Goal: Task Accomplishment & Management: Manage account settings

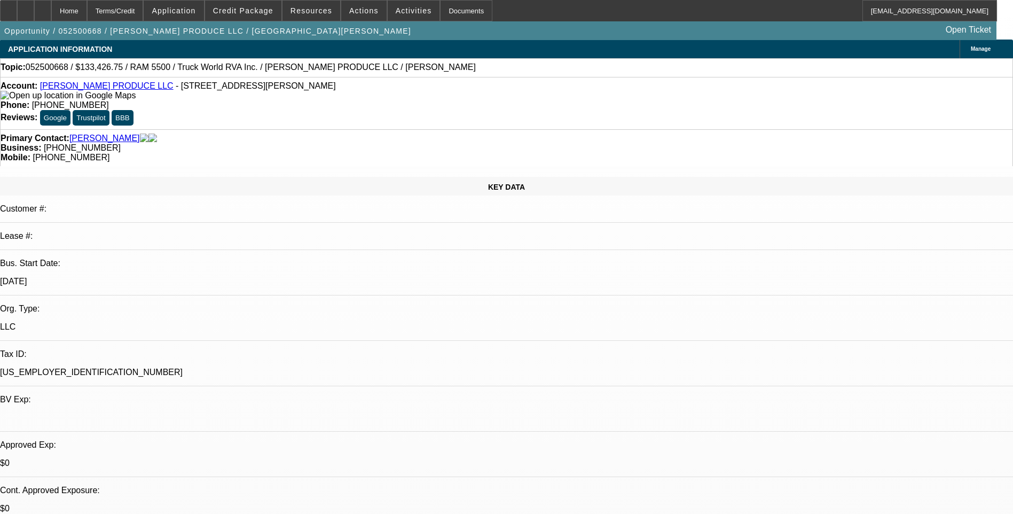
select select "0"
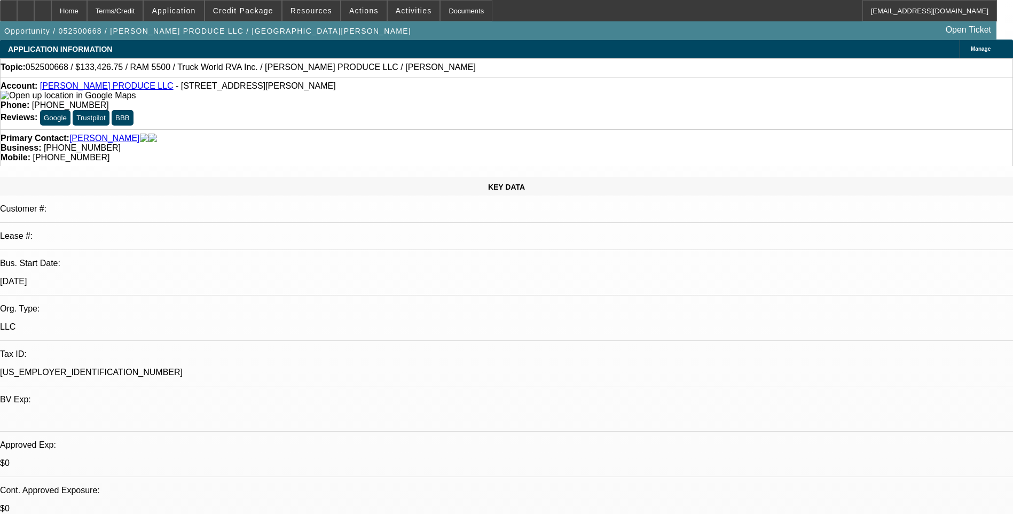
select select "0"
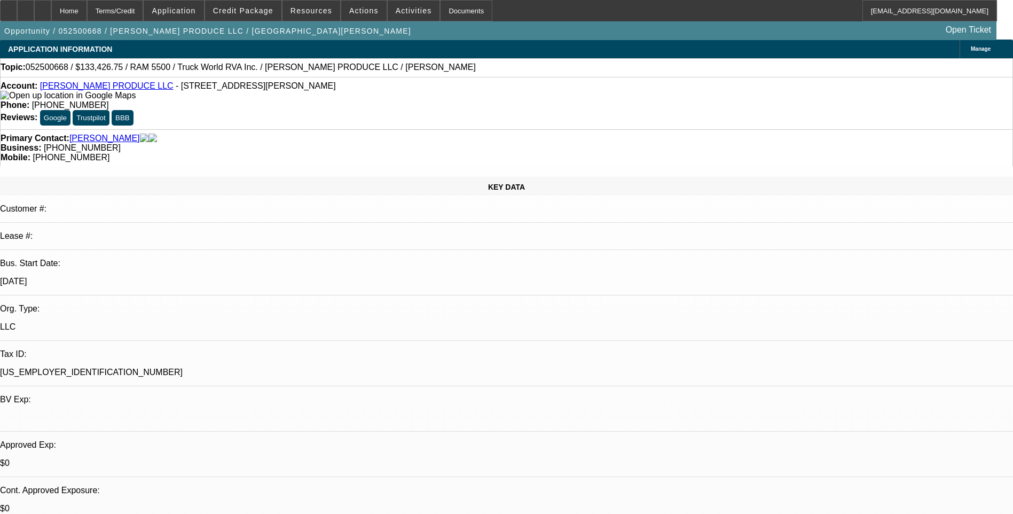
select select "0"
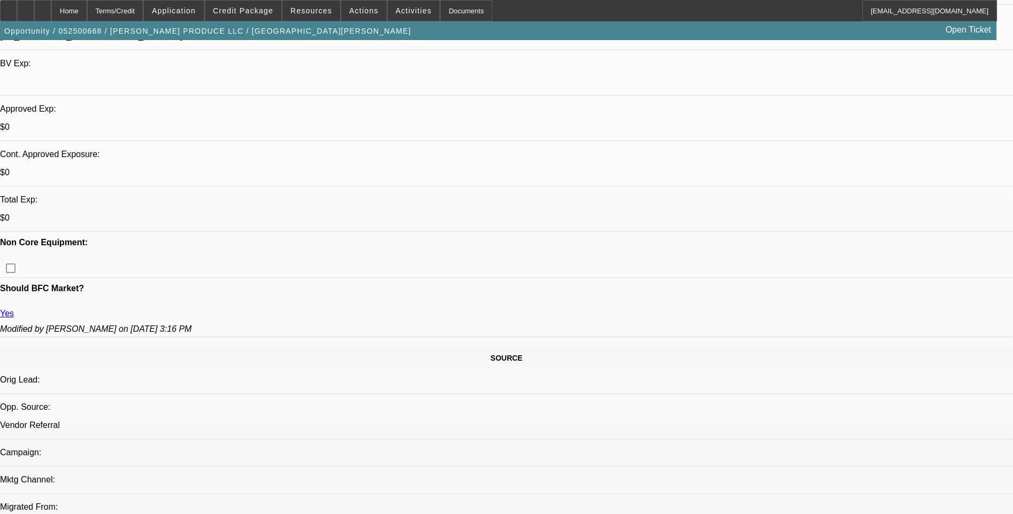
select select "1"
select select "6"
select select "1"
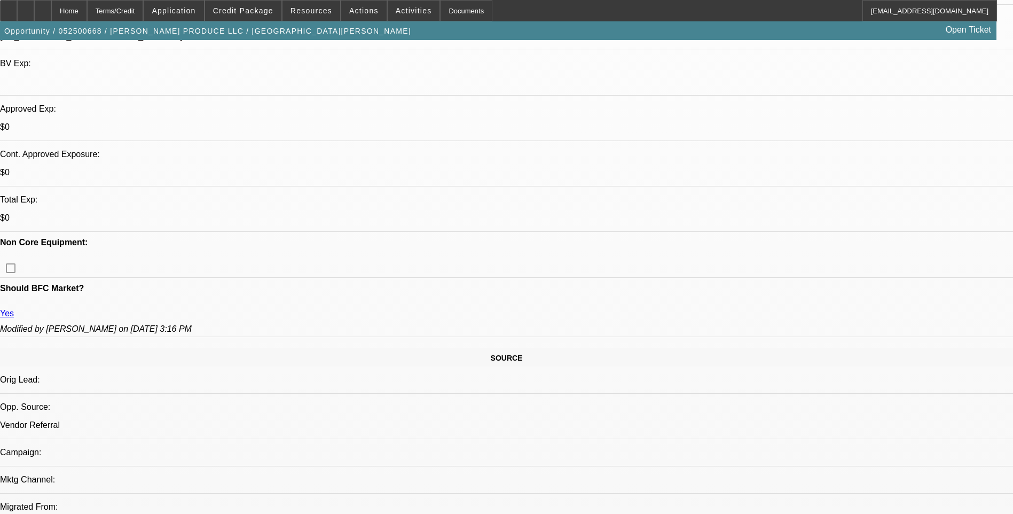
select select "6"
select select "1"
select select "6"
select select "1"
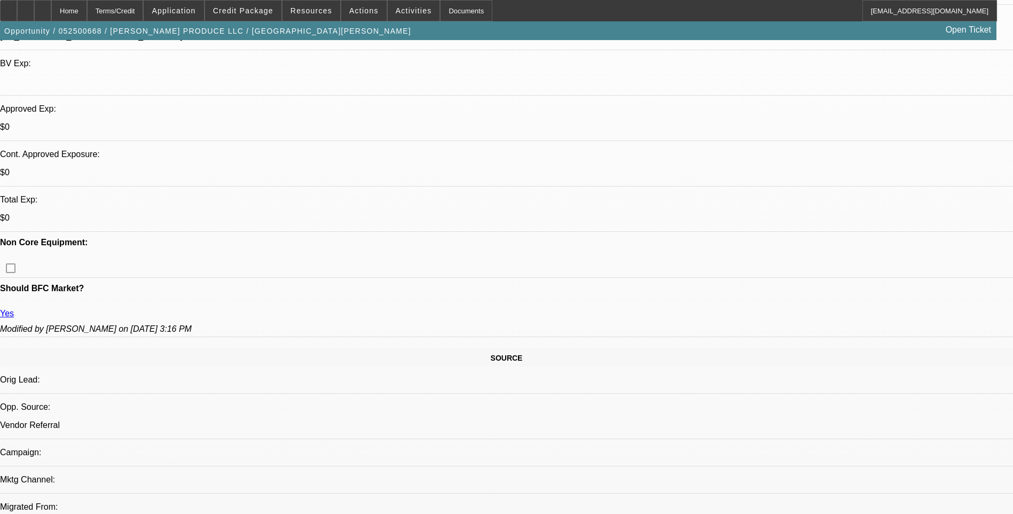
select select "1"
select select "6"
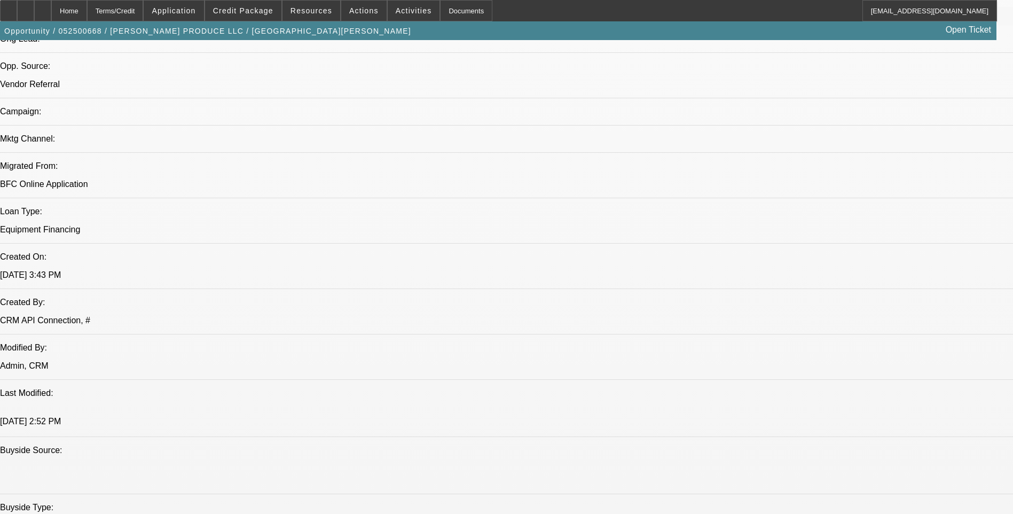
scroll to position [694, 0]
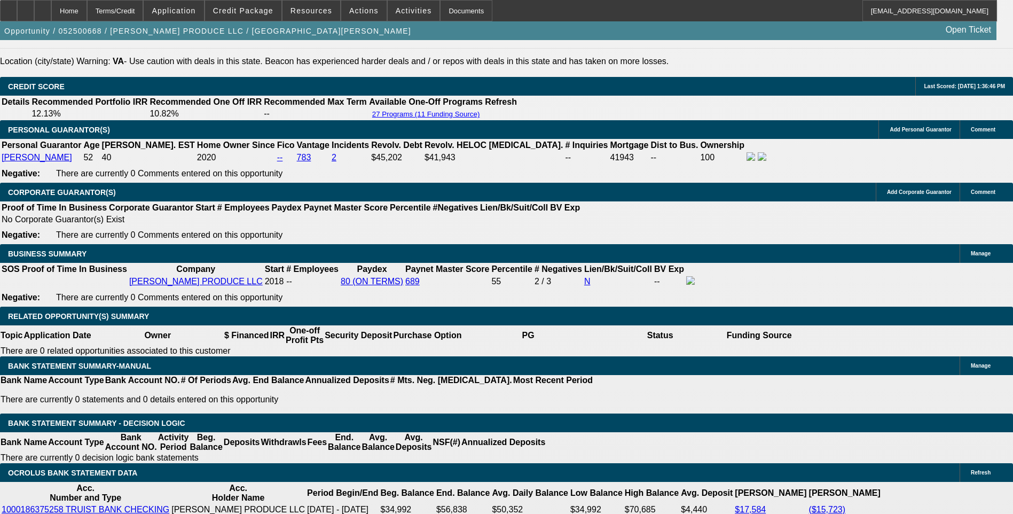
scroll to position [1602, 0]
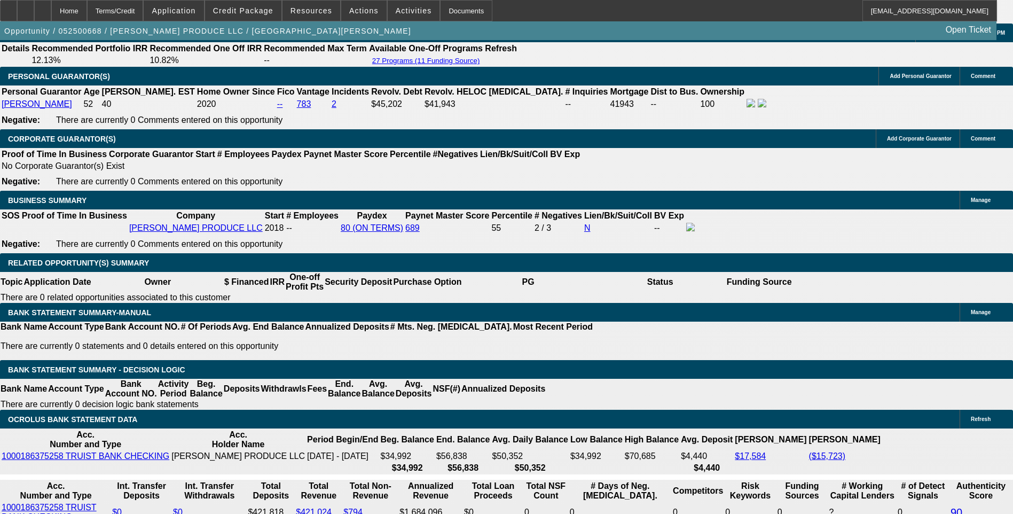
scroll to position [259, 0]
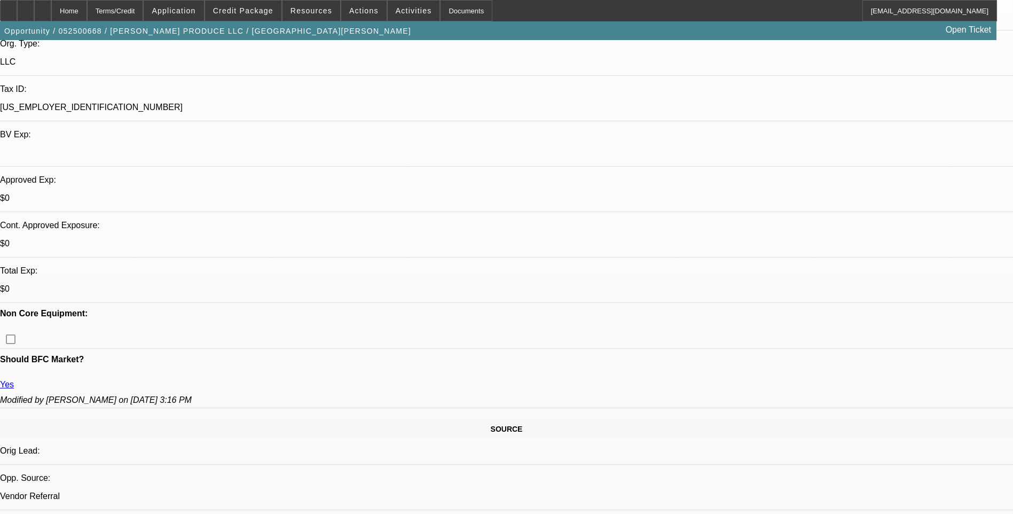
scroll to position [0, 0]
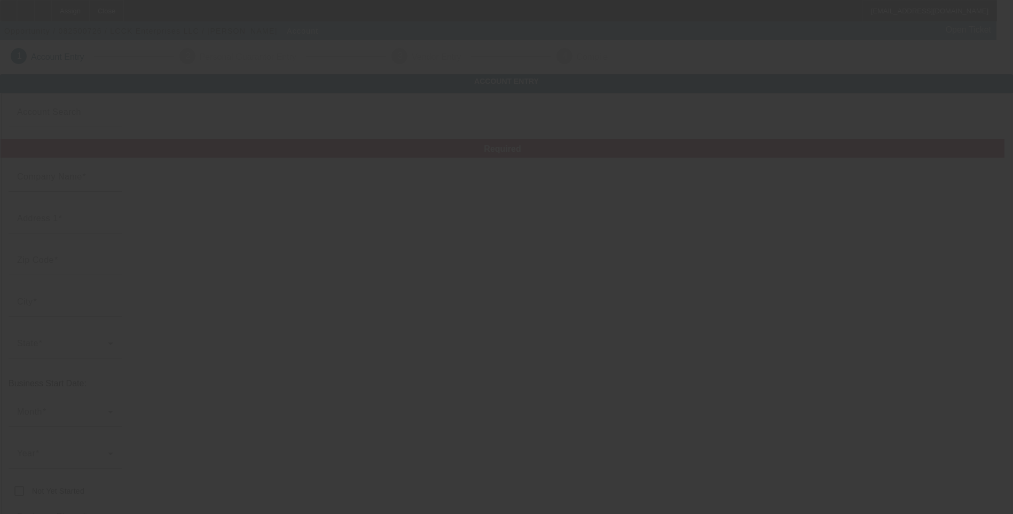
type input "LCCK Enterprises LLC"
type input "[PHONE_NUMBER]"
type input "[EMAIL_ADDRESS][DOMAIN_NAME]"
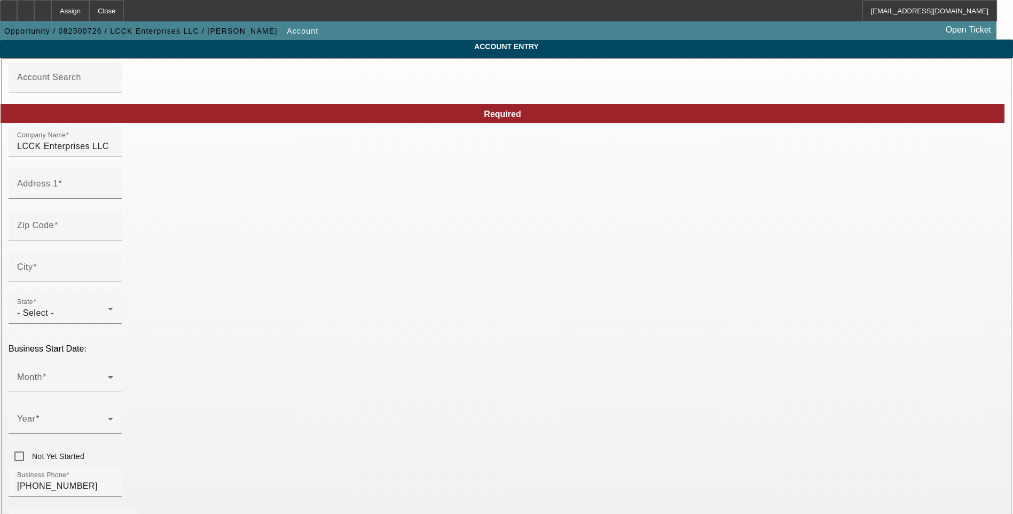
scroll to position [53, 0]
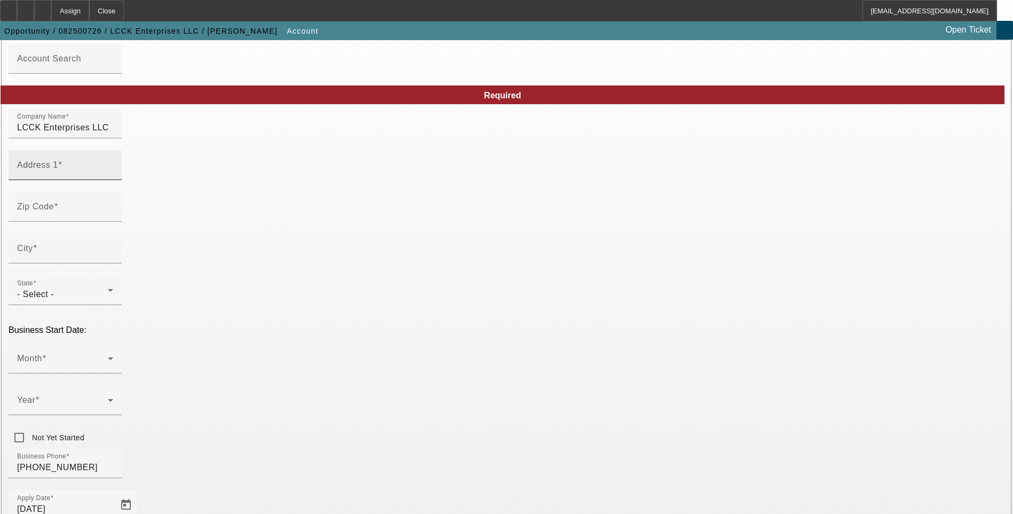
click at [113, 176] on input "Address 1" at bounding box center [65, 169] width 96 height 13
paste input "3406 BRIGGS RD"
type input "3406 BRIGGS RD"
click at [113, 217] on input "Zip Code" at bounding box center [65, 211] width 96 height 13
type input "77630"
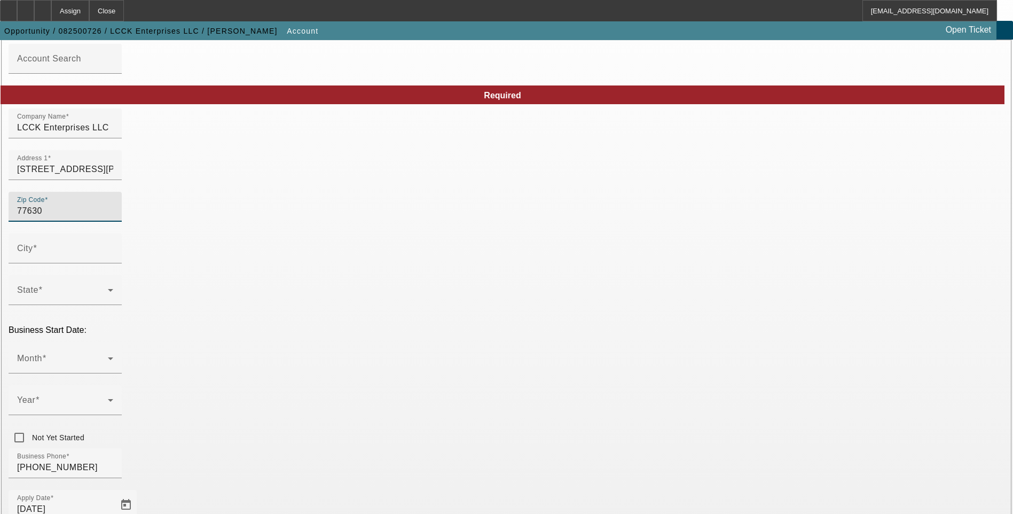
type input "Orange"
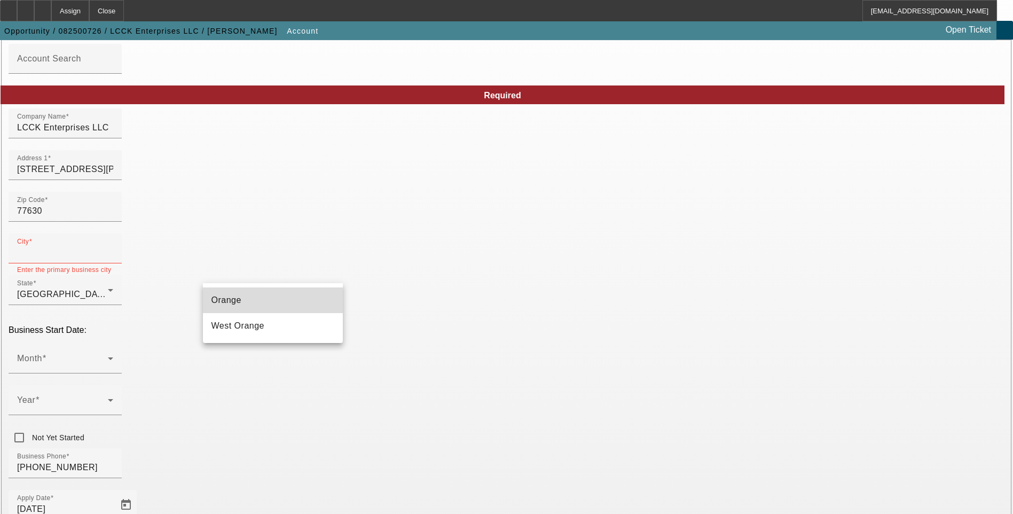
click at [260, 296] on mat-option "Orange" at bounding box center [273, 300] width 140 height 26
type input "Orange"
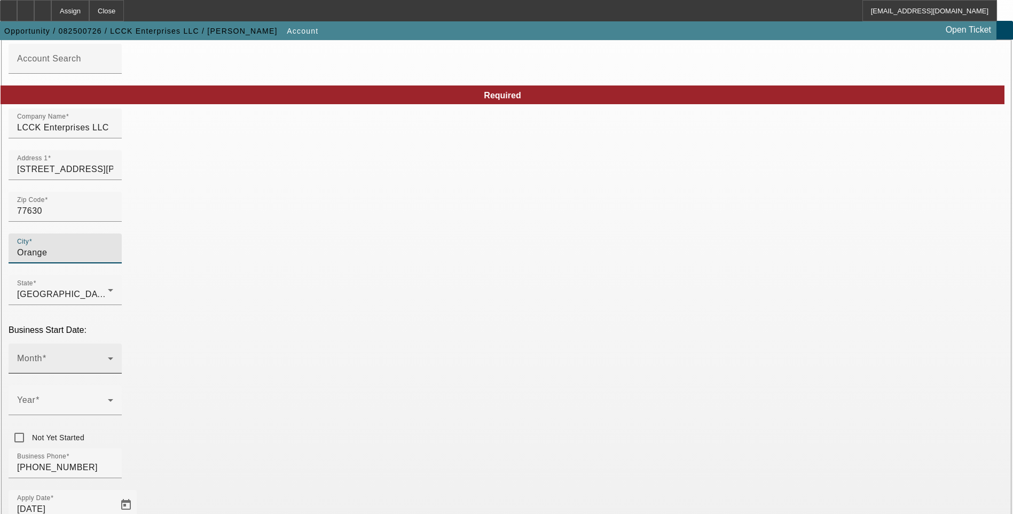
click at [108, 356] on span at bounding box center [62, 362] width 91 height 13
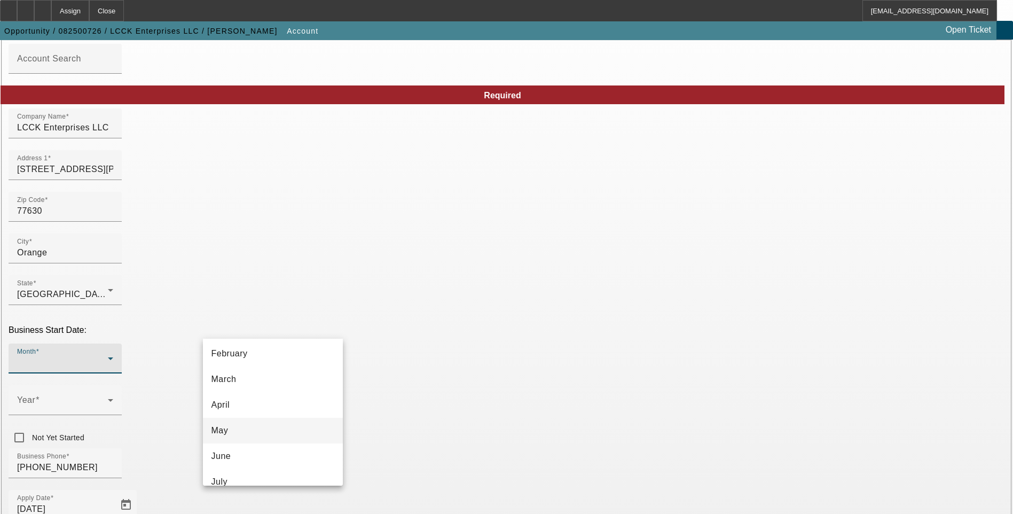
click at [265, 434] on mat-option "May" at bounding box center [273, 431] width 140 height 26
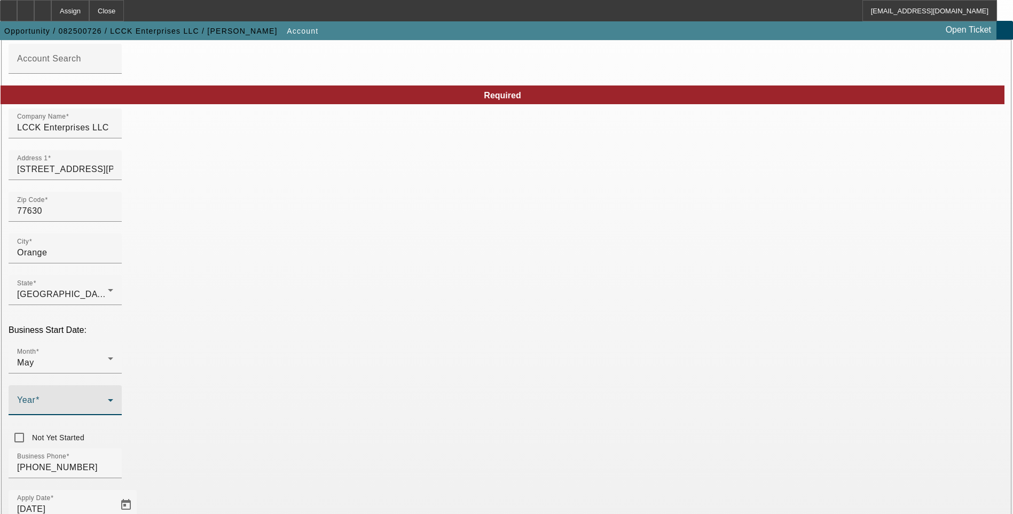
click at [108, 398] on span at bounding box center [62, 404] width 91 height 13
click at [385, 370] on span "2017" at bounding box center [377, 370] width 20 height 13
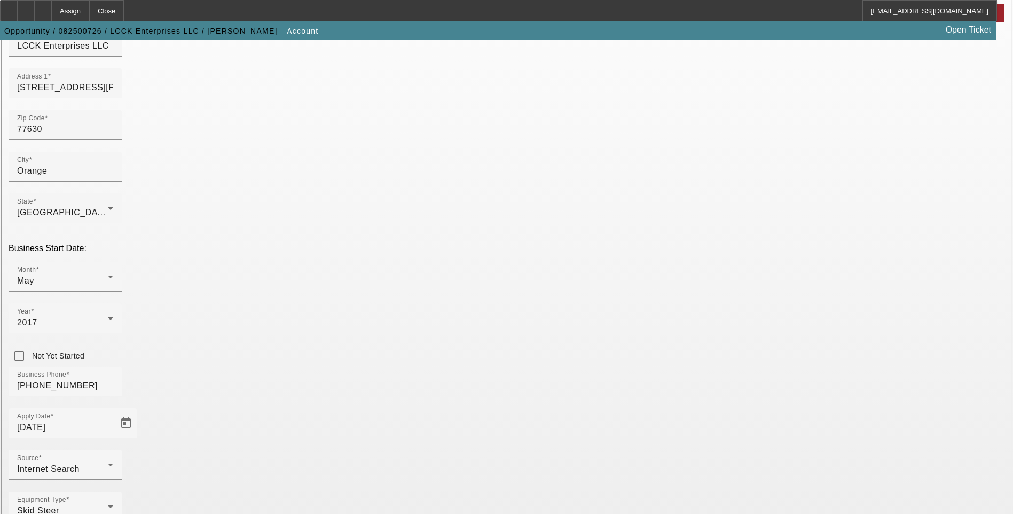
scroll to position [160, 0]
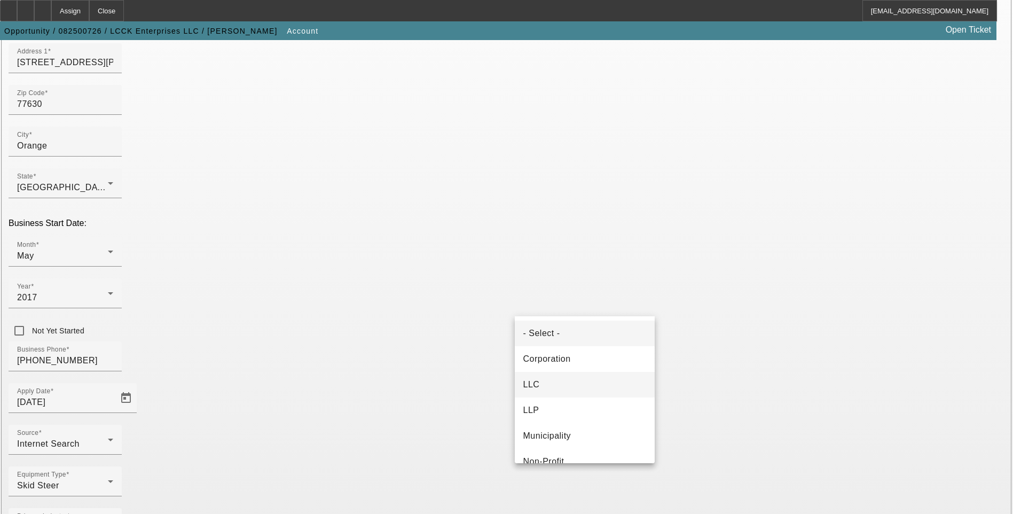
drag, startPoint x: 561, startPoint y: 387, endPoint x: 658, endPoint y: 341, distance: 107.3
click at [561, 386] on mat-option "LLC" at bounding box center [585, 385] width 140 height 26
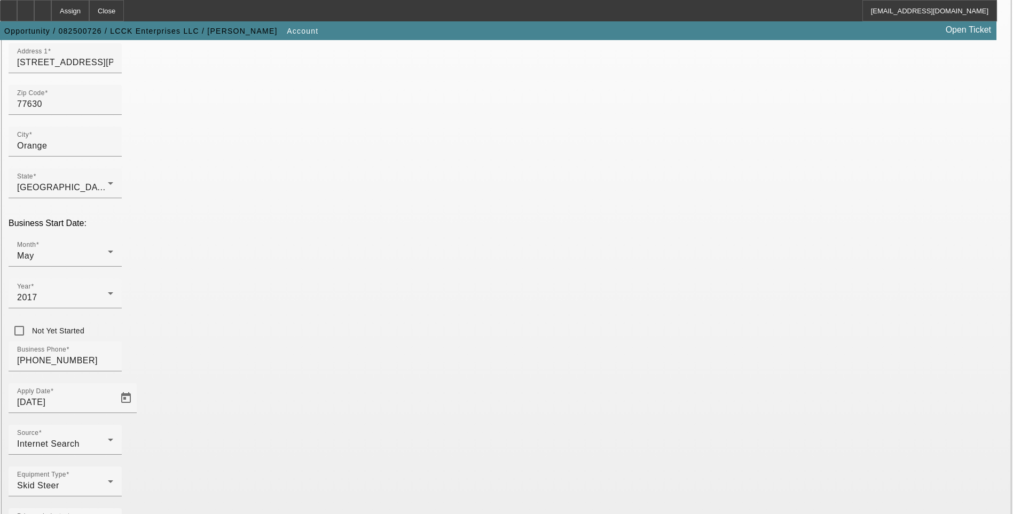
paste input "82-1619385"
type input "82-1619385"
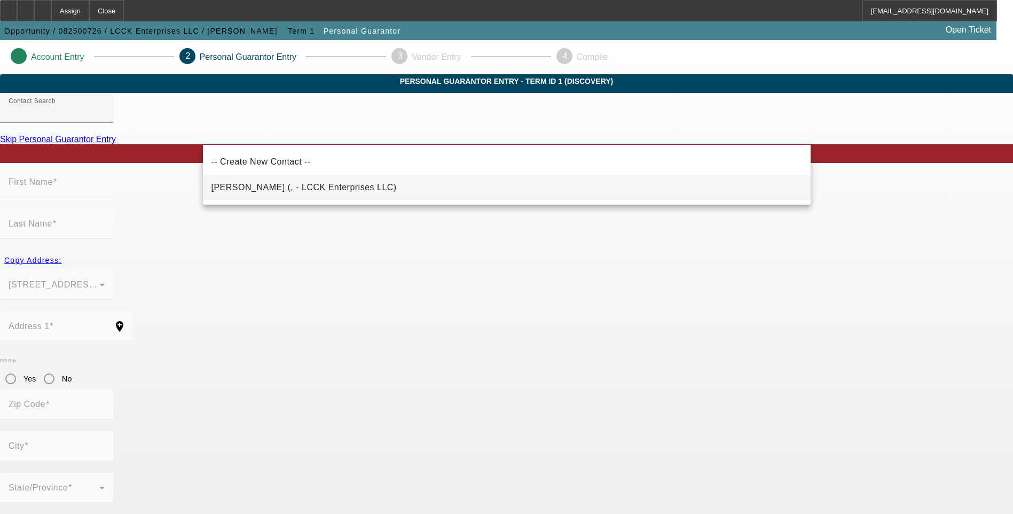
click at [290, 192] on span "Anderson, George (, - LCCK Enterprises LLC)" at bounding box center [304, 187] width 185 height 13
type input "Anderson, George (, - LCCK Enterprises LLC)"
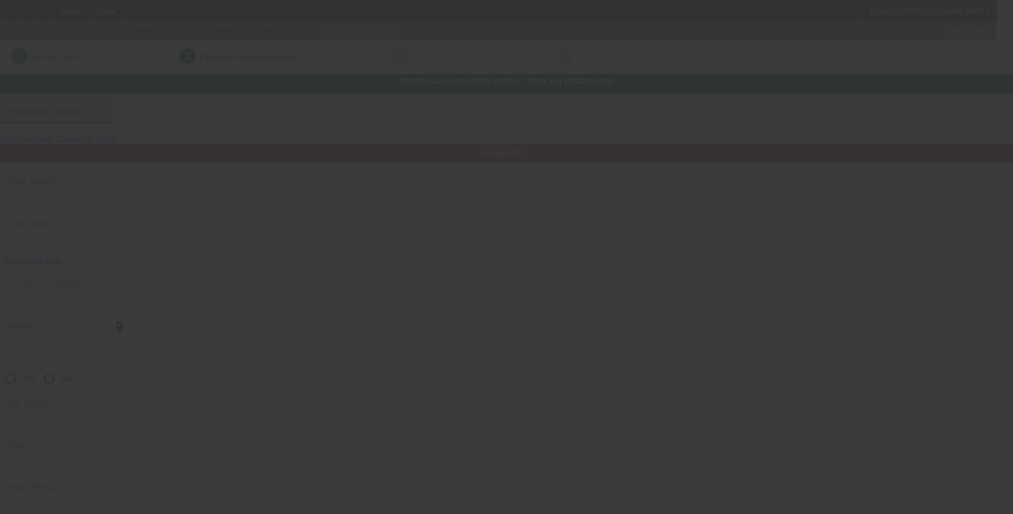
type input "George"
type input "Anderson"
radio input "true"
type input "lcck10@gmail.com"
type input "(409) 330-3760"
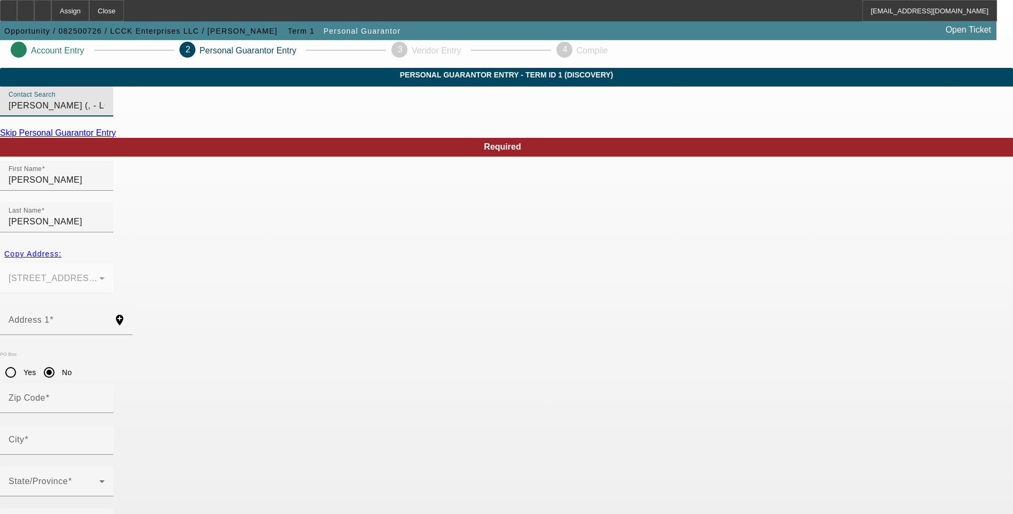
scroll to position [9, 0]
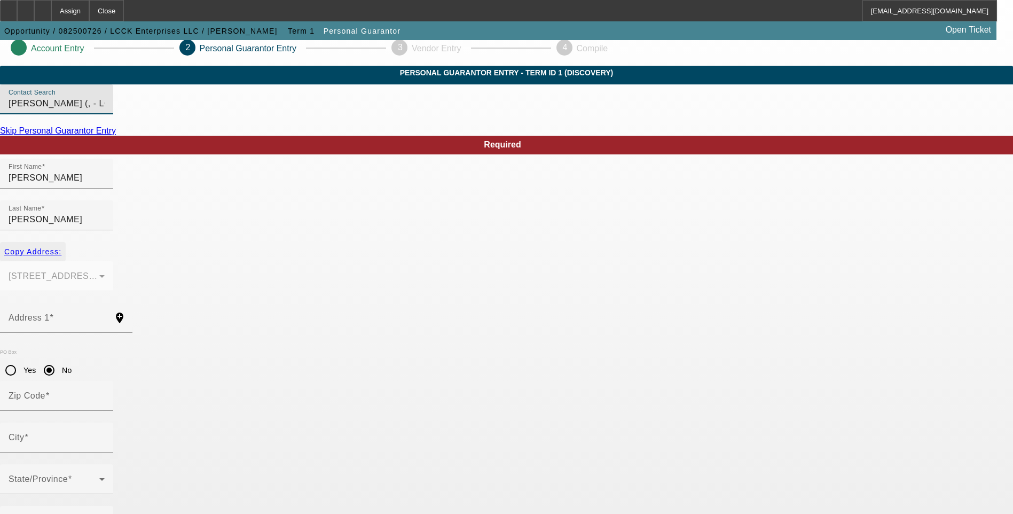
click at [61, 247] on span "Copy Address:" at bounding box center [32, 251] width 57 height 9
type input "3406 BRIGGS RD"
radio input "false"
type input "77630"
type input "Orange"
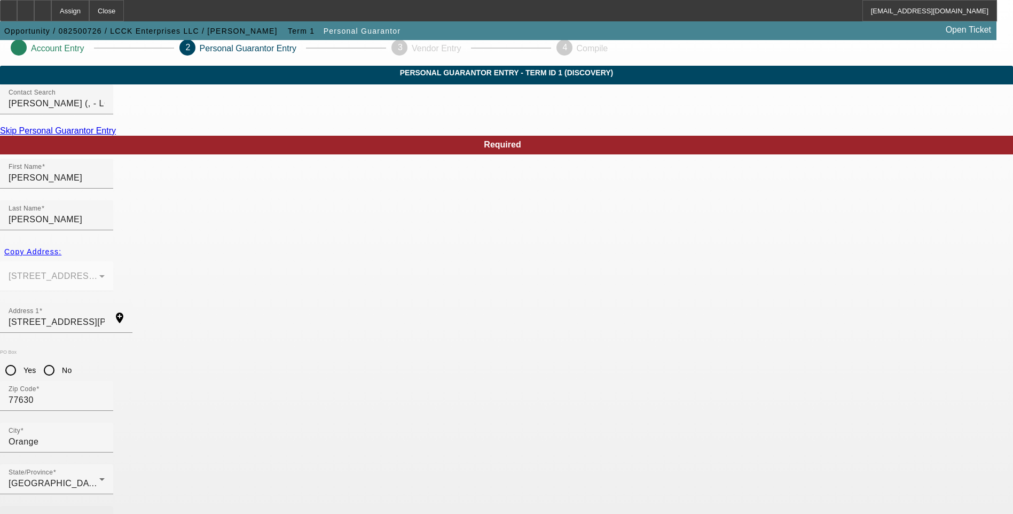
click at [74, 513] on mat-label "Business Phone" at bounding box center [42, 520] width 66 height 9
type input "(409) 330-3760"
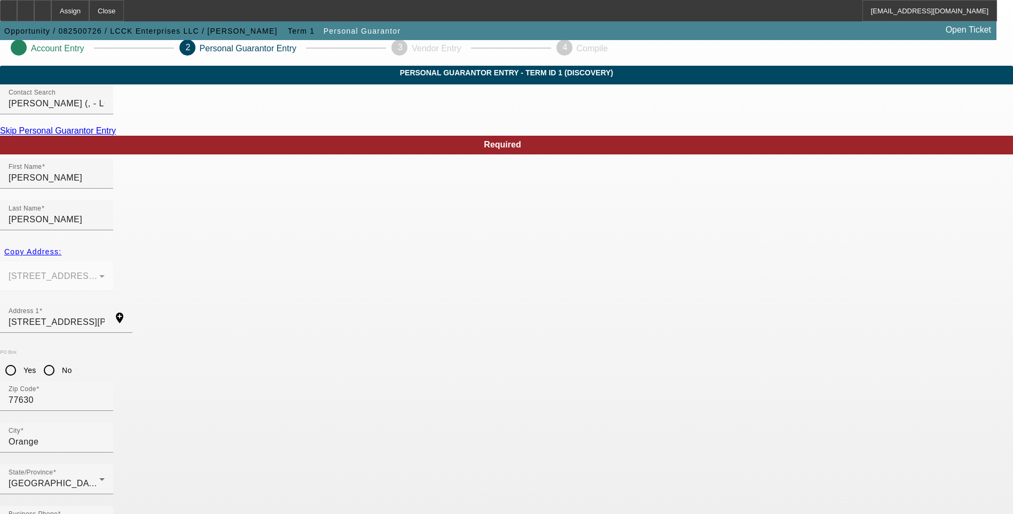
type input "450-57-0609"
type input "100"
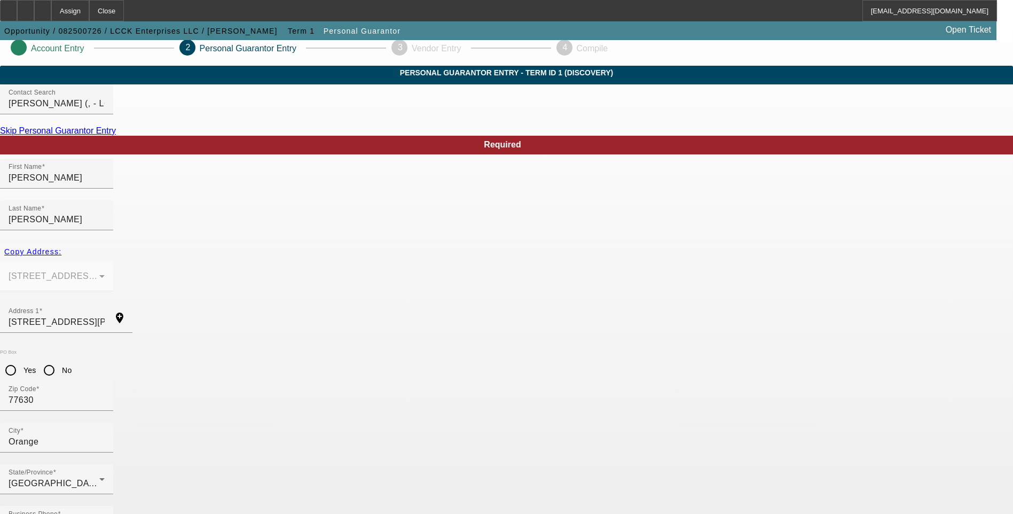
type input "(409) 330-3760"
drag, startPoint x: 778, startPoint y: 381, endPoint x: 764, endPoint y: 387, distance: 15.1
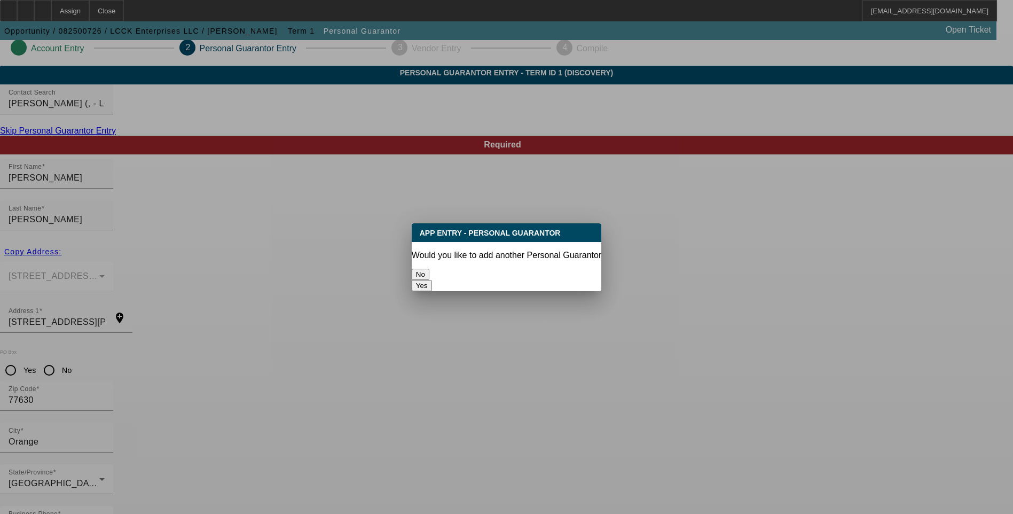
scroll to position [0, 0]
click at [429, 269] on button "No" at bounding box center [421, 274] width 18 height 11
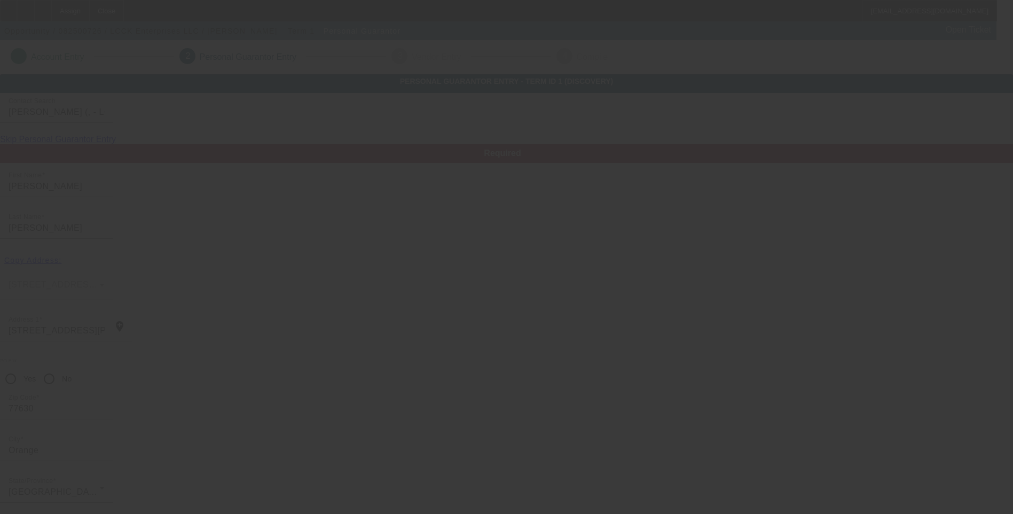
scroll to position [9, 0]
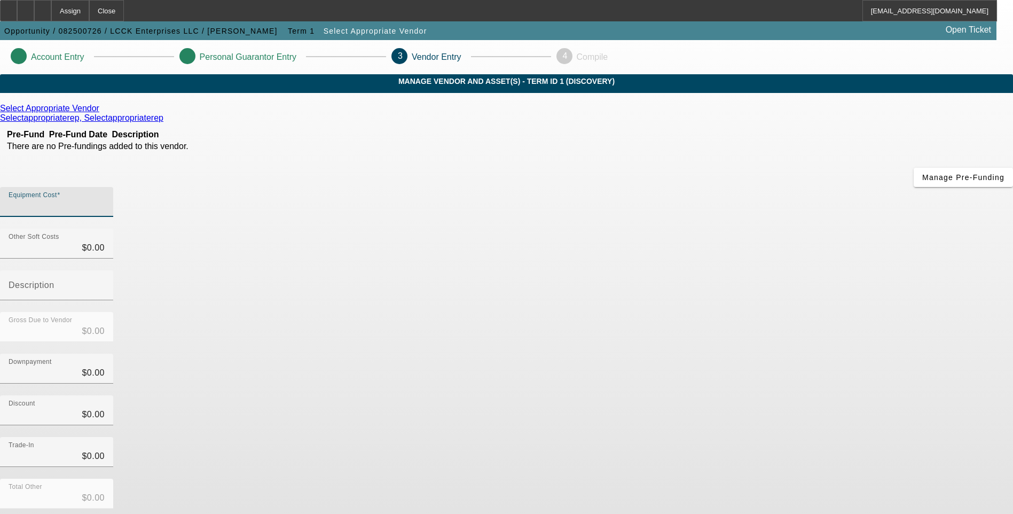
click at [105, 200] on input "Equipment Cost" at bounding box center [57, 206] width 96 height 13
type input "$00.00"
click at [723, 395] on div "Discount $0.00" at bounding box center [506, 416] width 1013 height 42
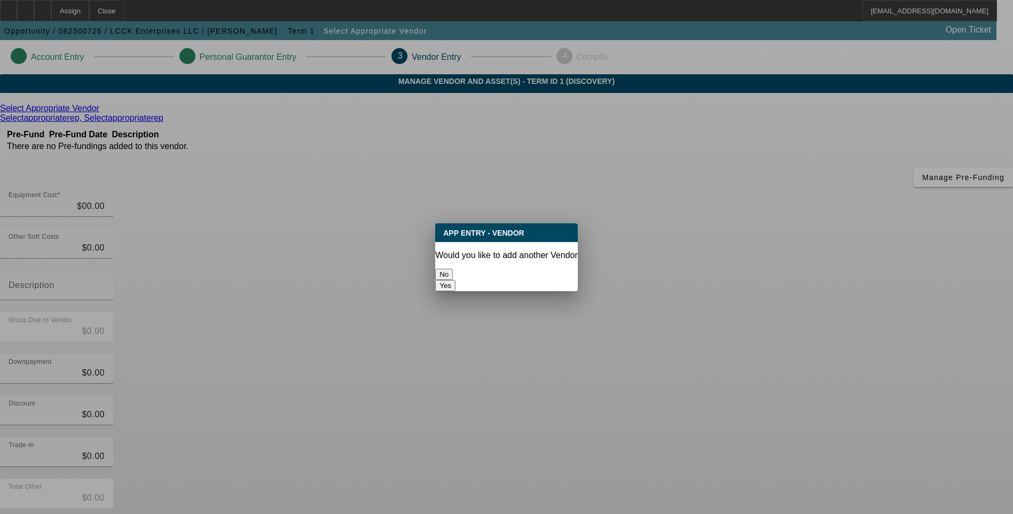
click at [453, 269] on button "No" at bounding box center [444, 274] width 18 height 11
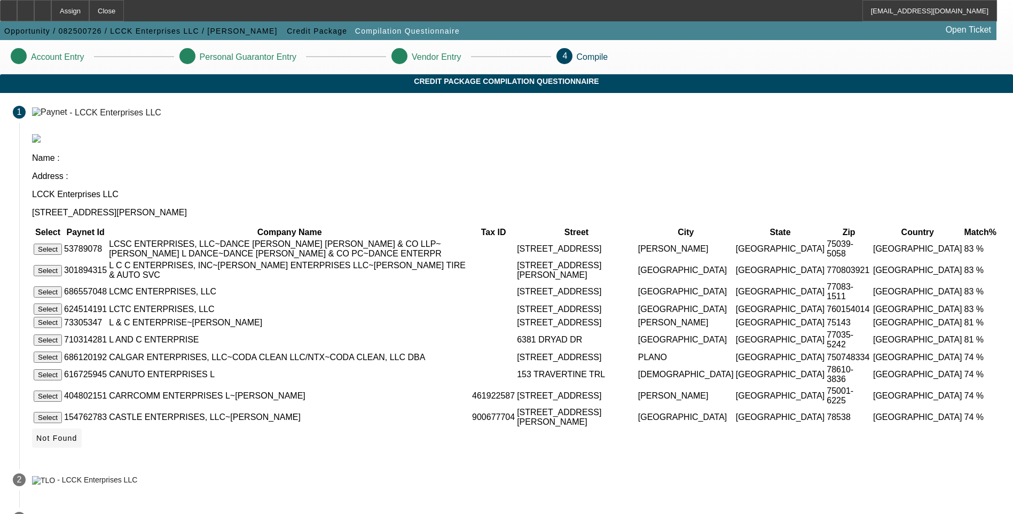
click at [36, 442] on icon at bounding box center [36, 438] width 0 height 9
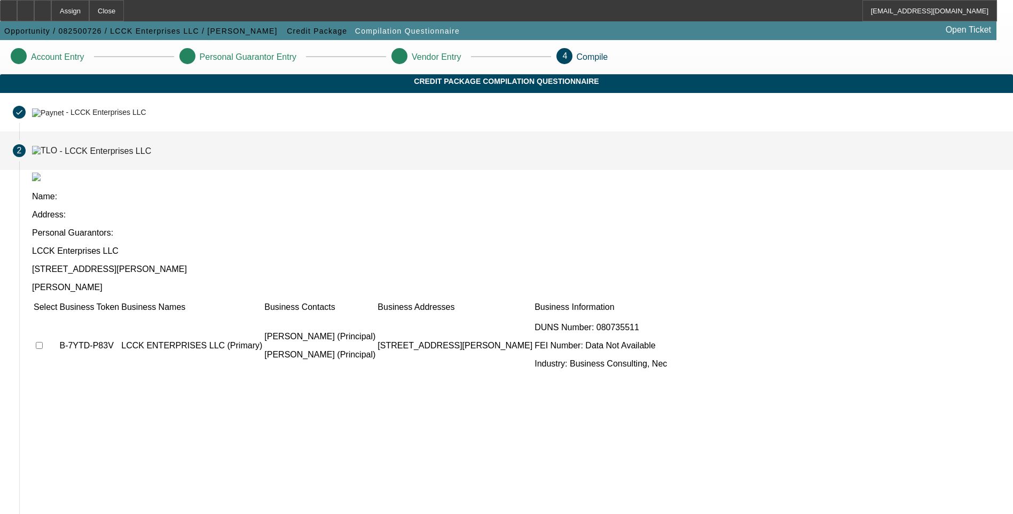
click at [43, 342] on input "checkbox" at bounding box center [39, 345] width 7 height 7
checkbox input "true"
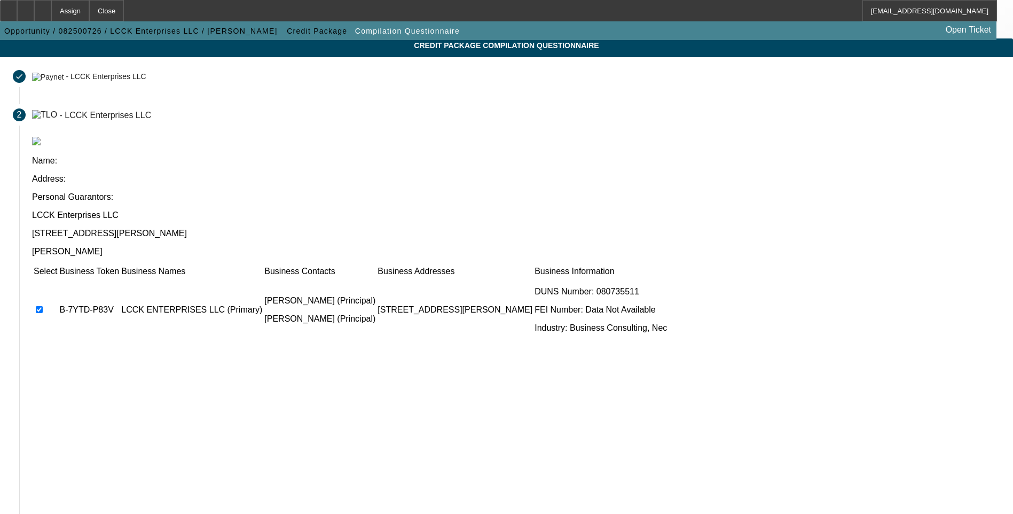
scroll to position [77, 0]
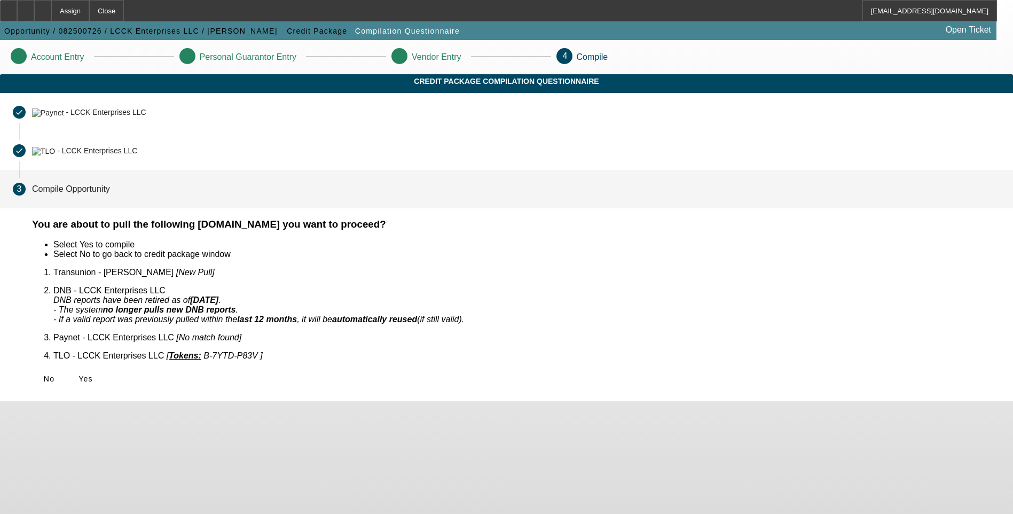
scroll to position [0, 0]
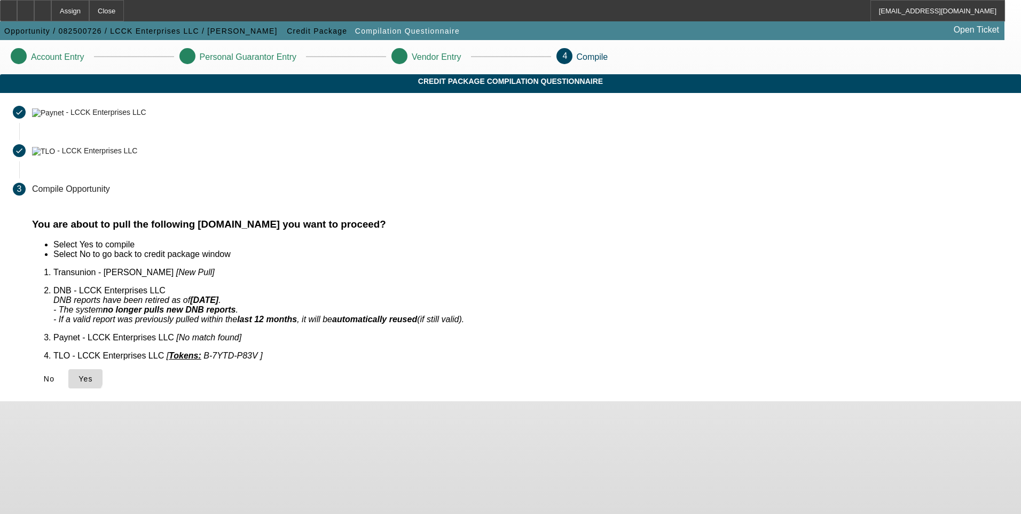
click at [79, 374] on icon at bounding box center [79, 378] width 0 height 9
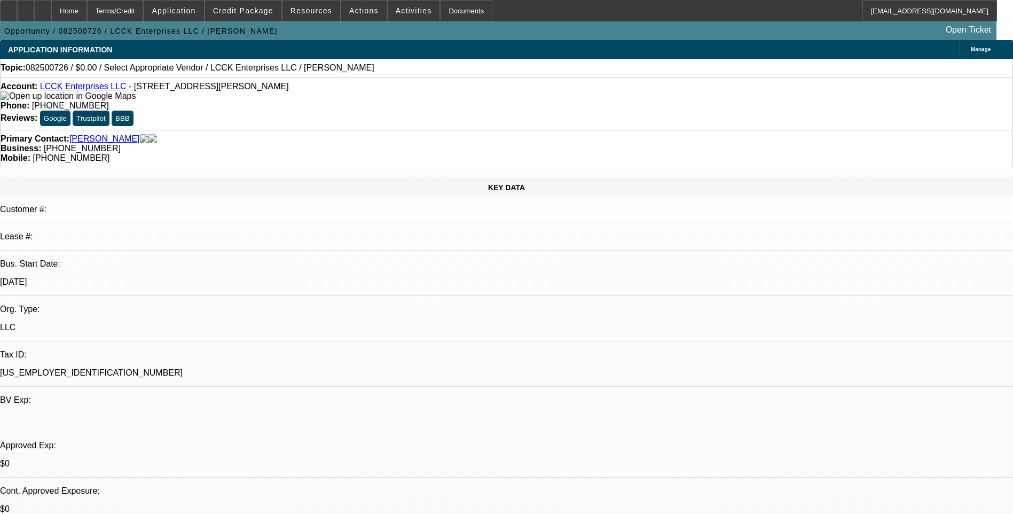
select select "0"
select select "2"
select select "0.1"
select select "1"
select select "2"
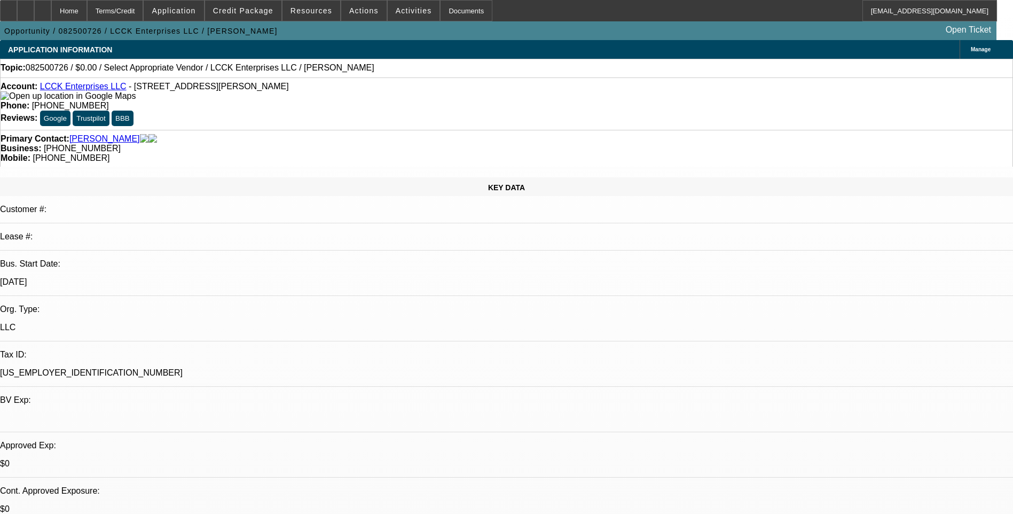
select select "4"
click at [43, 7] on icon at bounding box center [43, 7] width 0 height 0
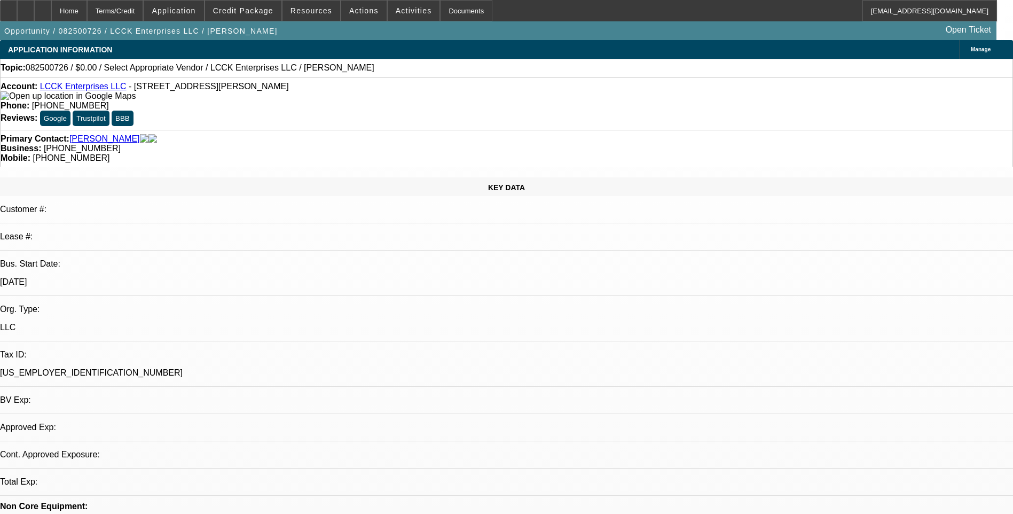
select select "0"
select select "2"
select select "0.1"
select select "4"
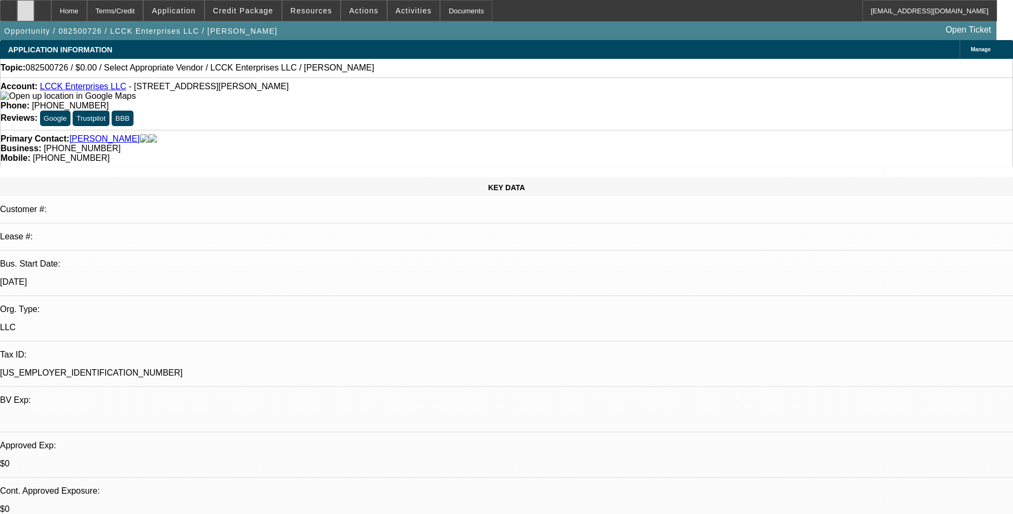
click at [34, 15] on div at bounding box center [25, 10] width 17 height 21
click at [398, 9] on span "Activities" at bounding box center [414, 10] width 36 height 9
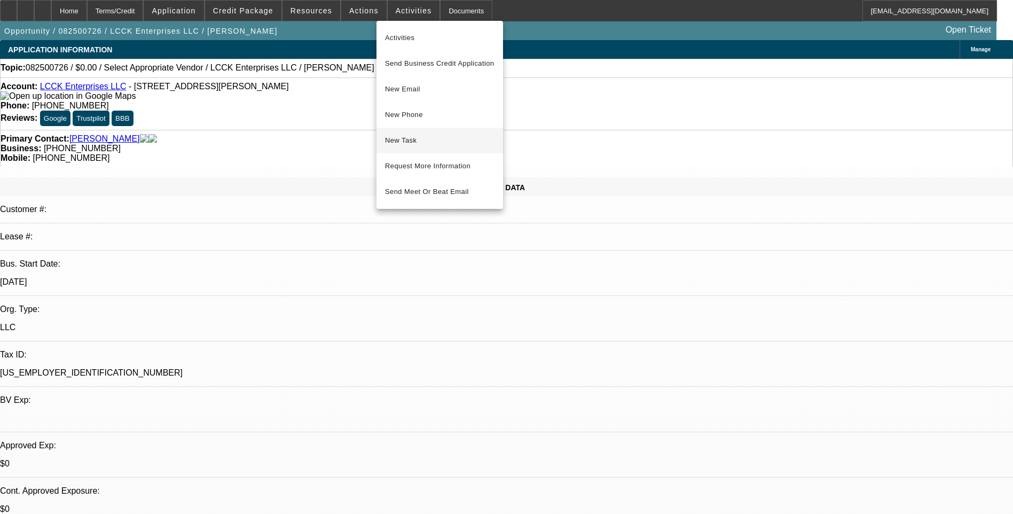
click at [420, 138] on span "New Task" at bounding box center [439, 140] width 109 height 13
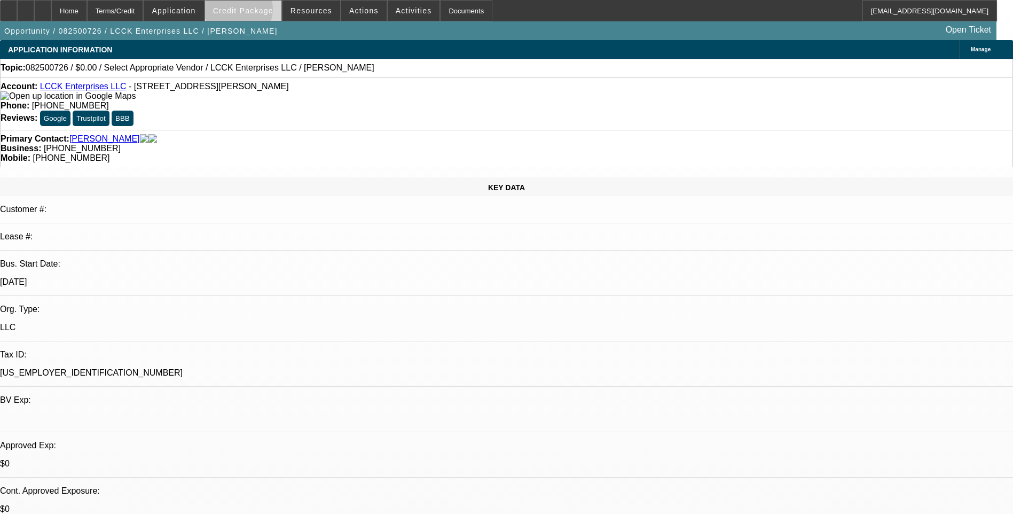
click at [255, 12] on span "Credit Package" at bounding box center [243, 10] width 60 height 9
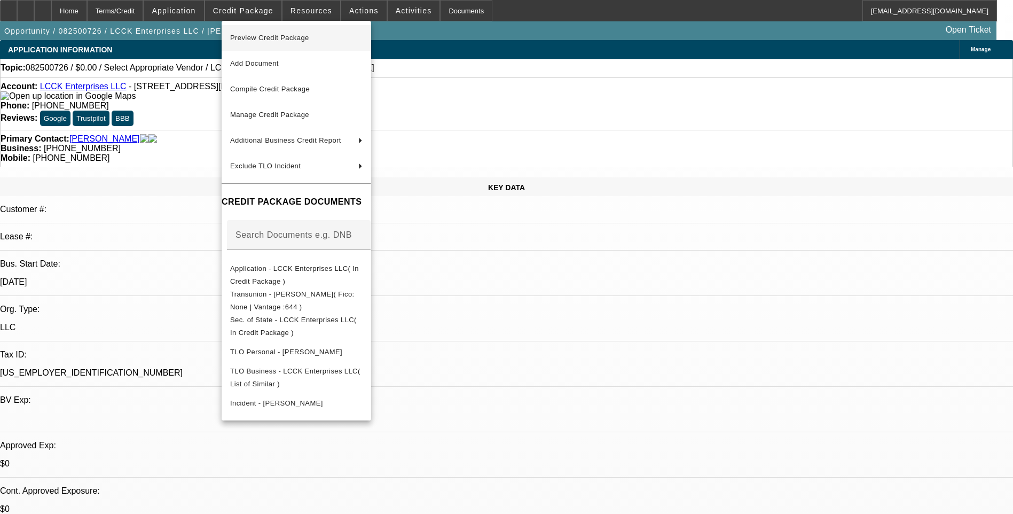
click at [314, 43] on span "Preview Credit Package" at bounding box center [296, 38] width 132 height 13
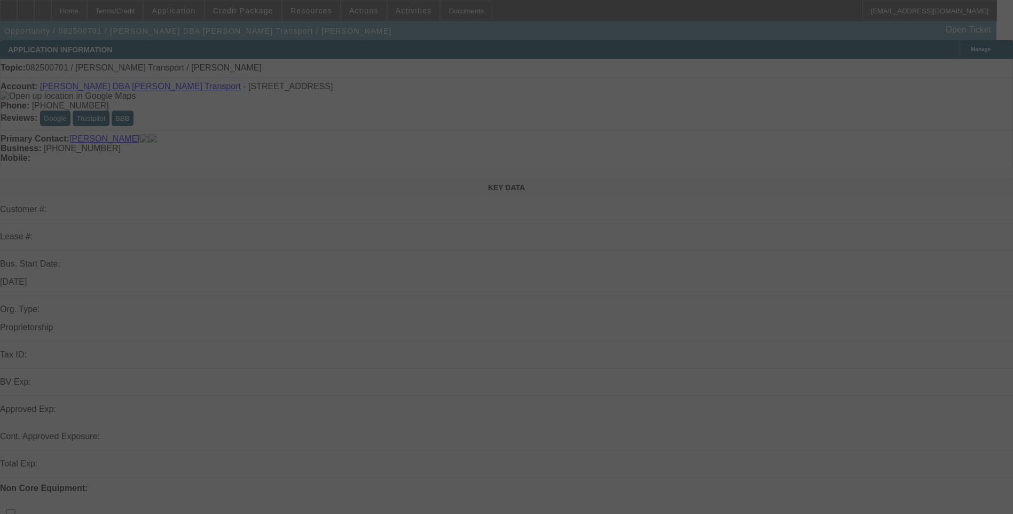
select select "0"
select select "2"
select select "0.1"
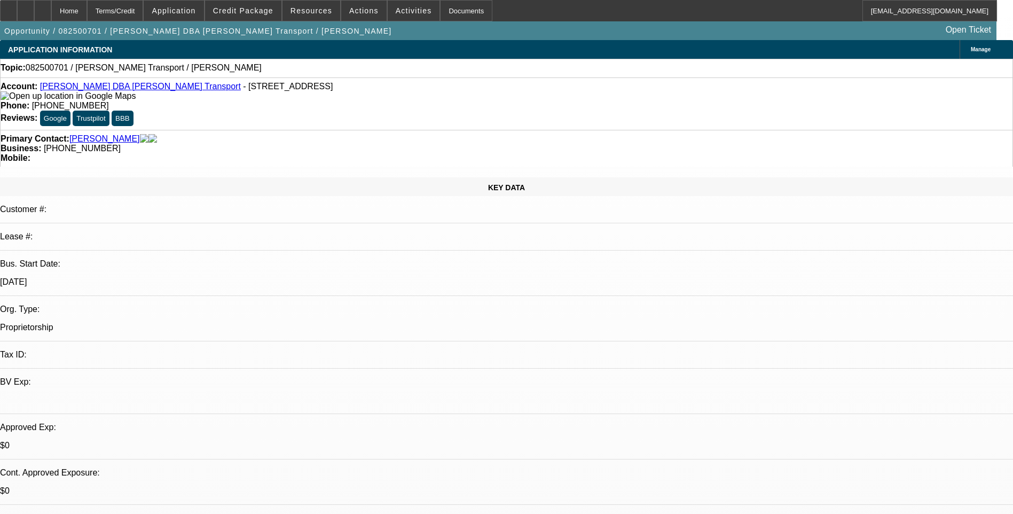
select select "1"
select select "2"
select select "4"
click at [26, 7] on icon at bounding box center [26, 7] width 0 height 0
click at [51, 12] on div at bounding box center [42, 10] width 17 height 21
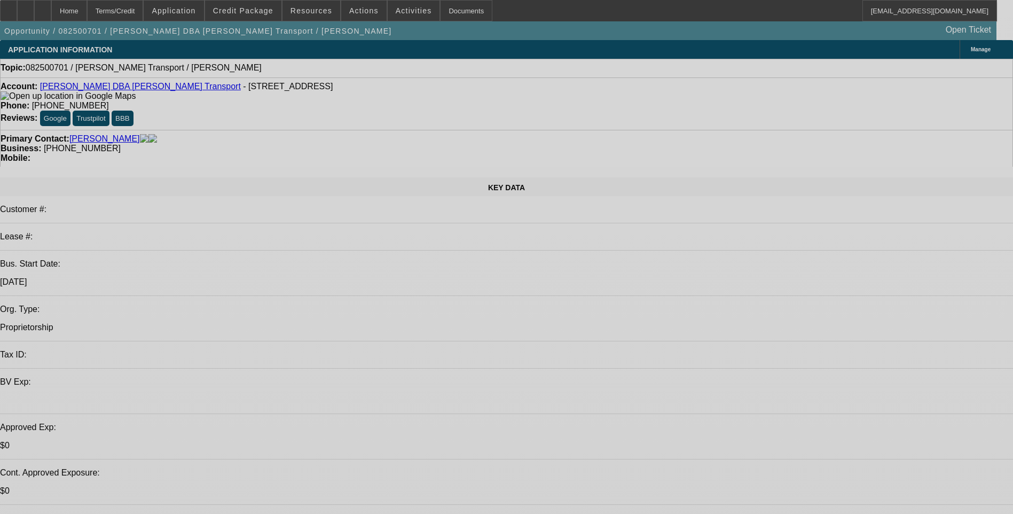
select select "0"
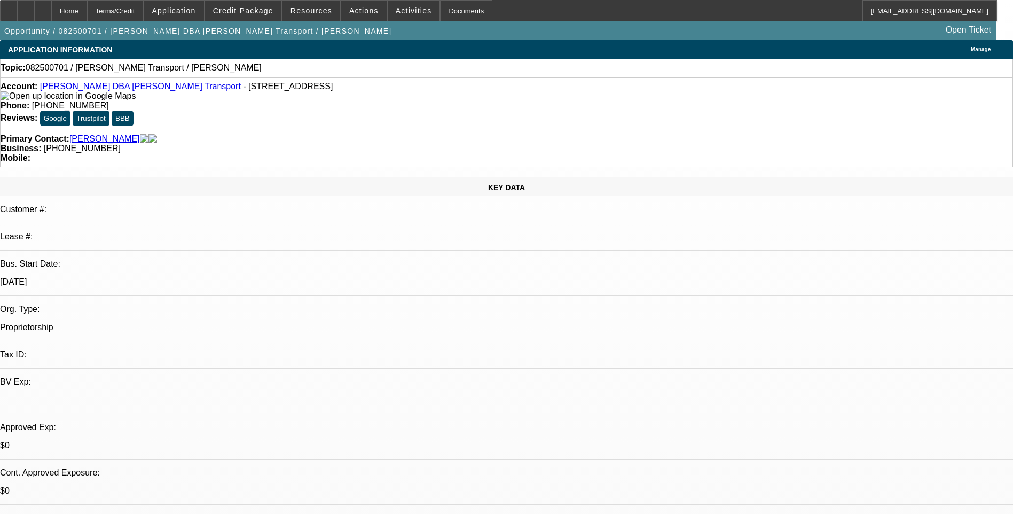
select select "2"
select select "0.1"
select select "1"
select select "2"
select select "4"
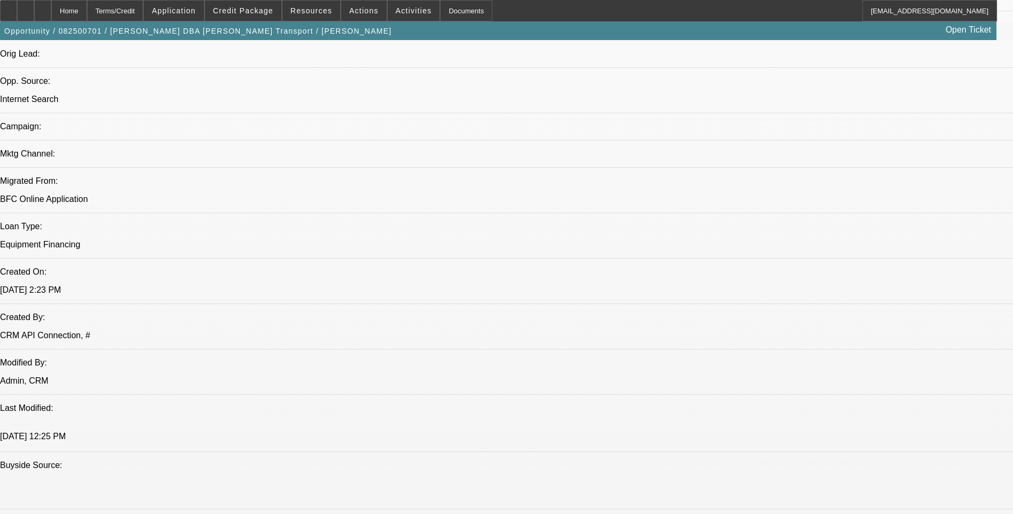
scroll to position [641, 0]
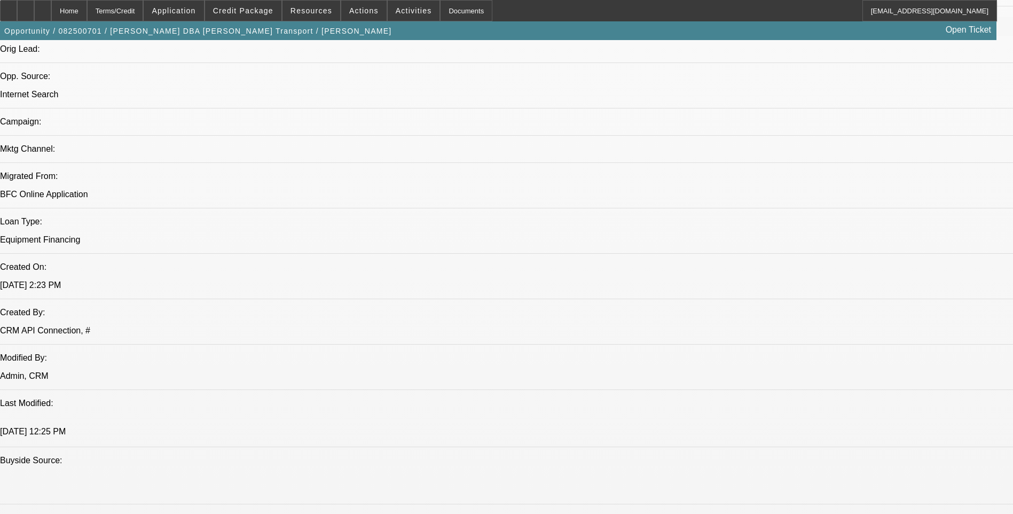
click at [51, 14] on div at bounding box center [42, 10] width 17 height 21
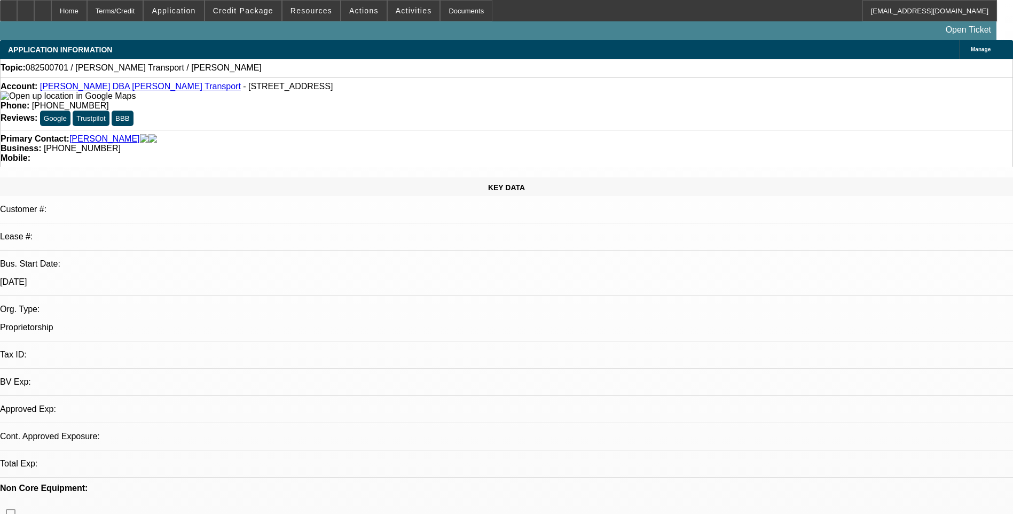
select select "0"
select select "2"
select select "0.1"
select select "1"
select select "2"
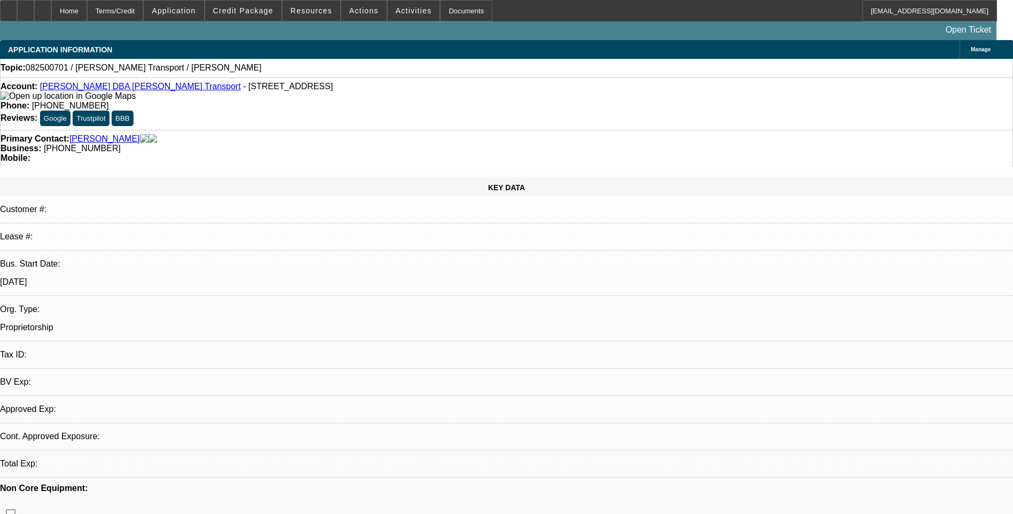
select select "4"
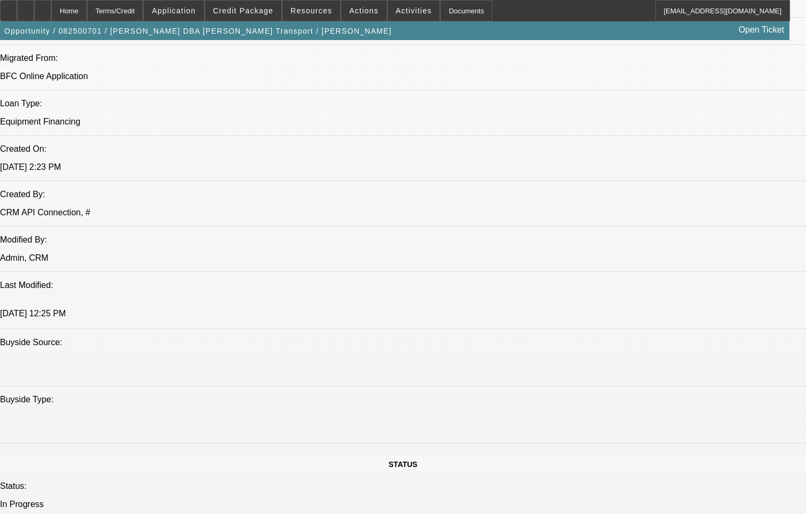
scroll to position [801, 0]
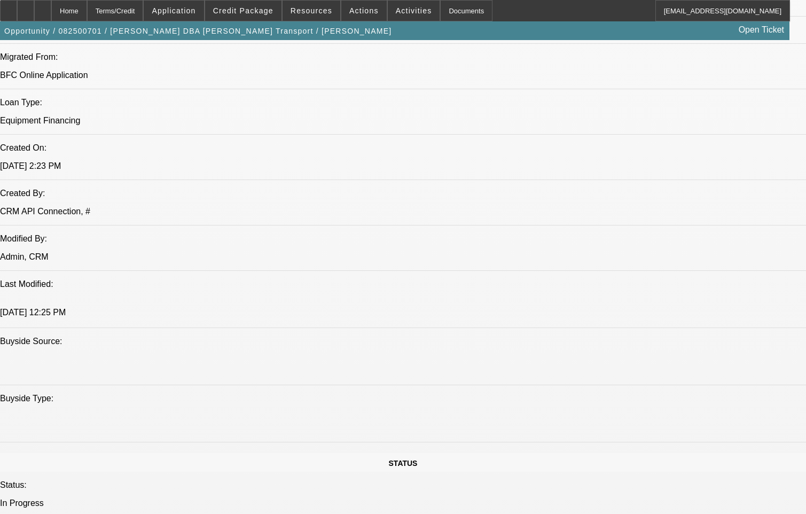
scroll to position [908, 0]
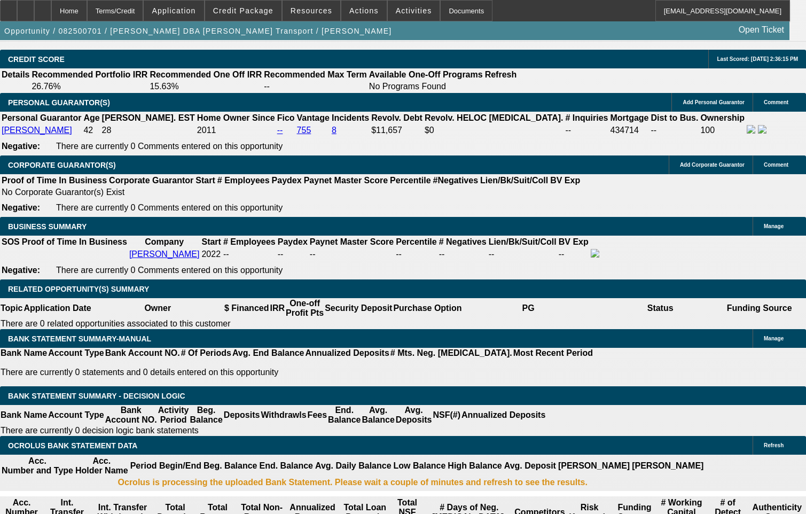
scroll to position [1549, 0]
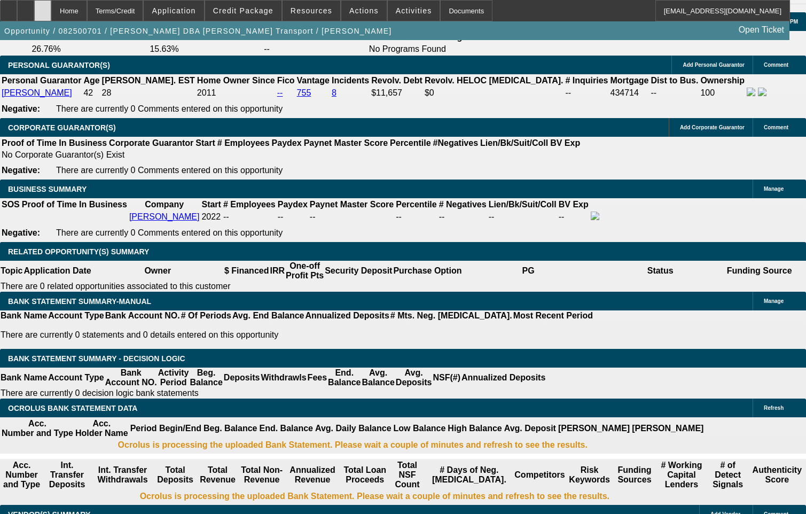
click at [43, 7] on icon at bounding box center [43, 7] width 0 height 0
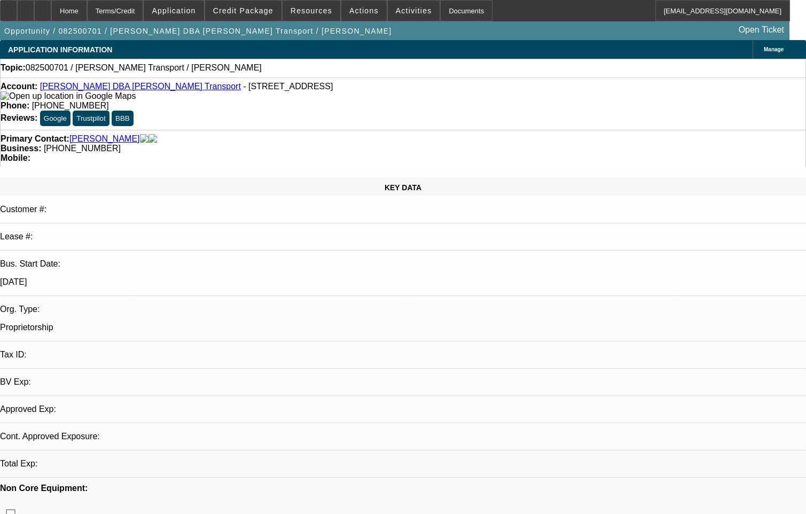
select select "0"
select select "2"
select select "0.1"
select select "1"
select select "2"
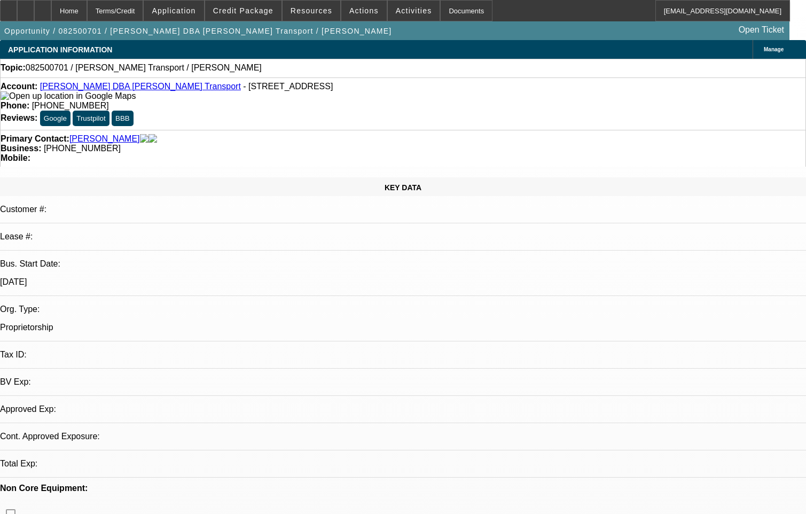
select select "4"
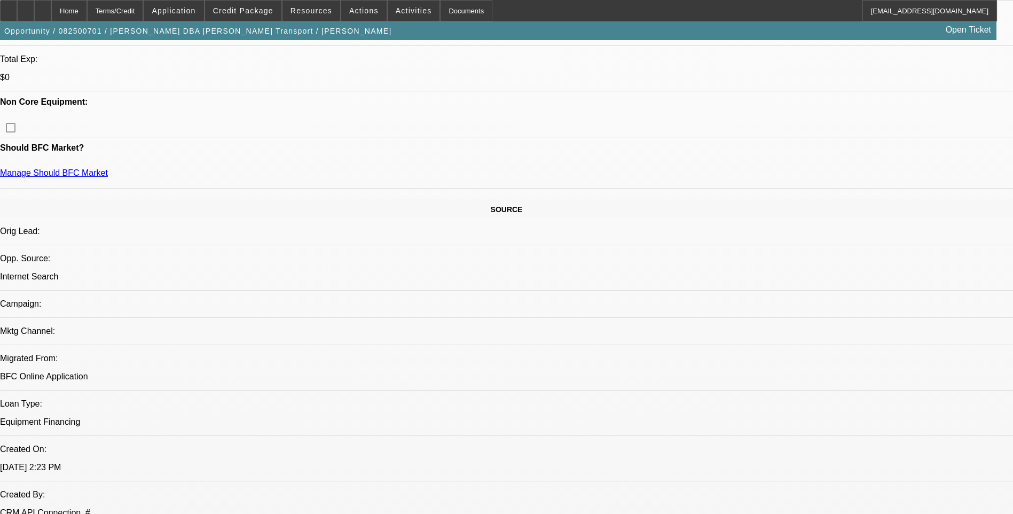
scroll to position [481, 0]
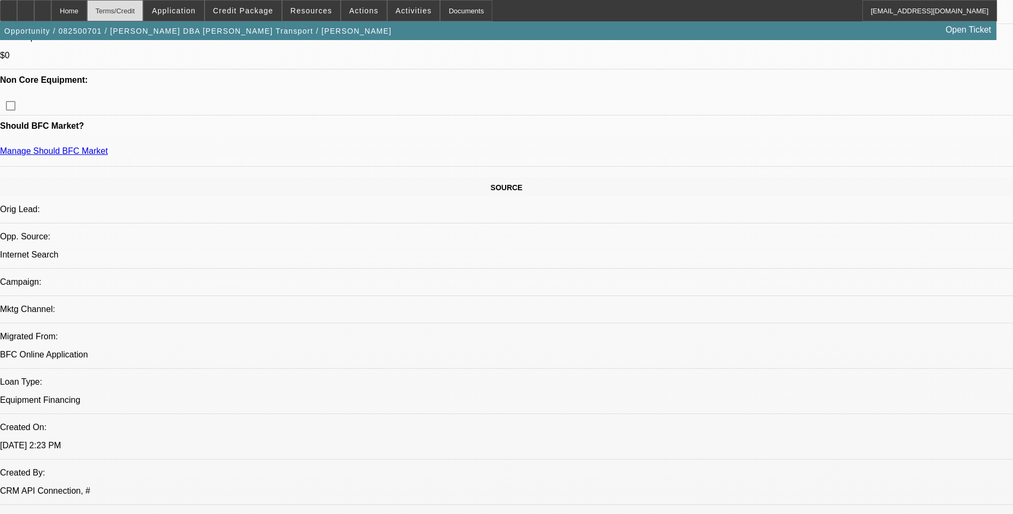
click at [129, 9] on div "Terms/Credit" at bounding box center [115, 10] width 57 height 21
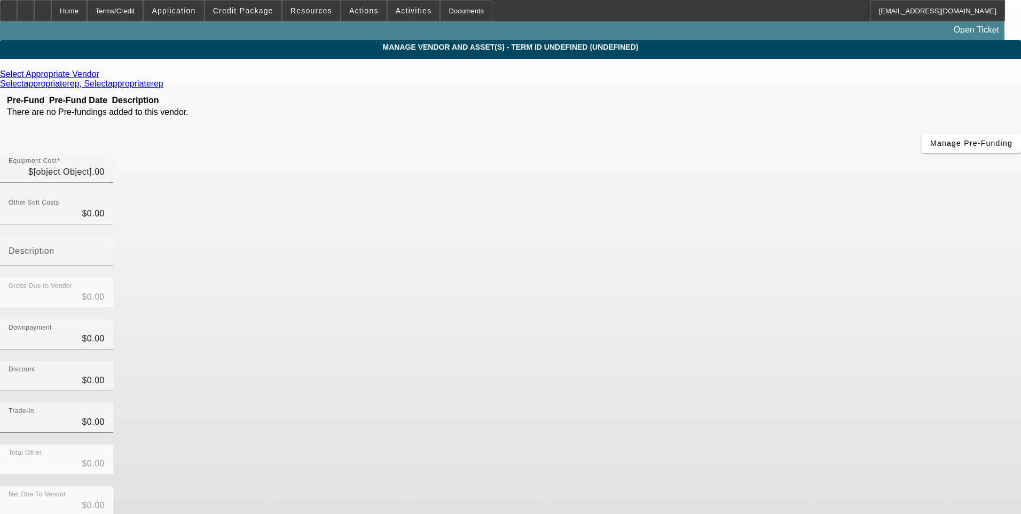
type input "$15,611.00"
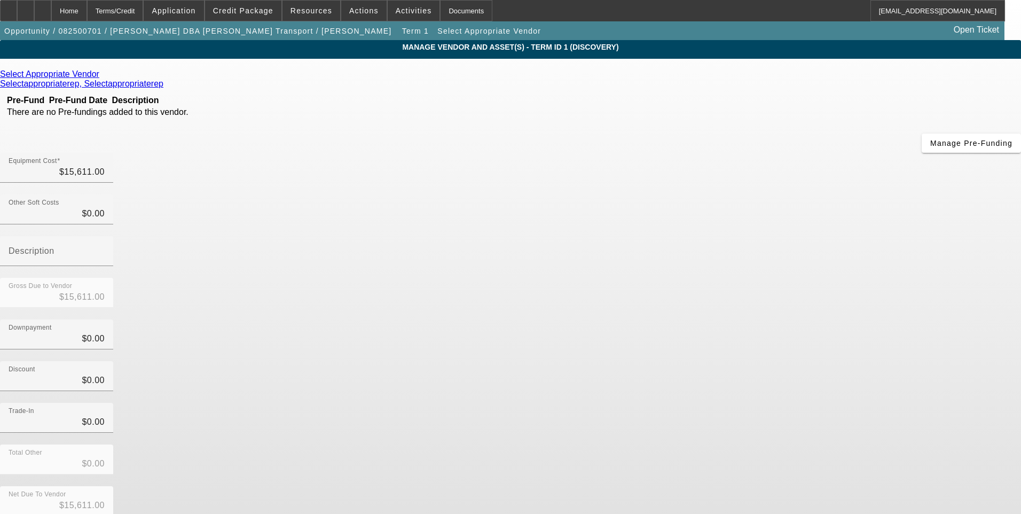
click at [102, 76] on icon at bounding box center [102, 73] width 0 height 9
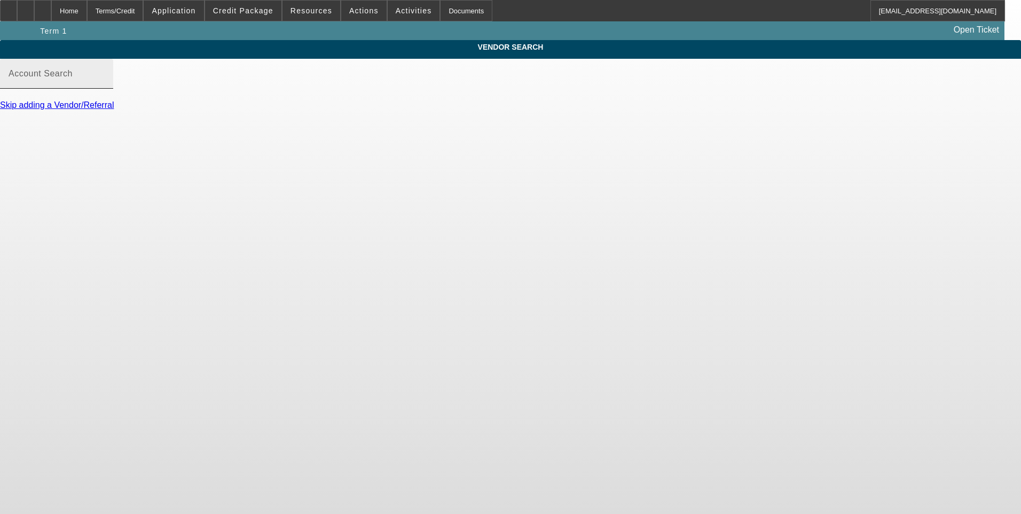
drag, startPoint x: 288, startPoint y: 75, endPoint x: 279, endPoint y: 90, distance: 17.5
click at [105, 82] on div "Account Search" at bounding box center [57, 74] width 96 height 30
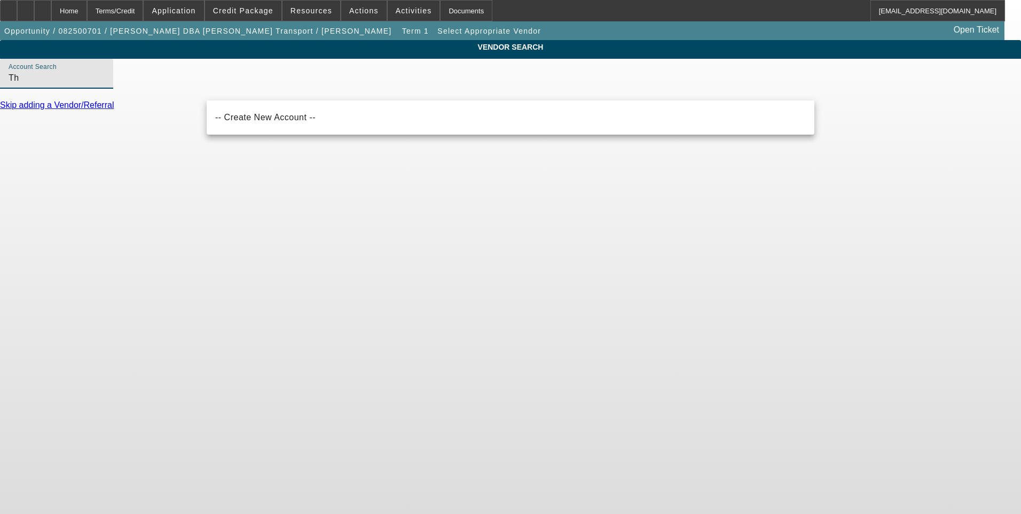
type input "T"
type input "E"
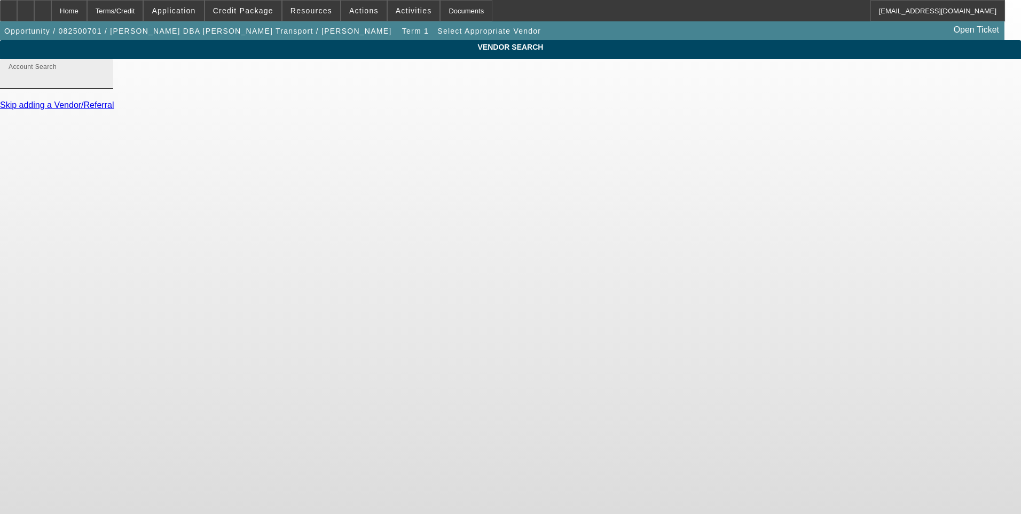
click at [105, 84] on input "Account Search" at bounding box center [57, 78] width 96 height 13
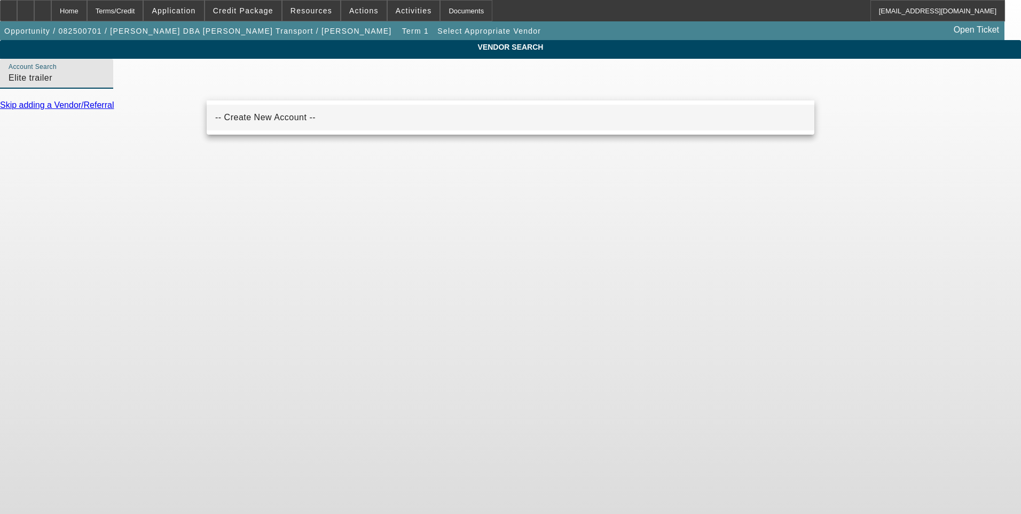
click at [270, 128] on mat-option "-- Create New Account --" at bounding box center [511, 118] width 608 height 26
type input "-- Create New Account --"
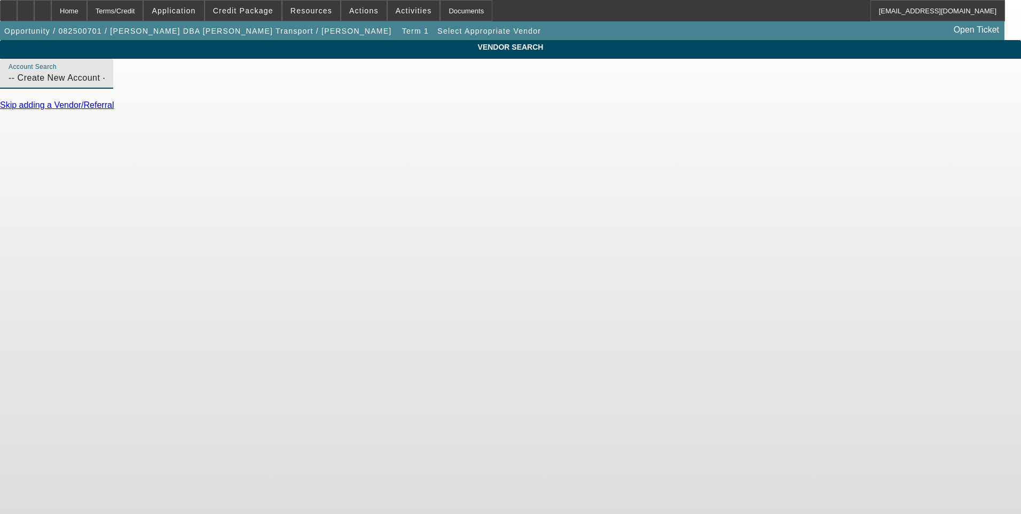
click at [105, 84] on input "-- Create New Account --" at bounding box center [57, 78] width 96 height 13
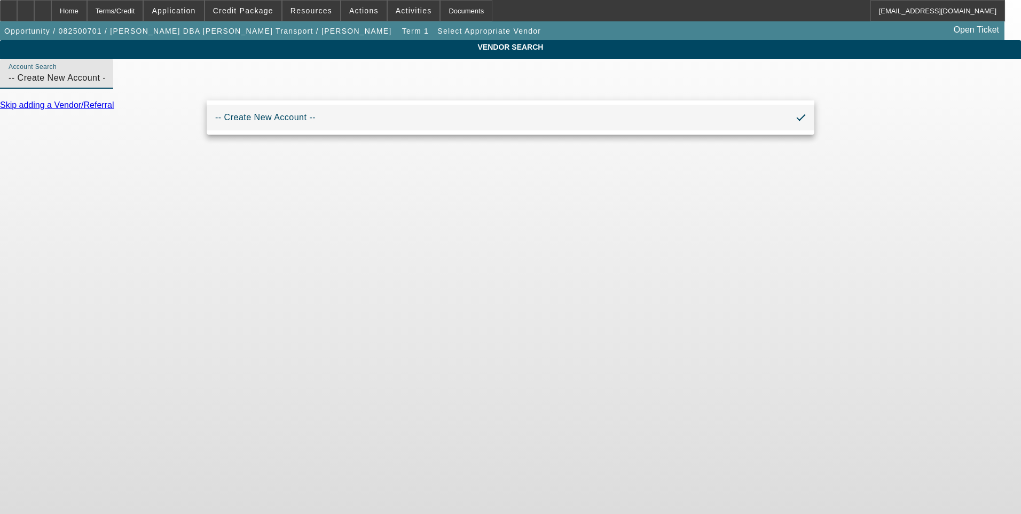
click at [105, 84] on input "-- Create New Account --" at bounding box center [57, 78] width 96 height 13
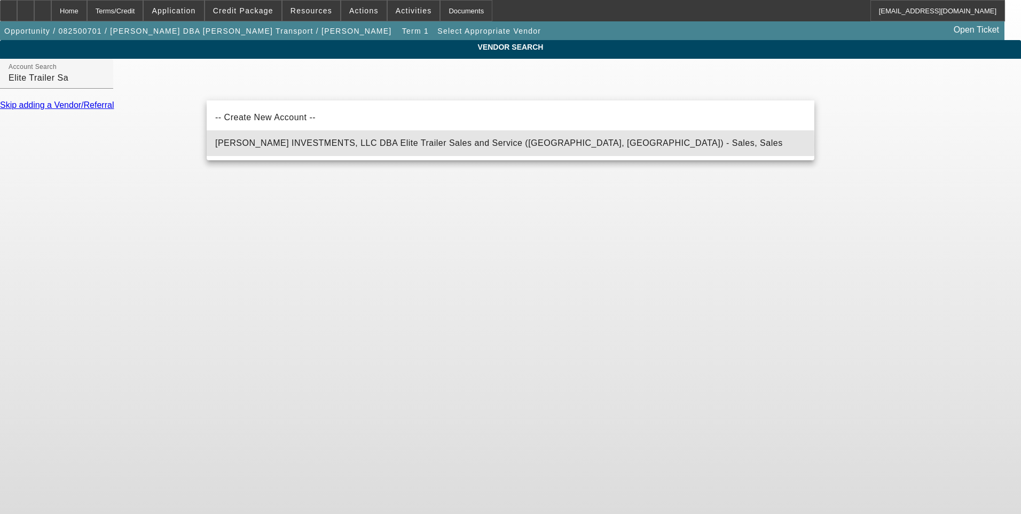
click at [362, 145] on span "THURMOND INVESTMENTS, LLC DBA Elite Trailer Sales and Service (Nashville, TN) -…" at bounding box center [499, 142] width 568 height 9
type input "THURMOND INVESTMENTS, LLC DBA Elite Trailer Sales and Service (Nashville, TN) -…"
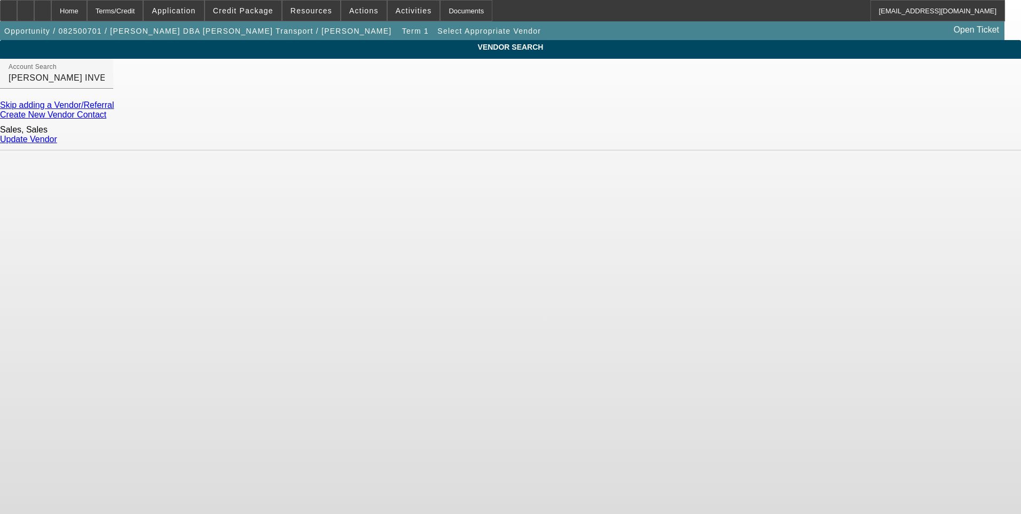
click at [57, 141] on link "Update Vendor" at bounding box center [28, 139] width 57 height 9
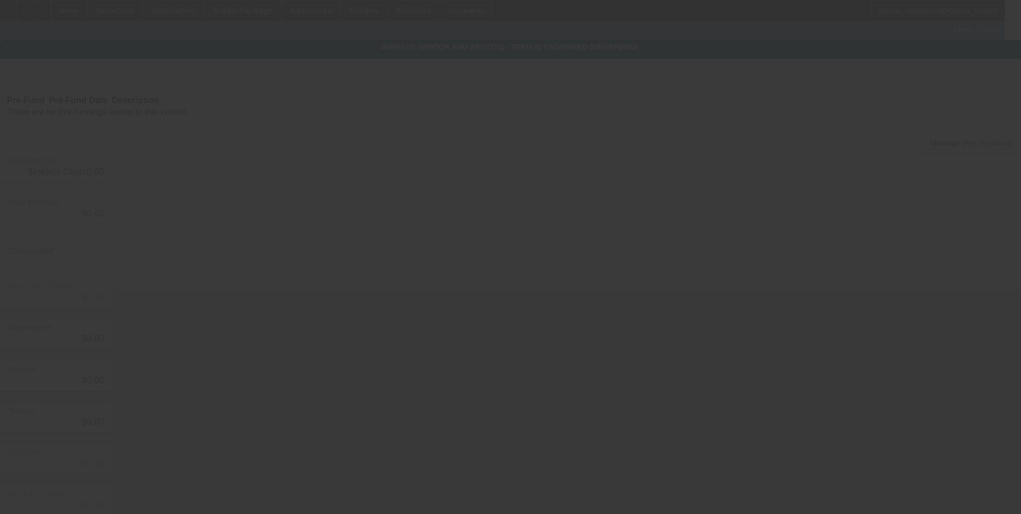
type input "$15,611.00"
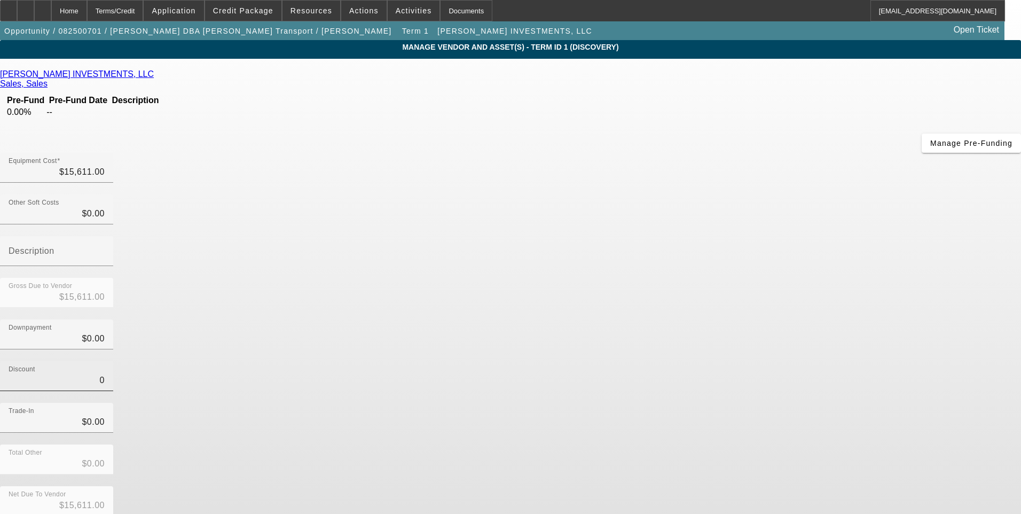
click at [105, 374] on input "0" at bounding box center [57, 380] width 96 height 13
type input "$0.00"
click at [716, 403] on div "Trade-In $0.00" at bounding box center [510, 424] width 1021 height 42
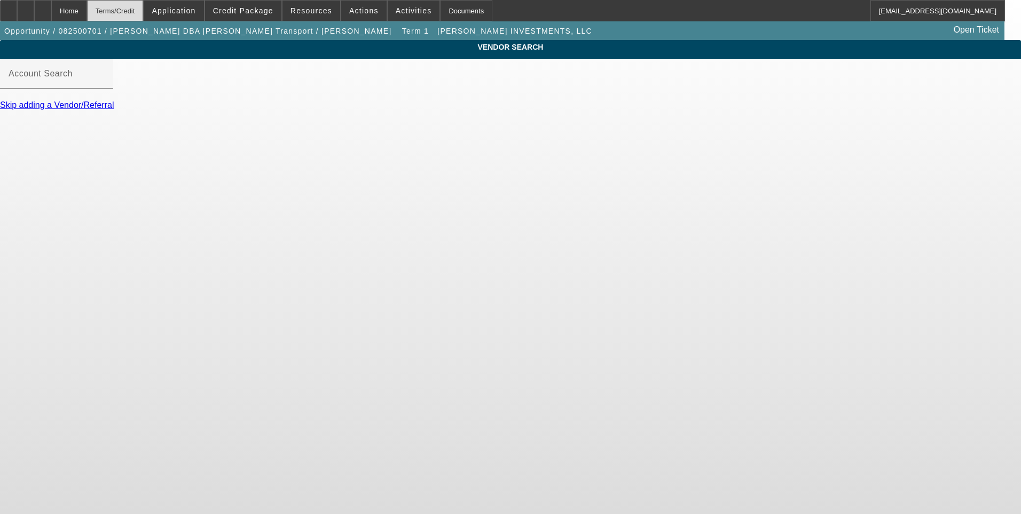
click at [135, 14] on div "Terms/Credit" at bounding box center [115, 10] width 57 height 21
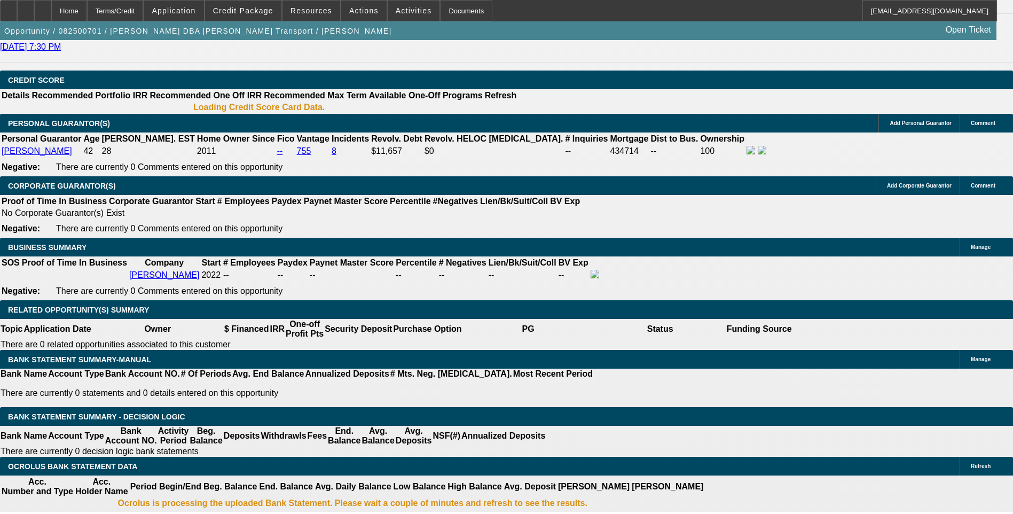
select select "0"
select select "2"
select select "0.1"
select select "4"
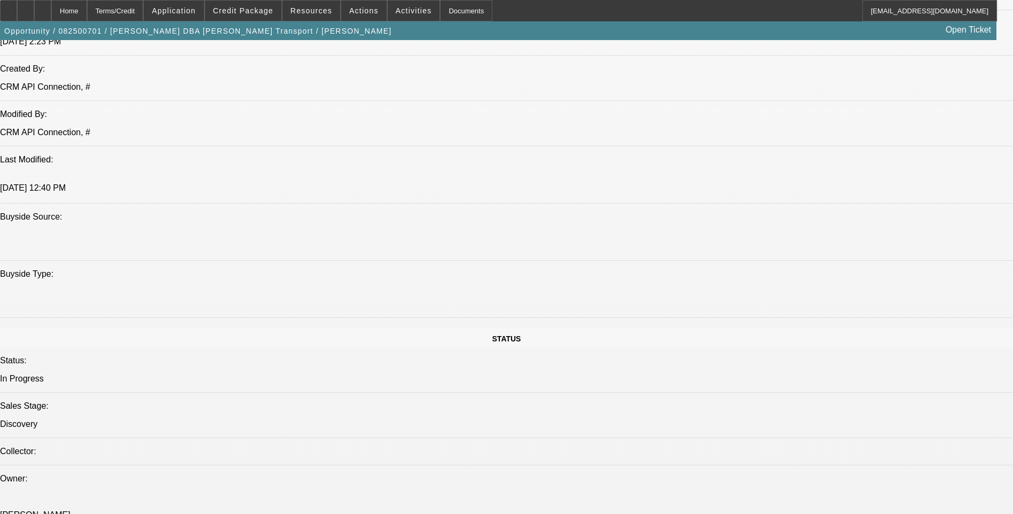
scroll to position [663, 0]
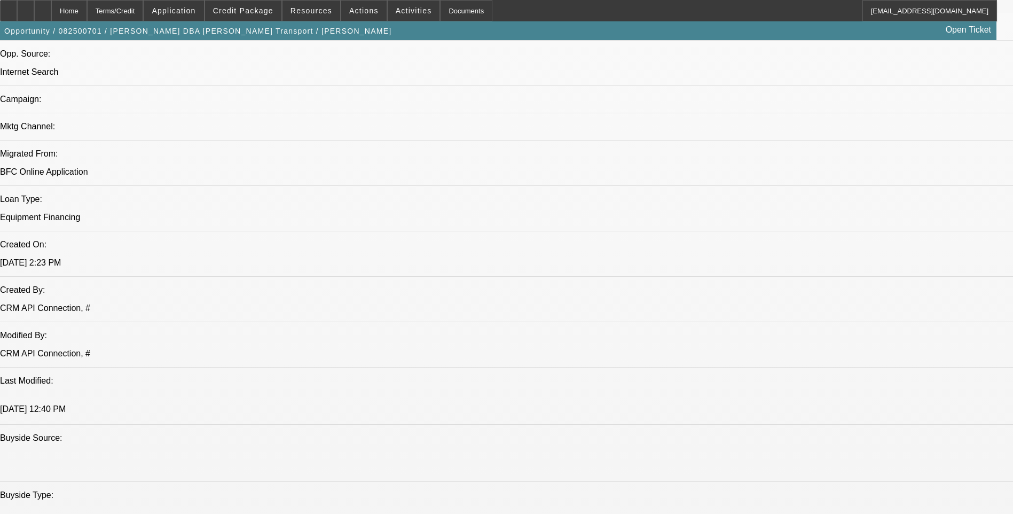
click at [51, 10] on div at bounding box center [42, 10] width 17 height 21
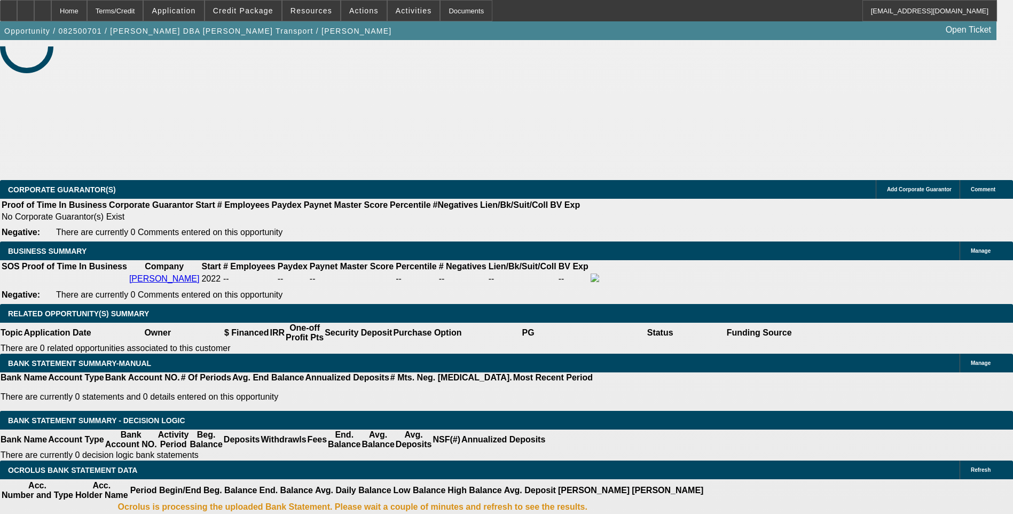
select select "0"
select select "2"
select select "0.1"
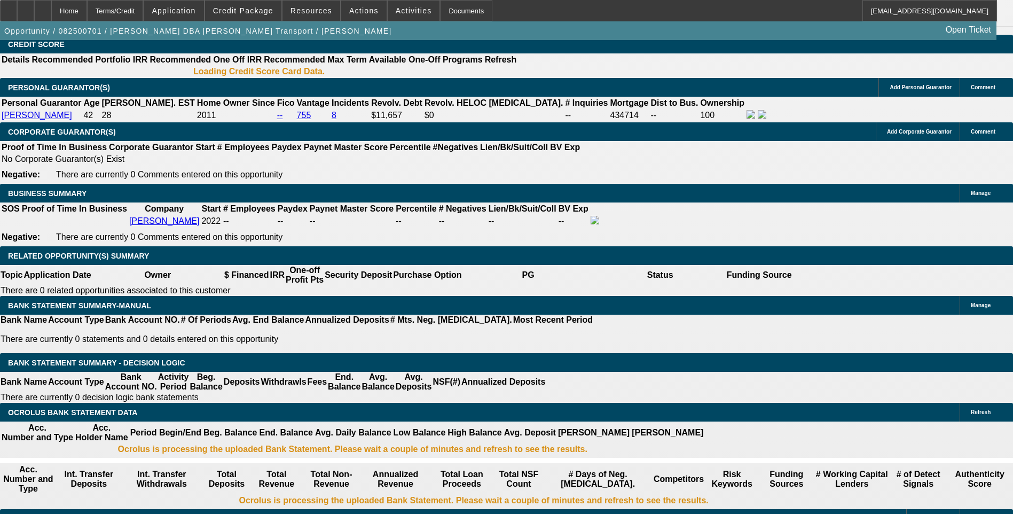
select select "1"
select select "2"
select select "4"
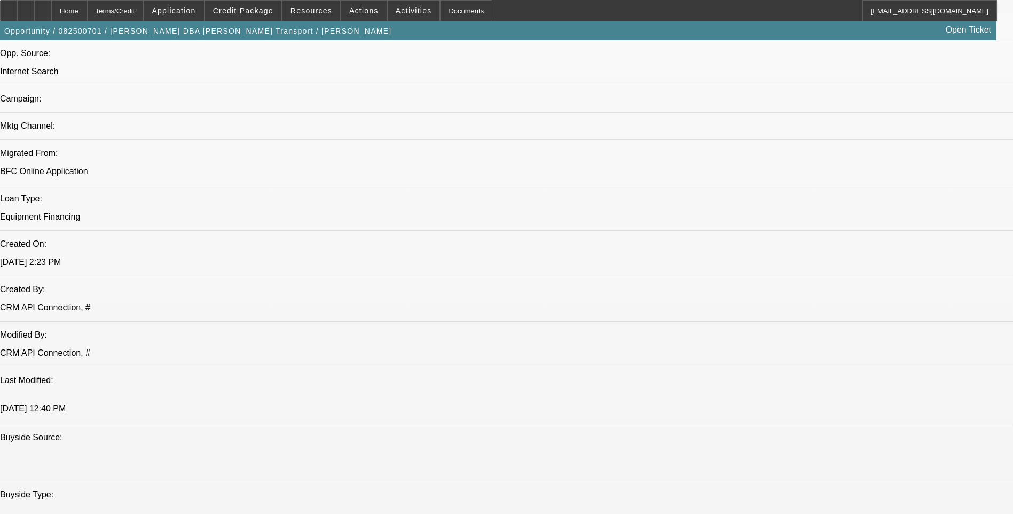
scroll to position [694, 0]
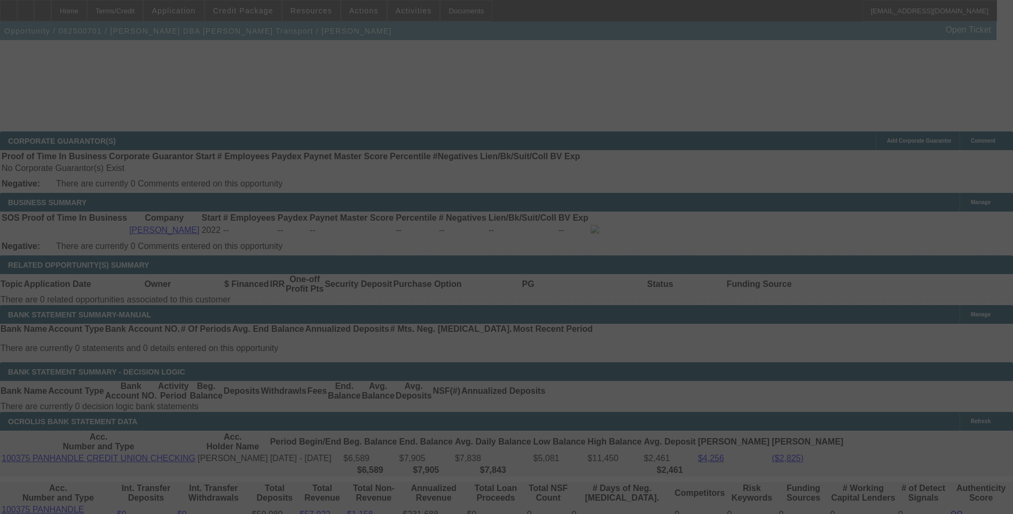
select select "0"
select select "2"
select select "0.1"
select select "4"
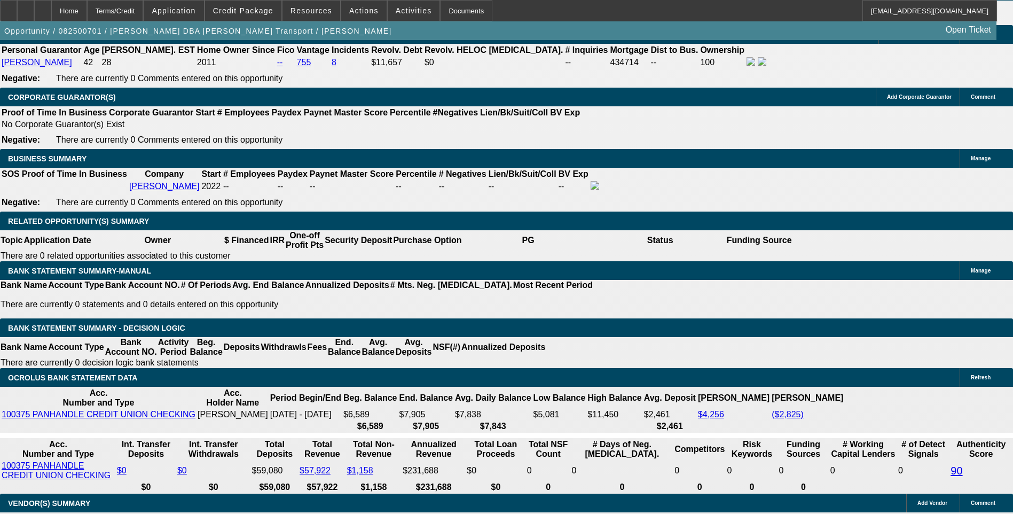
scroll to position [1602, 0]
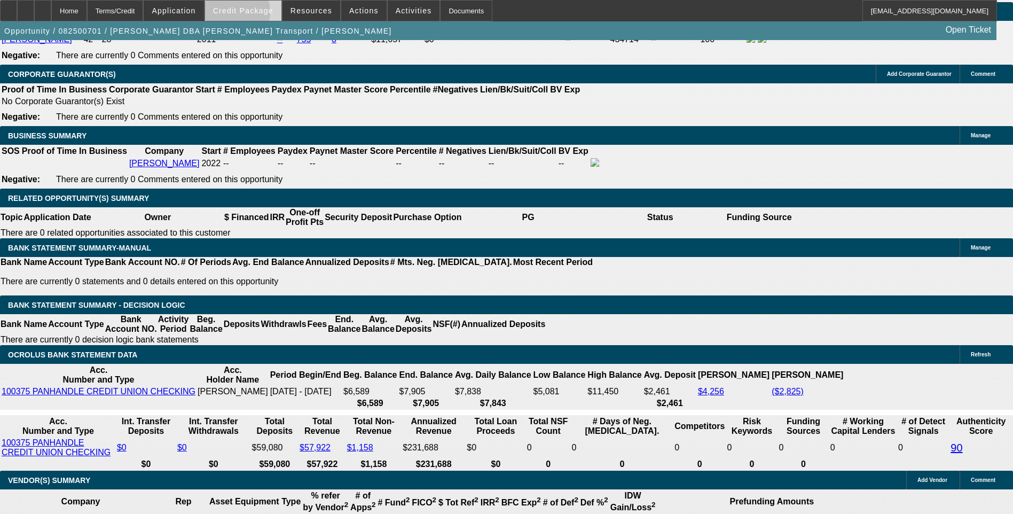
click at [251, 14] on span "Credit Package" at bounding box center [243, 10] width 60 height 9
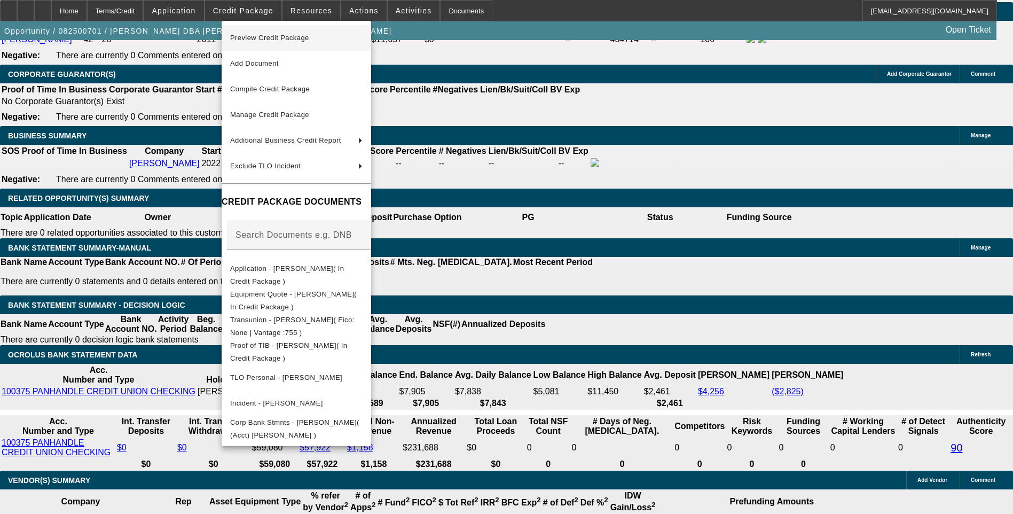
click at [309, 36] on span "Preview Credit Package" at bounding box center [269, 38] width 79 height 8
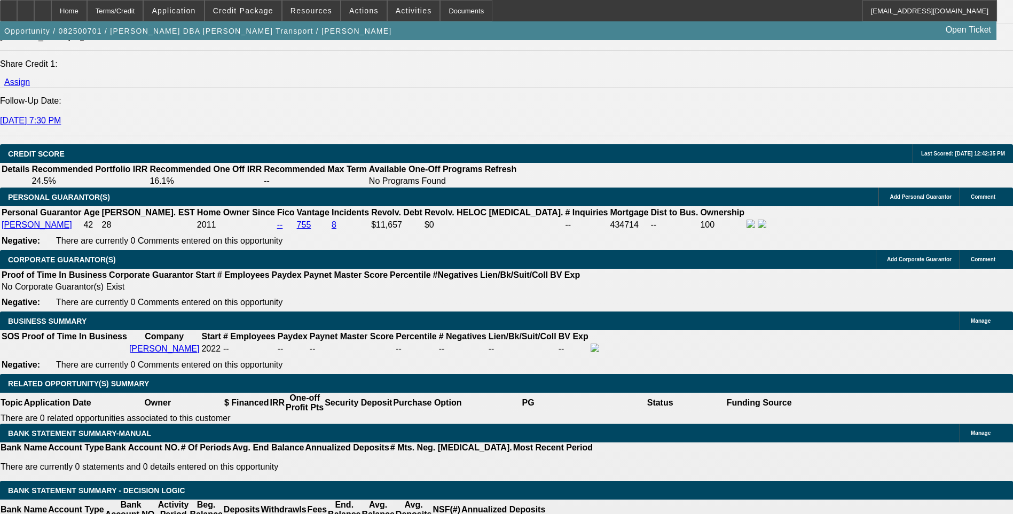
scroll to position [1442, 0]
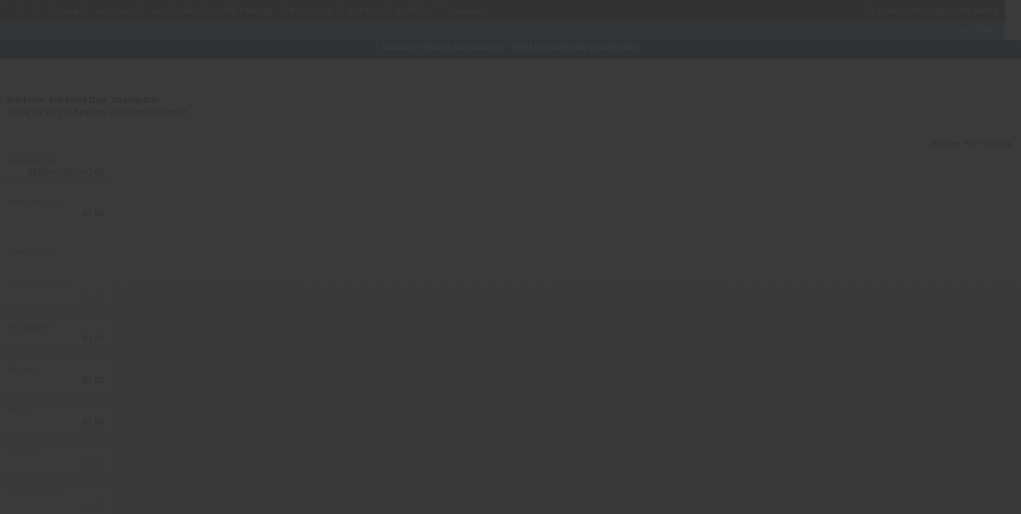
type input "$15,611.00"
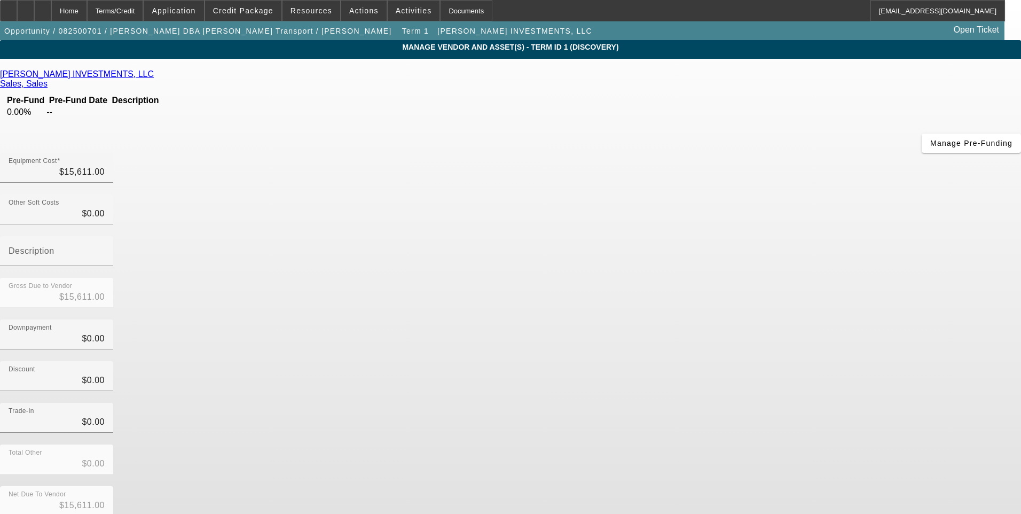
click at [157, 76] on icon at bounding box center [157, 73] width 0 height 9
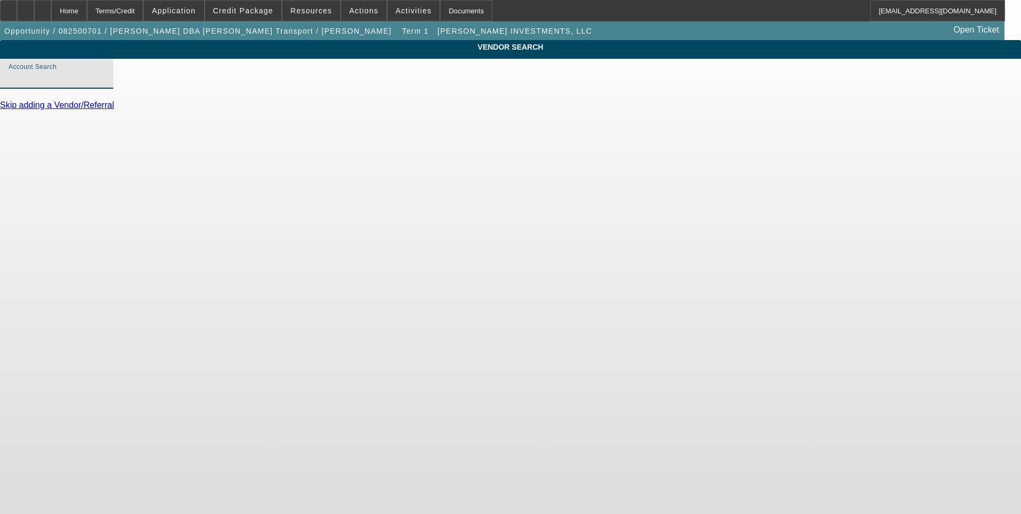
click at [105, 84] on input "Account Search" at bounding box center [57, 78] width 96 height 13
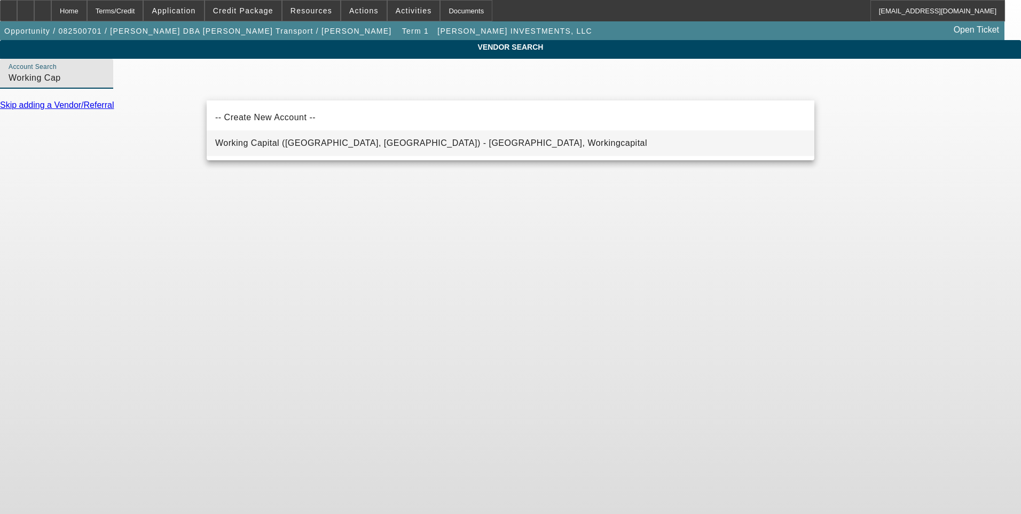
click at [341, 145] on span "Working Capital (Northbrook, IL) - Workingcapital, Workingcapital" at bounding box center [431, 142] width 432 height 9
type input "Working Capital (Northbrook, IL) - Workingcapital, Workingcapital"
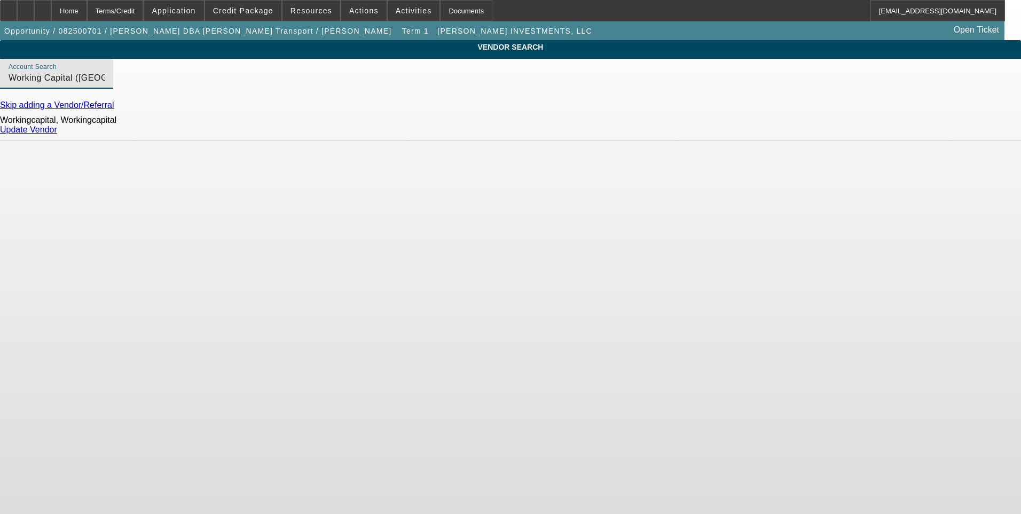
click at [57, 134] on link "Update Vendor" at bounding box center [28, 129] width 57 height 9
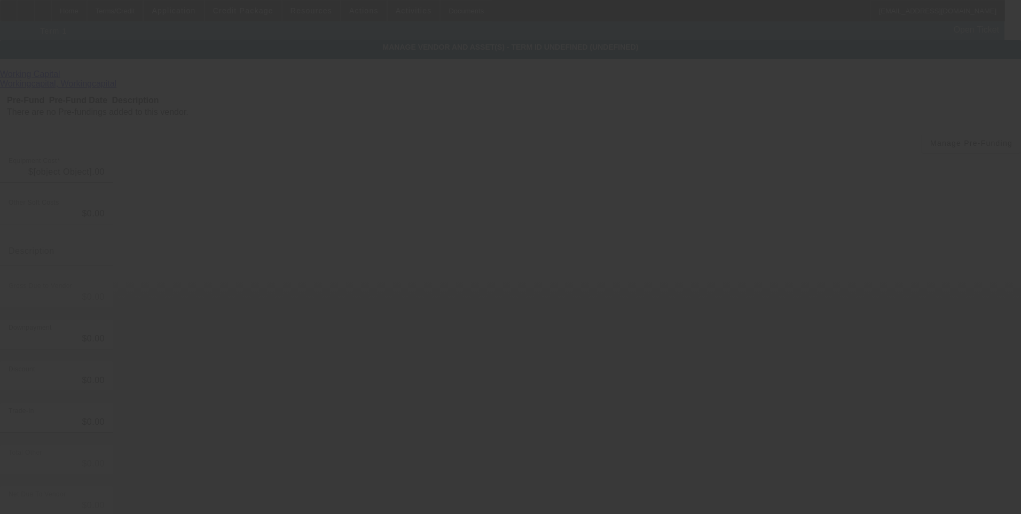
type input "$15,611.00"
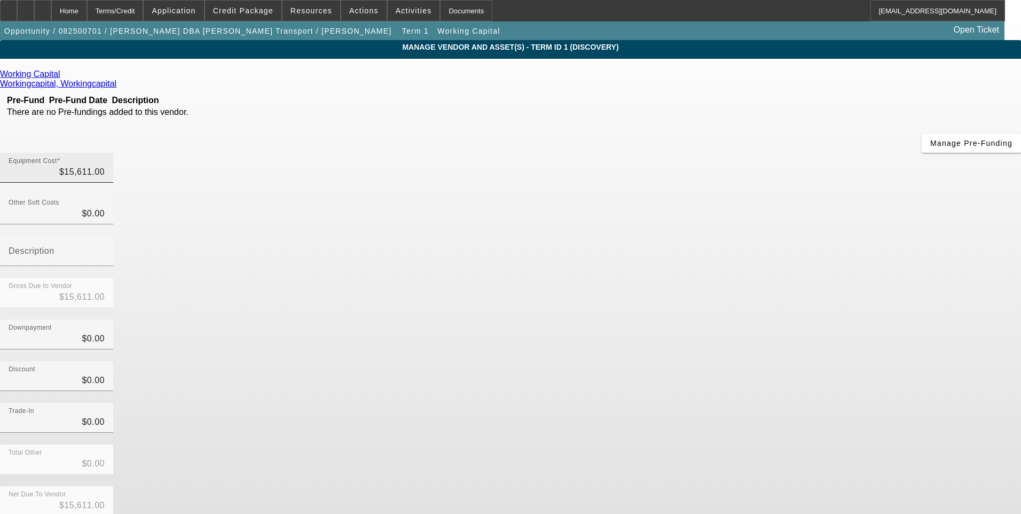
type input "15611"
click at [105, 166] on input "15611" at bounding box center [57, 172] width 96 height 13
type input "$0.00"
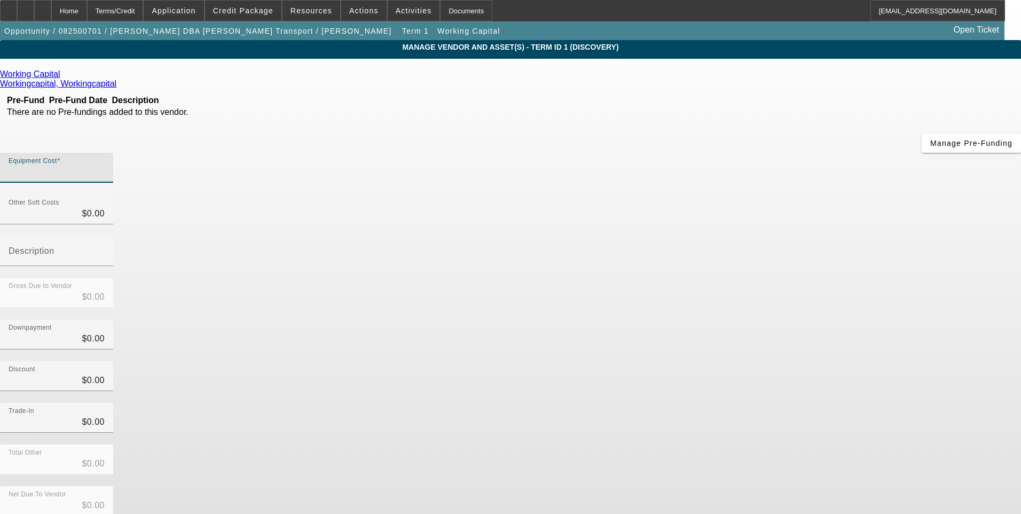
type input "2"
type input "$2.00"
type input "25"
type input "$25.00"
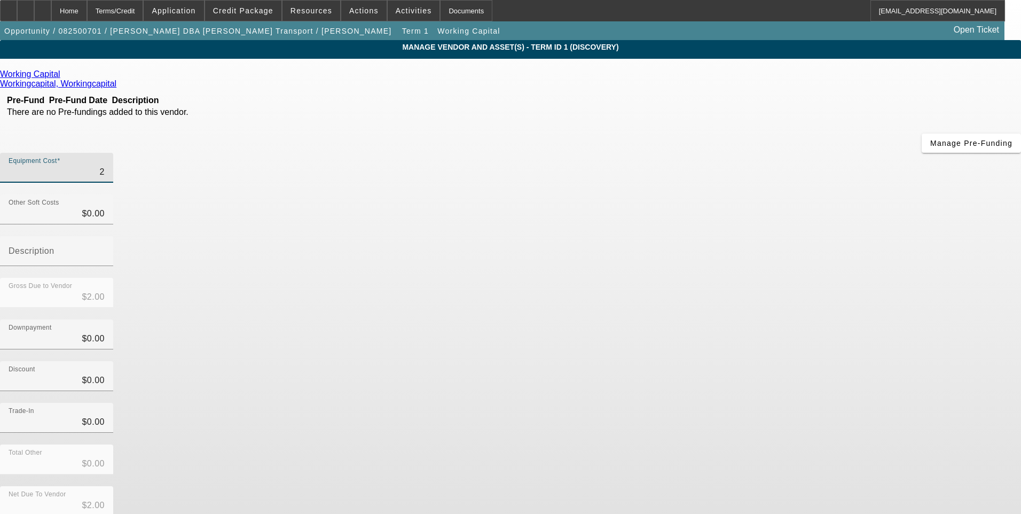
type input "$25.00"
type input "250"
type input "$250.00"
type input "2500"
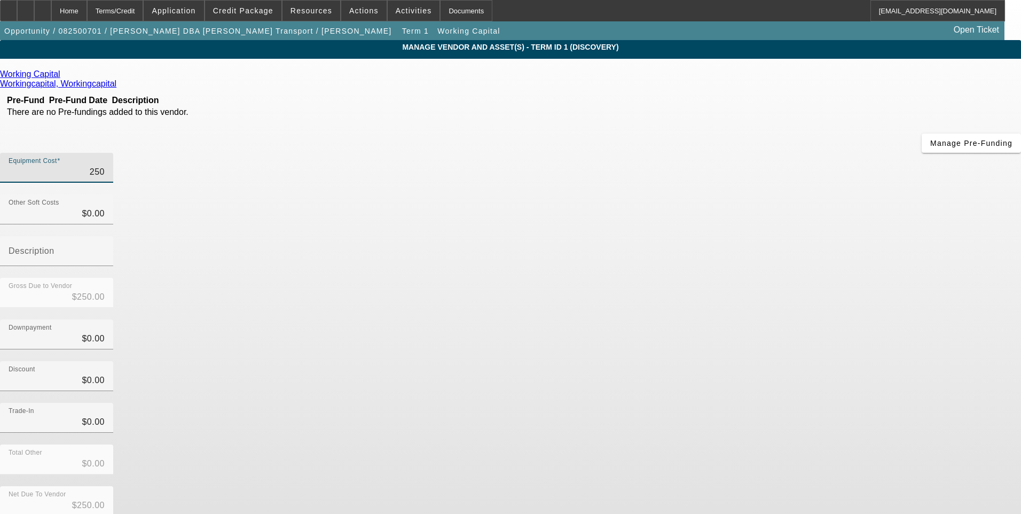
type input "$2,500.00"
type input "25000"
type input "$25,000.00"
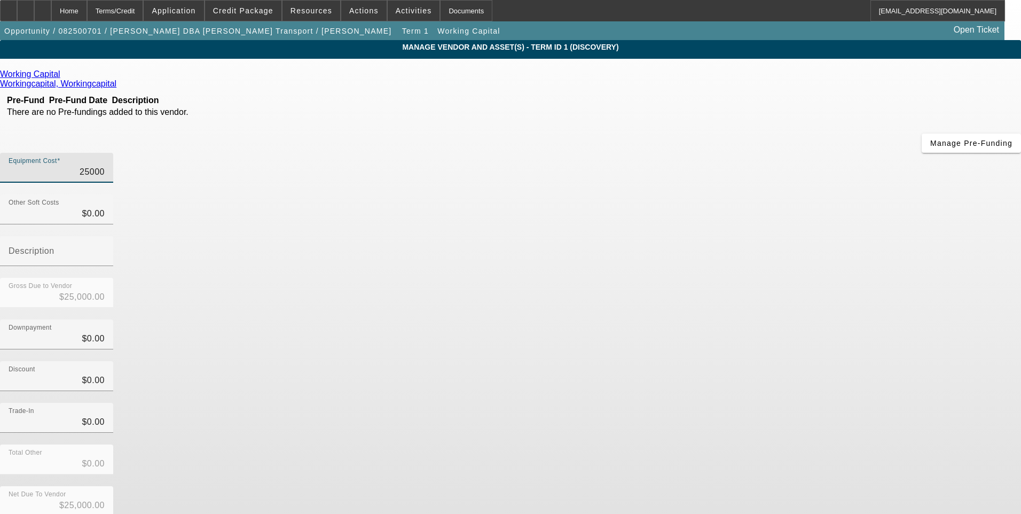
type input "$25,000.00"
click at [693, 361] on div "Discount $0.00" at bounding box center [510, 382] width 1021 height 42
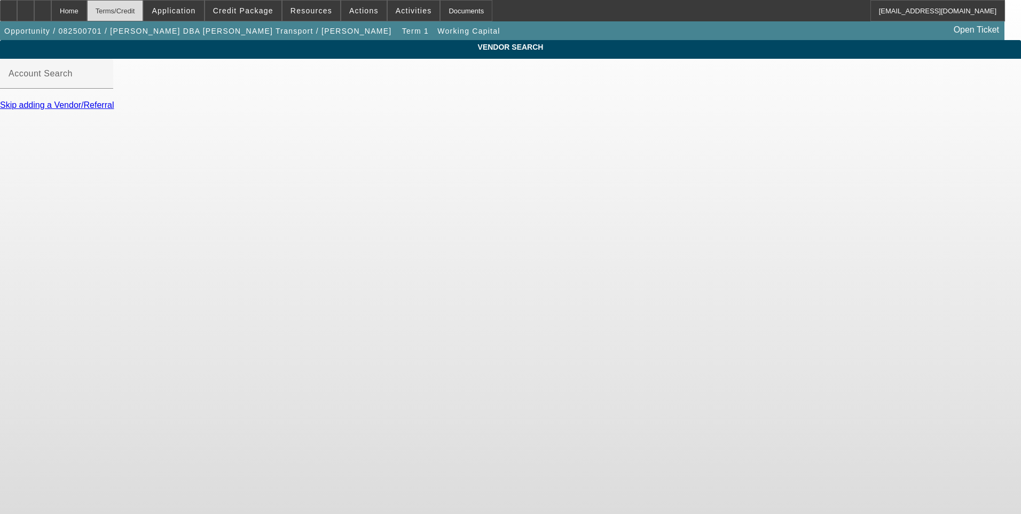
click at [144, 6] on div "Terms/Credit" at bounding box center [115, 10] width 57 height 21
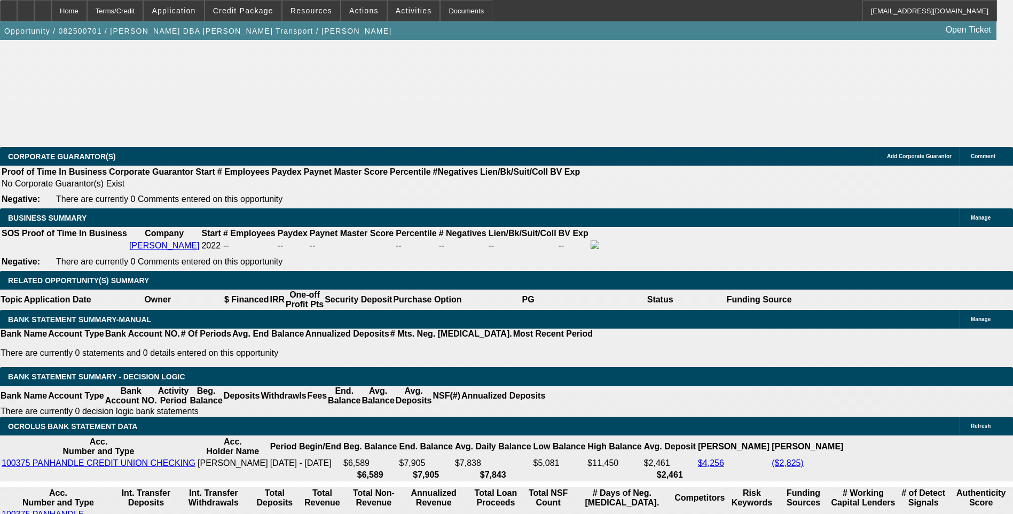
select select "0"
select select "2"
select select "0.1"
select select "4"
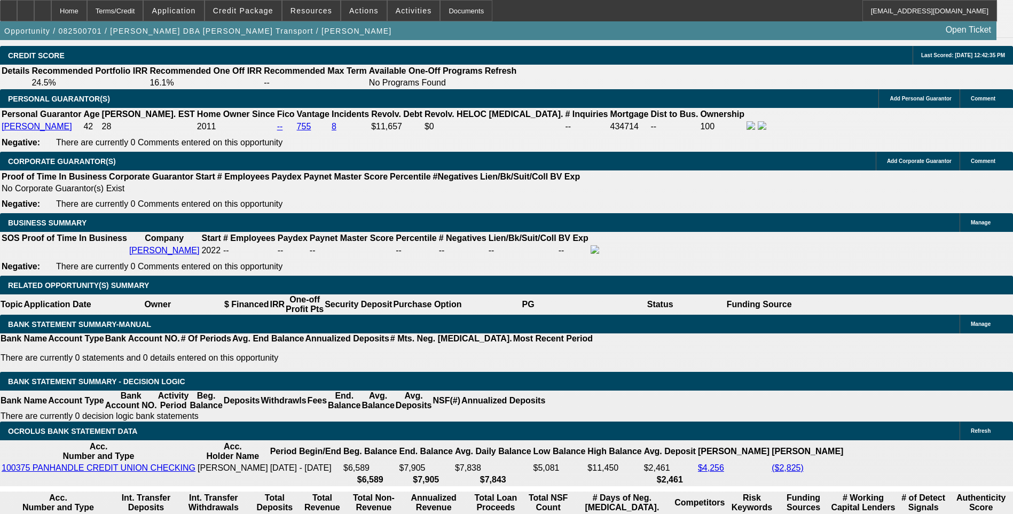
scroll to position [1531, 0]
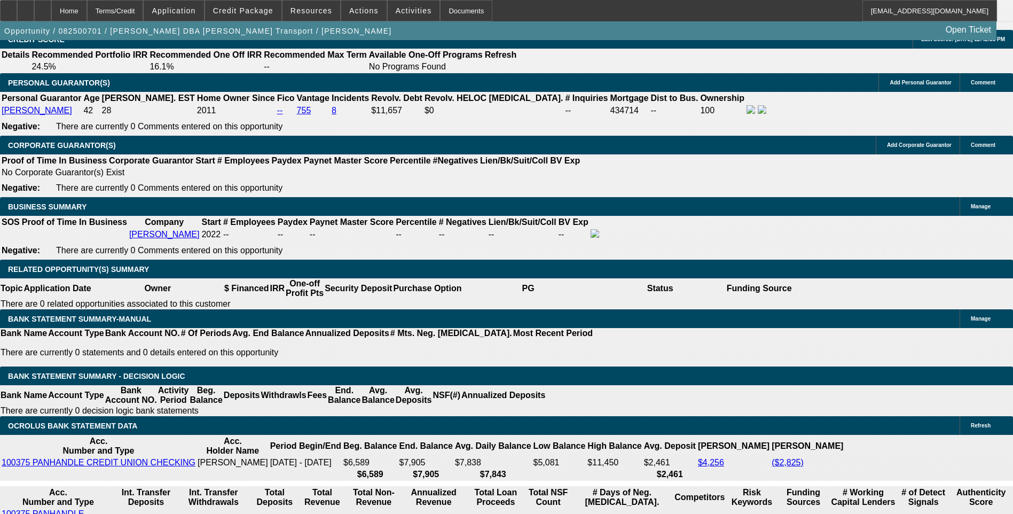
drag, startPoint x: 217, startPoint y: 286, endPoint x: 234, endPoint y: 285, distance: 17.1
type input "UNKNOWN"
type input "24"
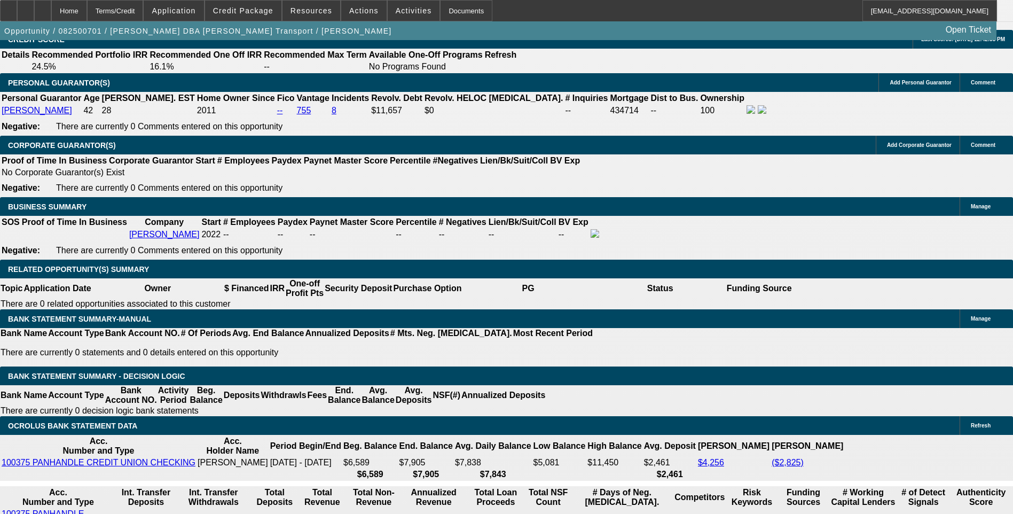
drag, startPoint x: 248, startPoint y: 372, endPoint x: 262, endPoint y: 367, distance: 14.7
select select "6"
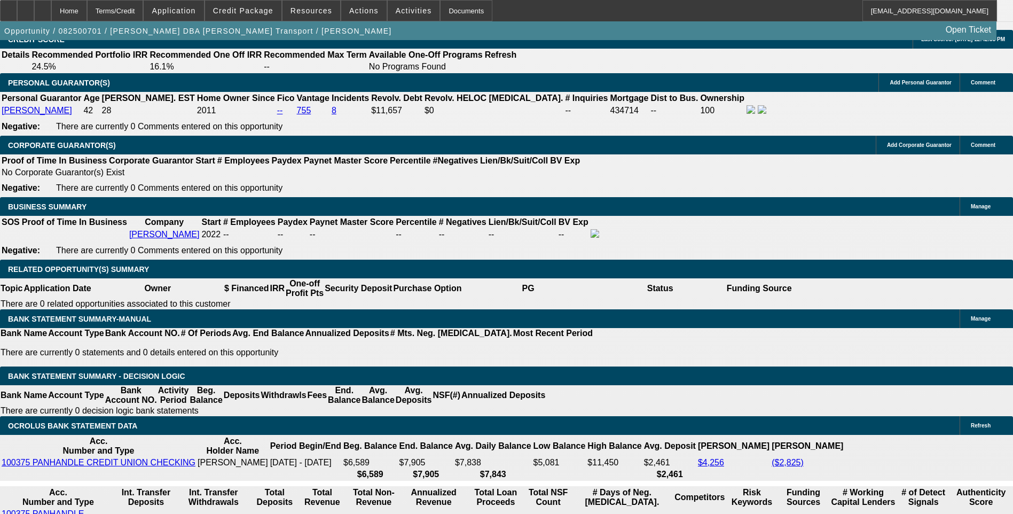
select select "0"
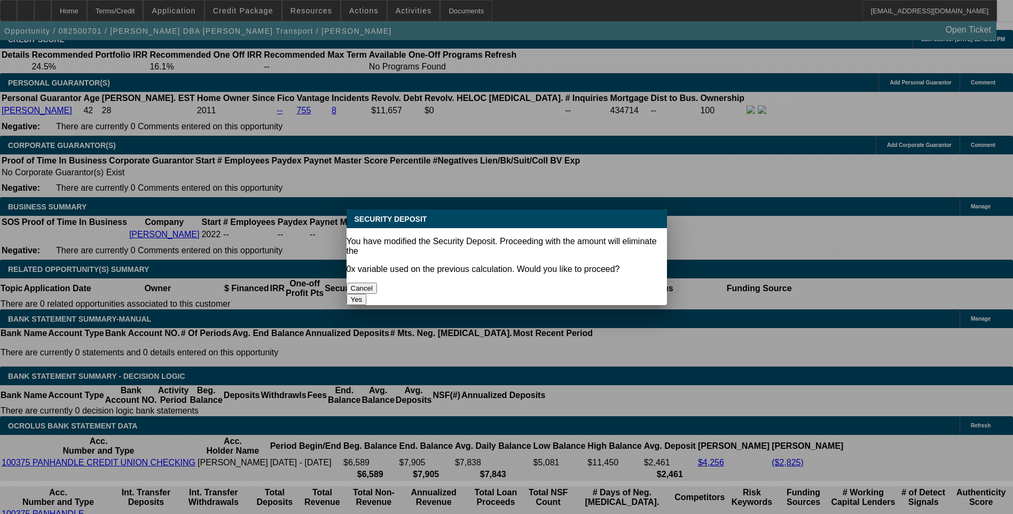
click at [367, 294] on button "Yes" at bounding box center [357, 299] width 20 height 11
type input "$0.00"
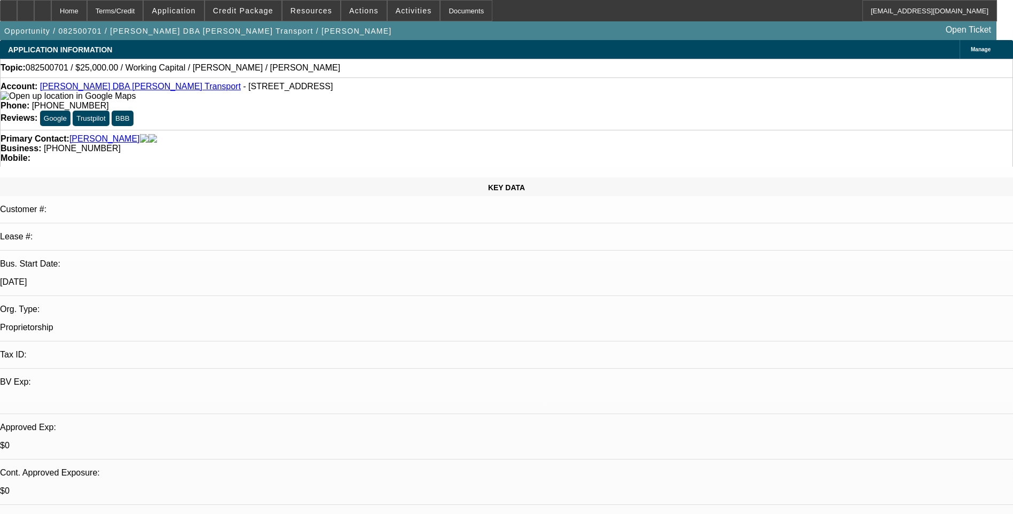
scroll to position [1531, 0]
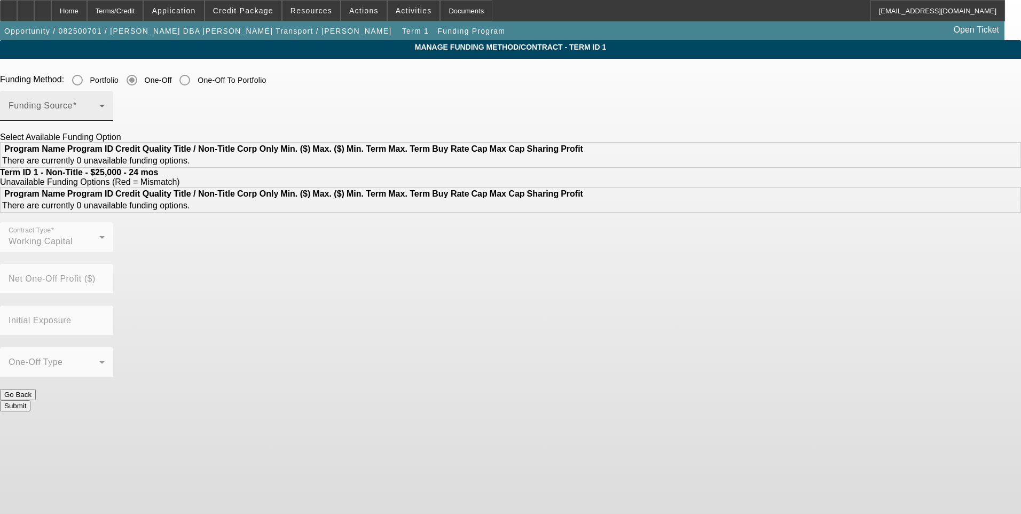
click at [99, 116] on span at bounding box center [54, 110] width 91 height 13
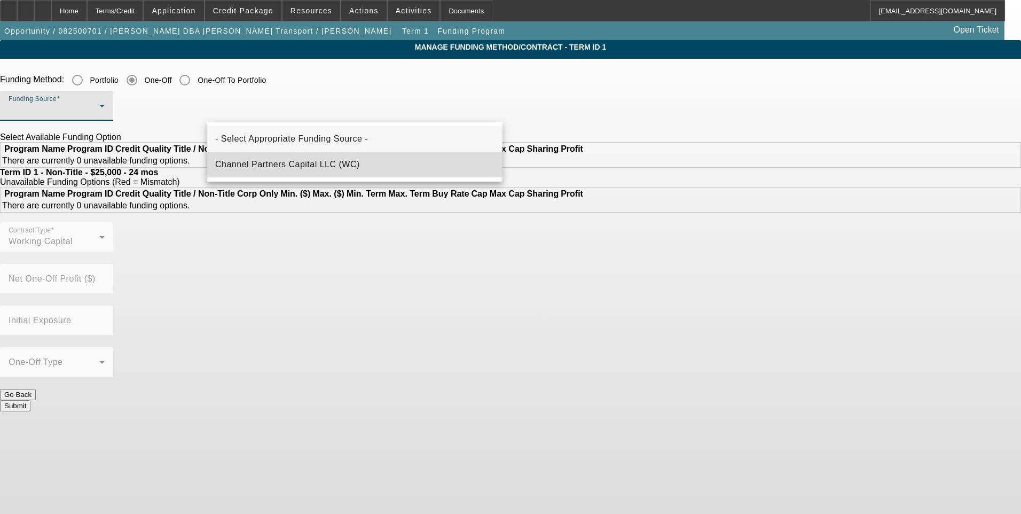
click at [301, 168] on span "Channel Partners Capital LLC (WC)" at bounding box center [287, 164] width 145 height 13
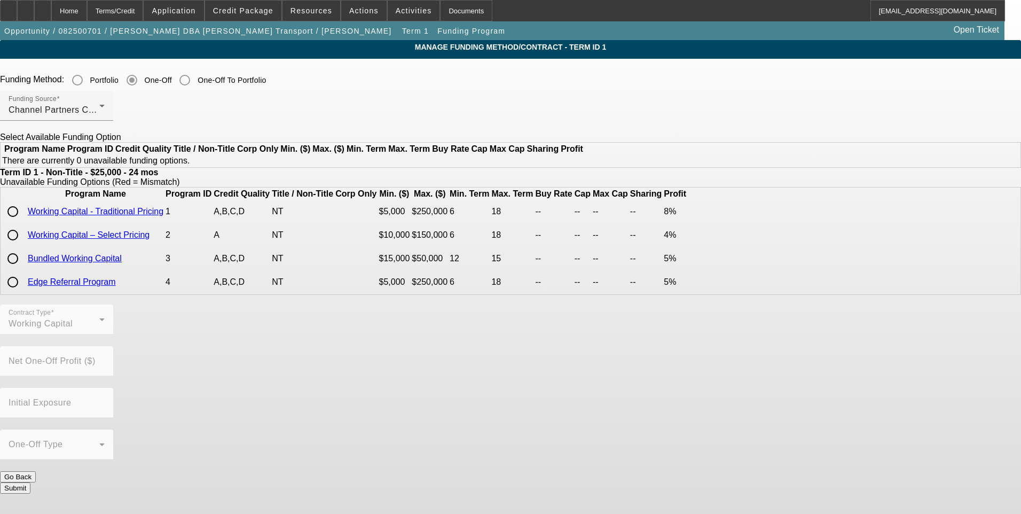
click at [24, 246] on input "radio" at bounding box center [12, 234] width 21 height 21
radio input "true"
click at [24, 222] on input "radio" at bounding box center [12, 211] width 21 height 21
radio input "true"
radio input "false"
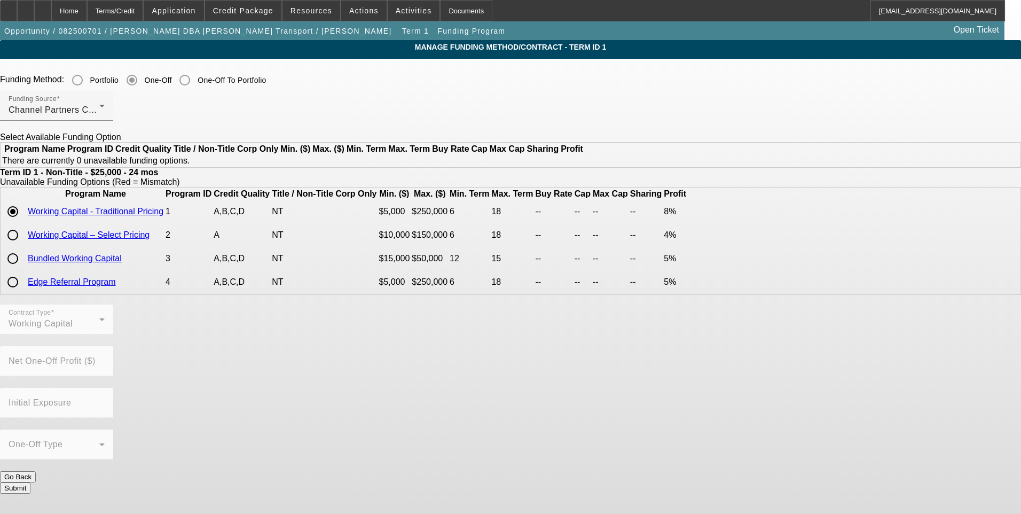
click at [155, 251] on app-term-manage-funding "Manage Funding Method/Contract - Term ID 1 Funding Method: Portfolio One-Off On…" at bounding box center [510, 271] width 1021 height 463
click at [30, 482] on button "Submit" at bounding box center [15, 487] width 30 height 11
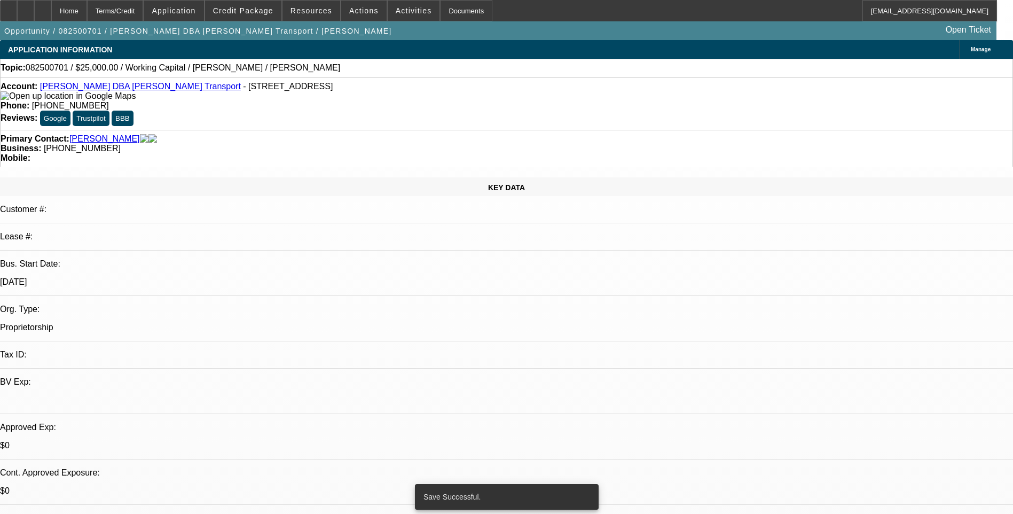
select select "0"
select select "2"
select select "0.1"
select select "6"
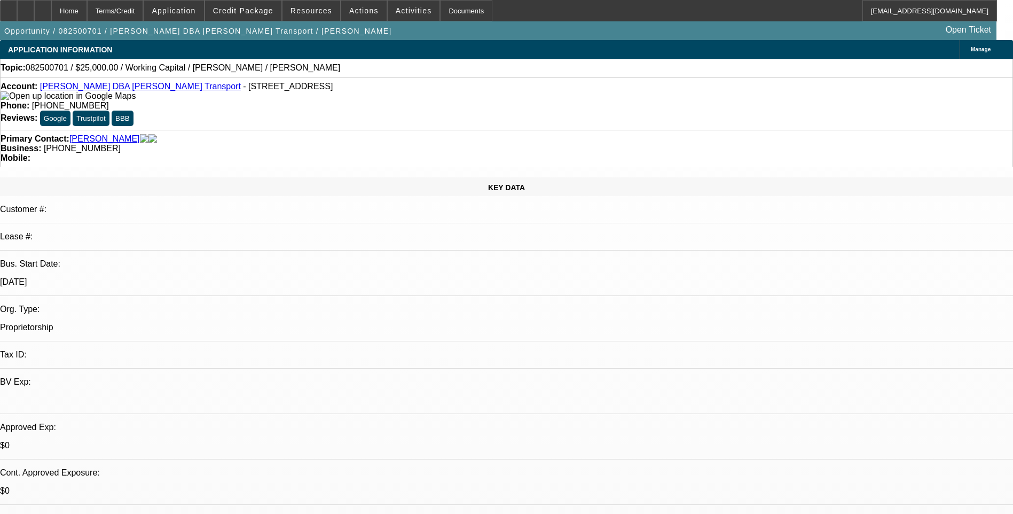
click at [140, 11] on div "Terms/Credit" at bounding box center [115, 10] width 57 height 21
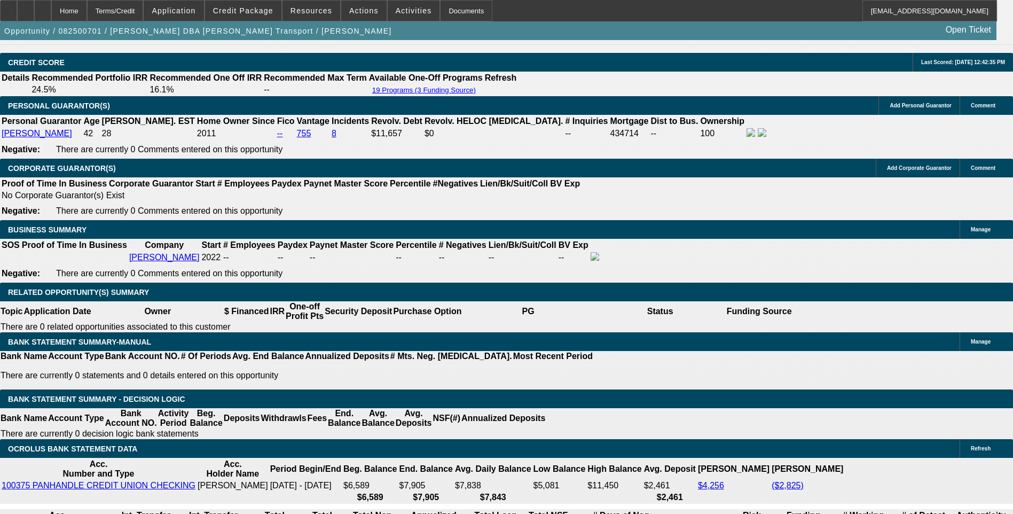
scroll to position [1532, 0]
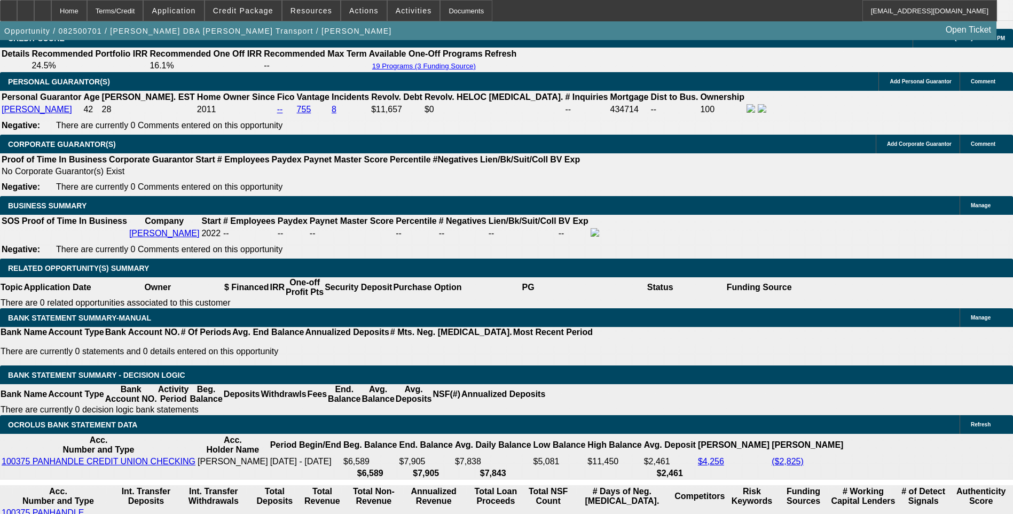
select select "0"
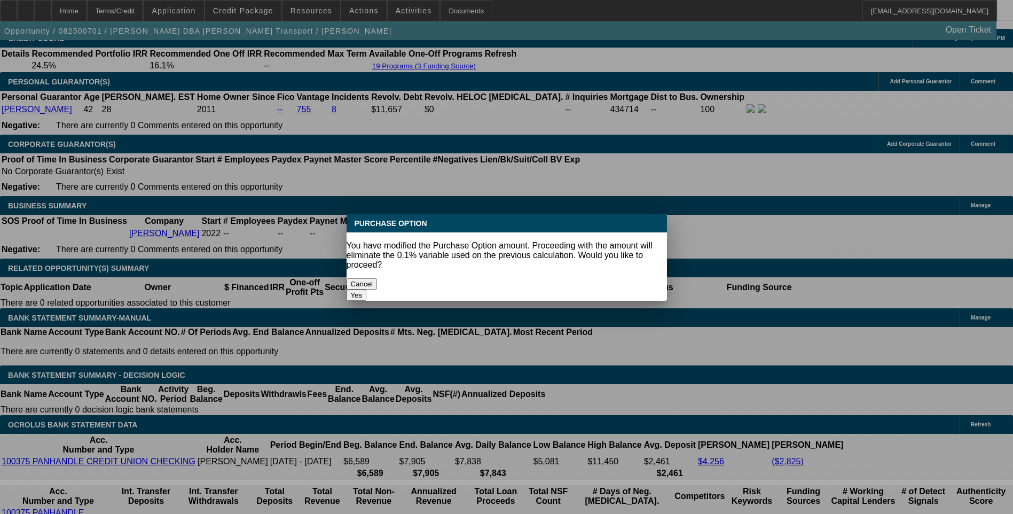
scroll to position [0, 0]
click at [367, 290] on button "Yes" at bounding box center [357, 295] width 20 height 11
type input "$0.00"
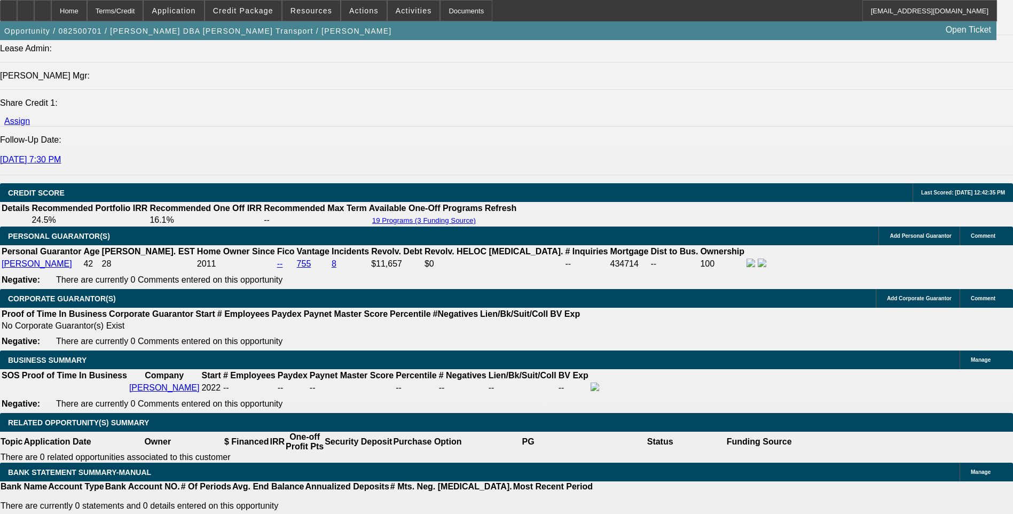
scroll to position [1372, 0]
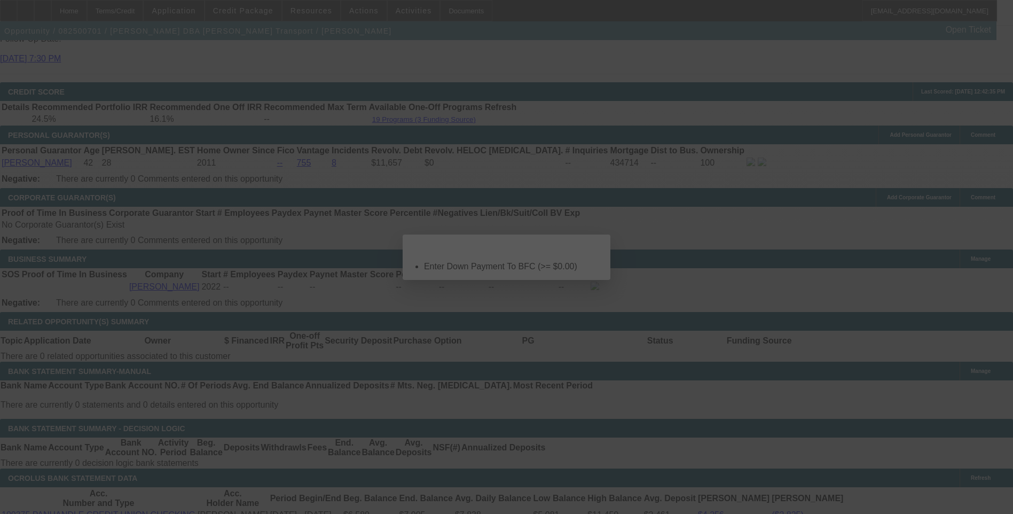
scroll to position [0, 0]
select select "0"
select select "2"
select select "0"
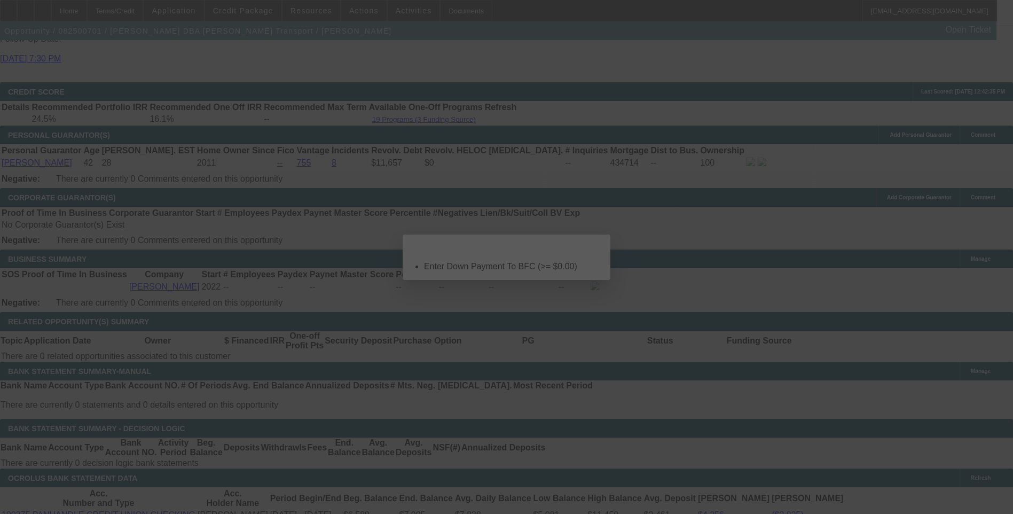
select select "6"
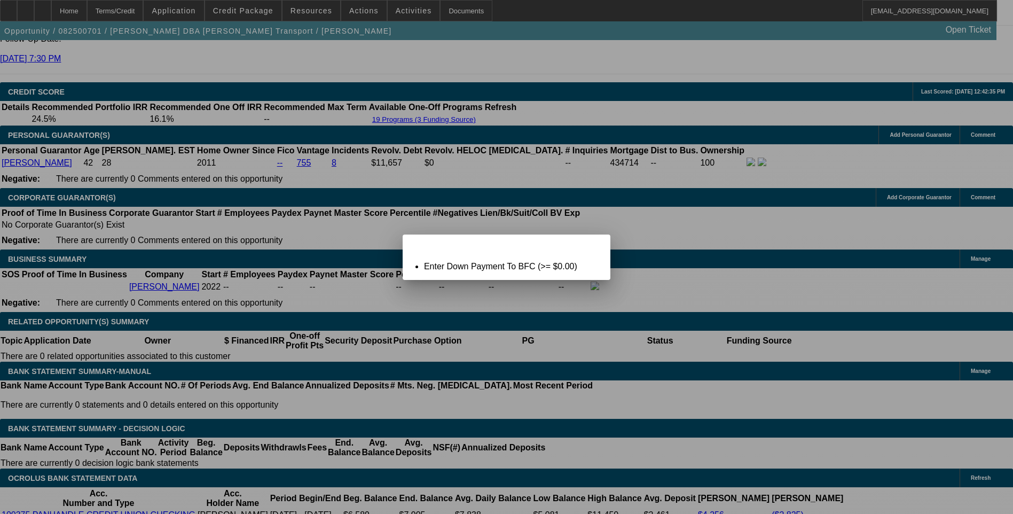
click at [587, 247] on icon at bounding box center [587, 244] width 0 height 6
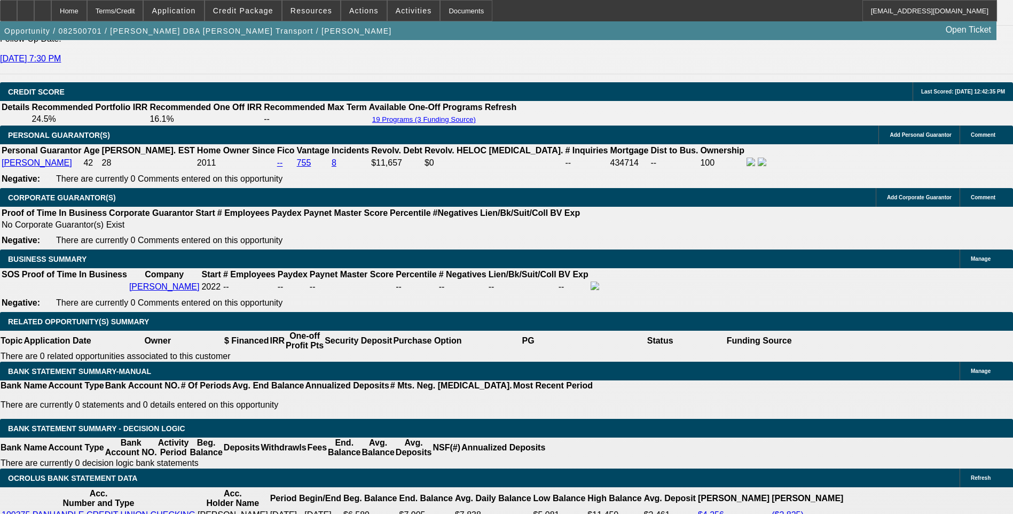
type input "$0.00"
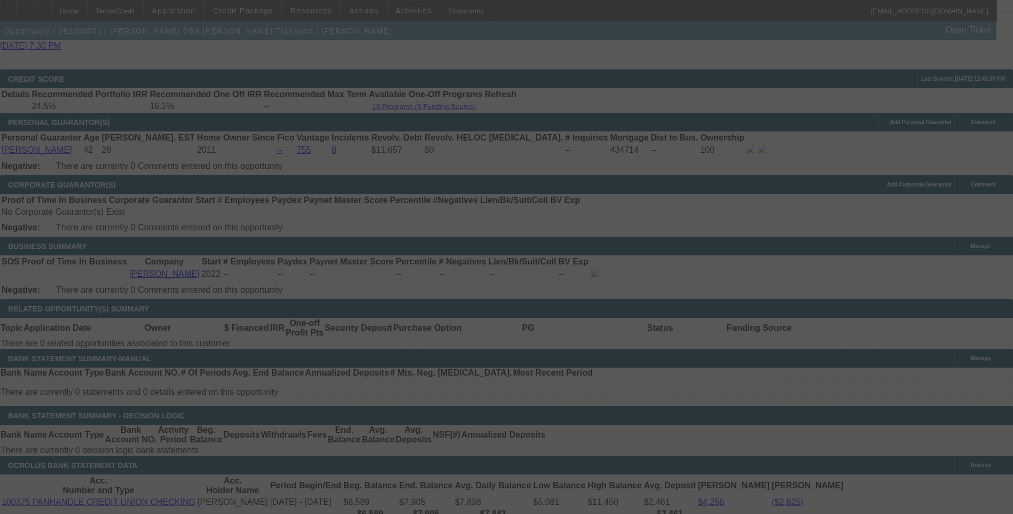
scroll to position [1532, 0]
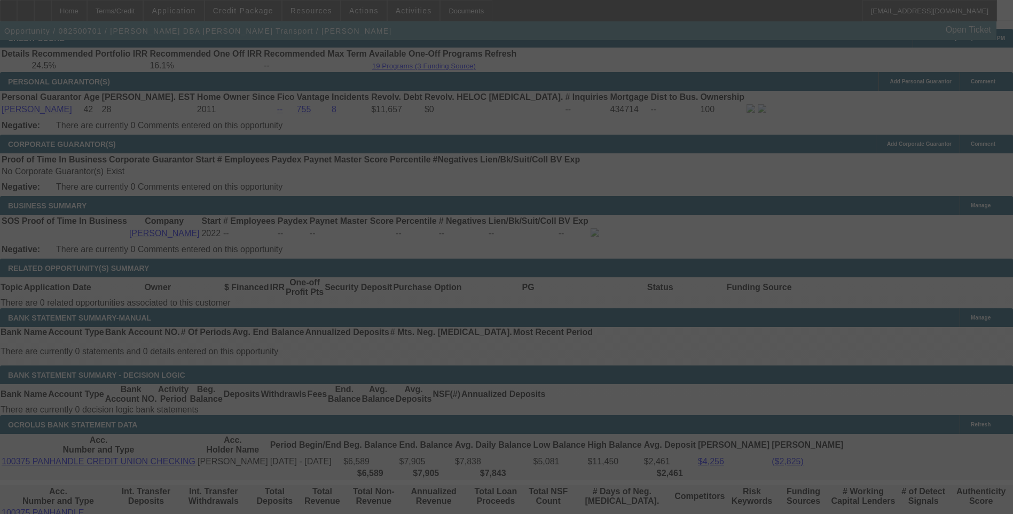
select select "0"
select select "2"
select select "0"
select select "6"
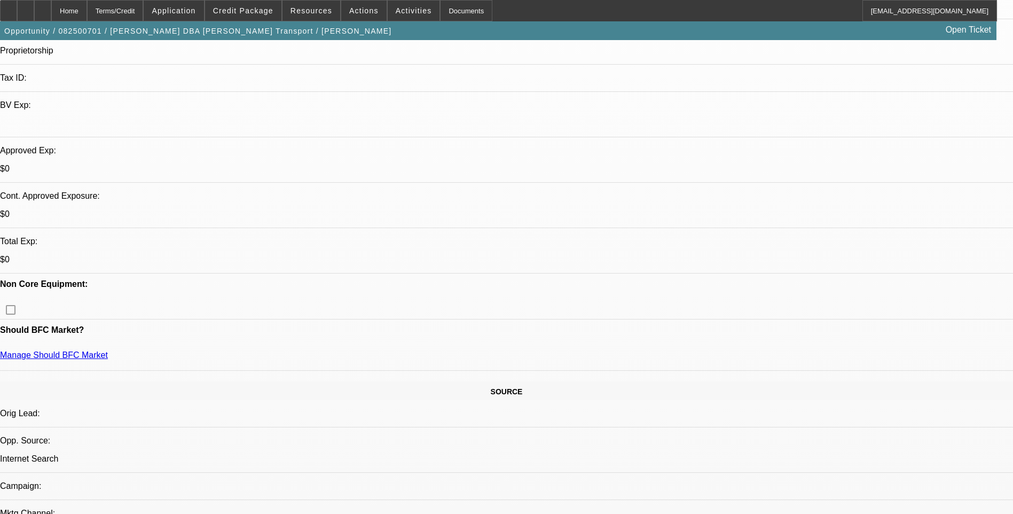
scroll to position [0, 0]
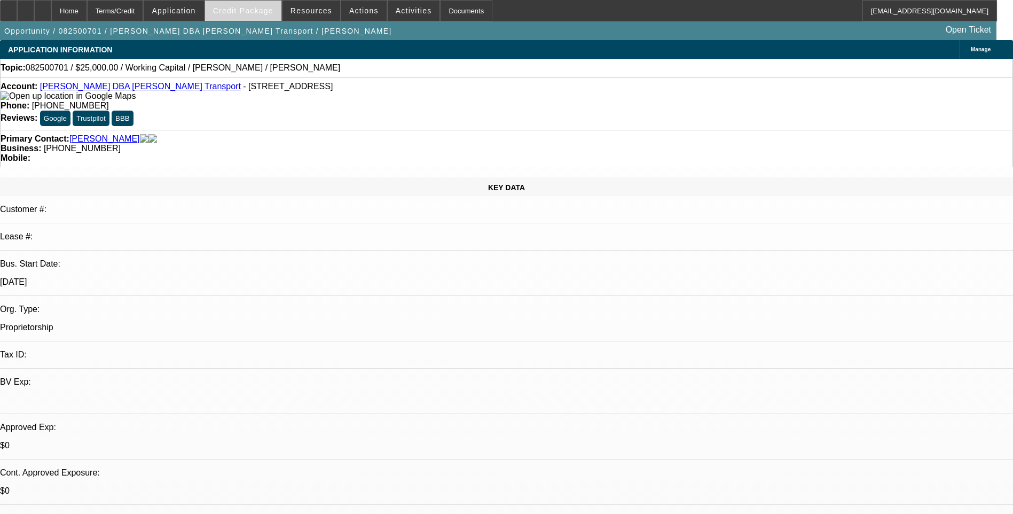
click at [261, 17] on span at bounding box center [243, 11] width 76 height 26
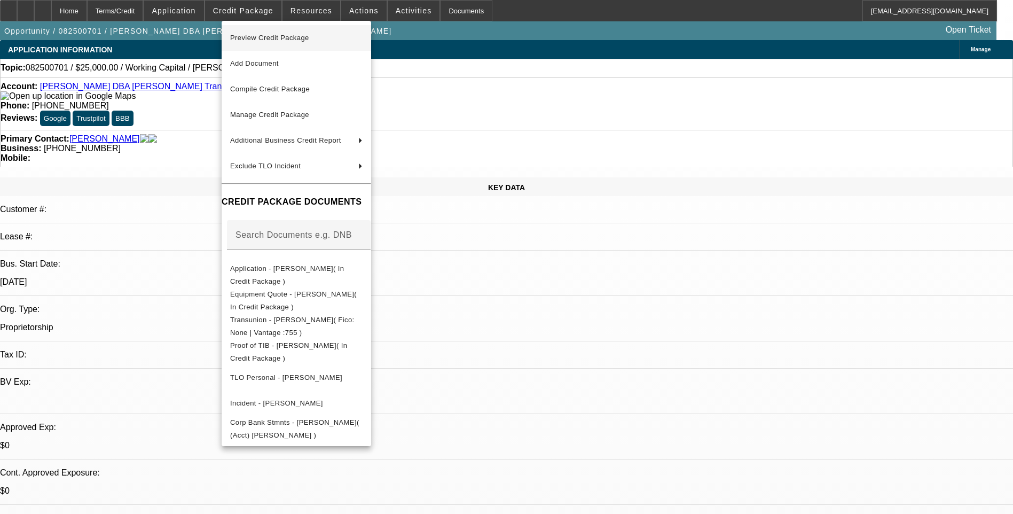
click at [315, 35] on span "Preview Credit Package" at bounding box center [296, 38] width 132 height 13
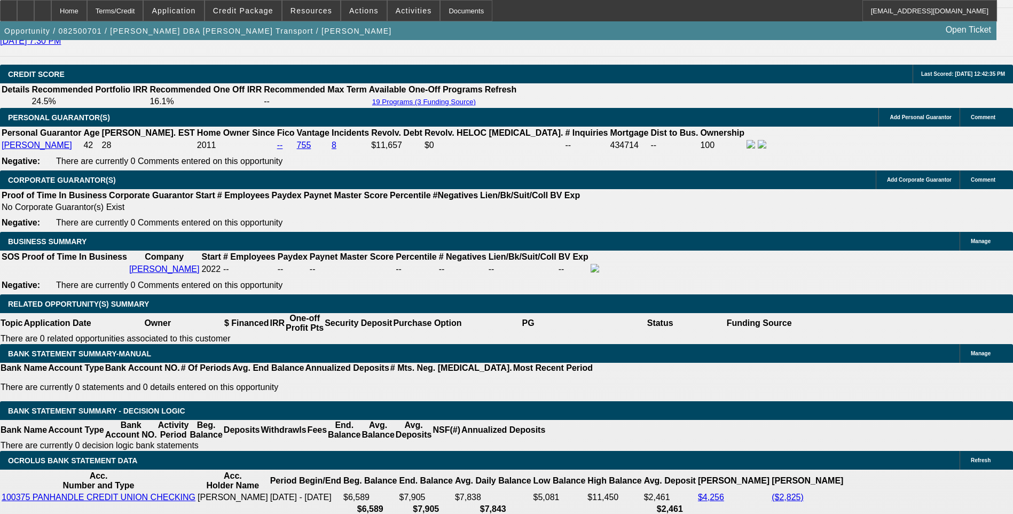
scroll to position [1496, 0]
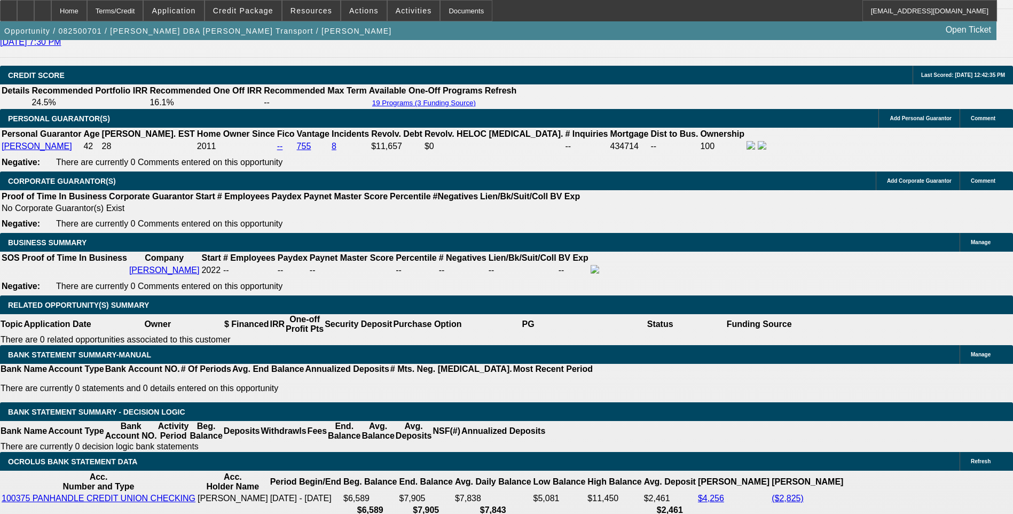
type input "1"
type input "$1,052.55"
type input "1"
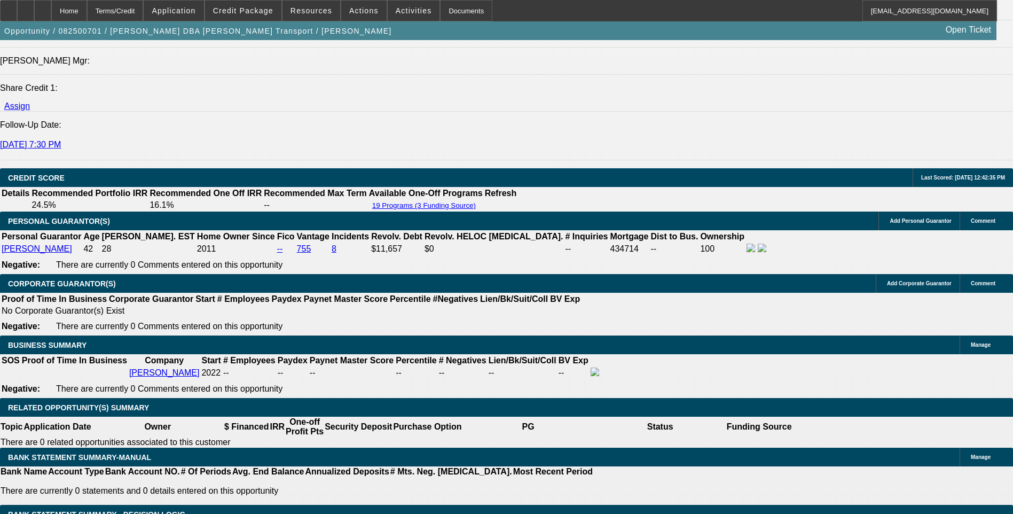
scroll to position [1389, 0]
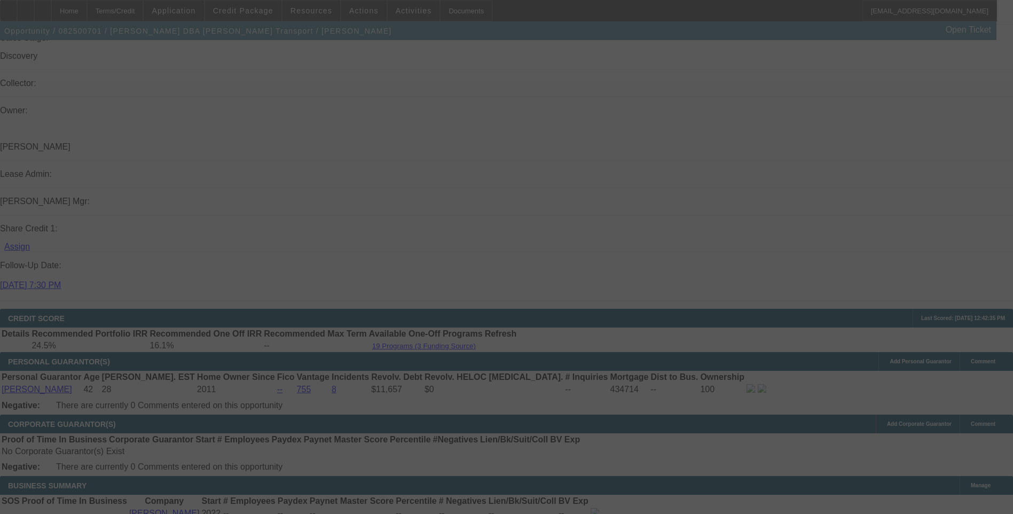
scroll to position [1229, 0]
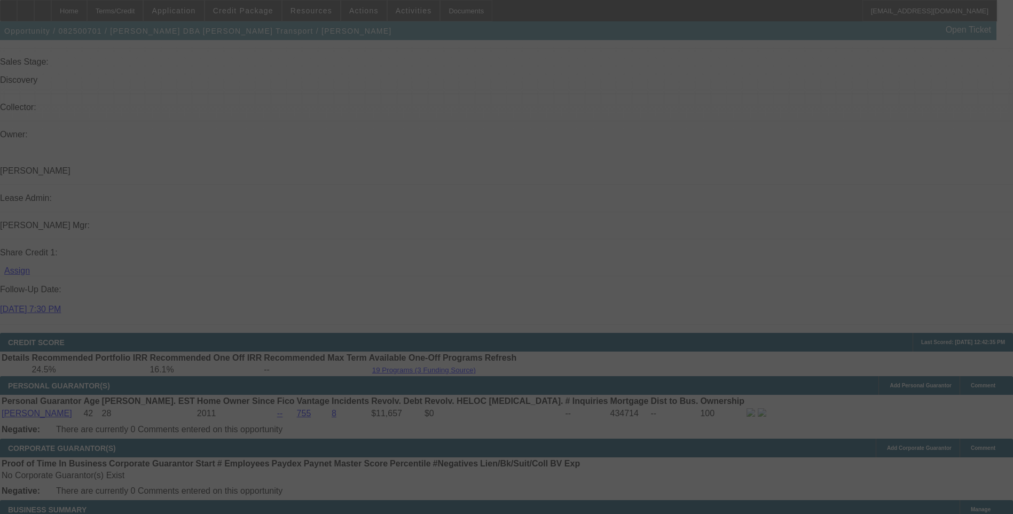
select select "0"
select select "2"
select select "0"
select select "6"
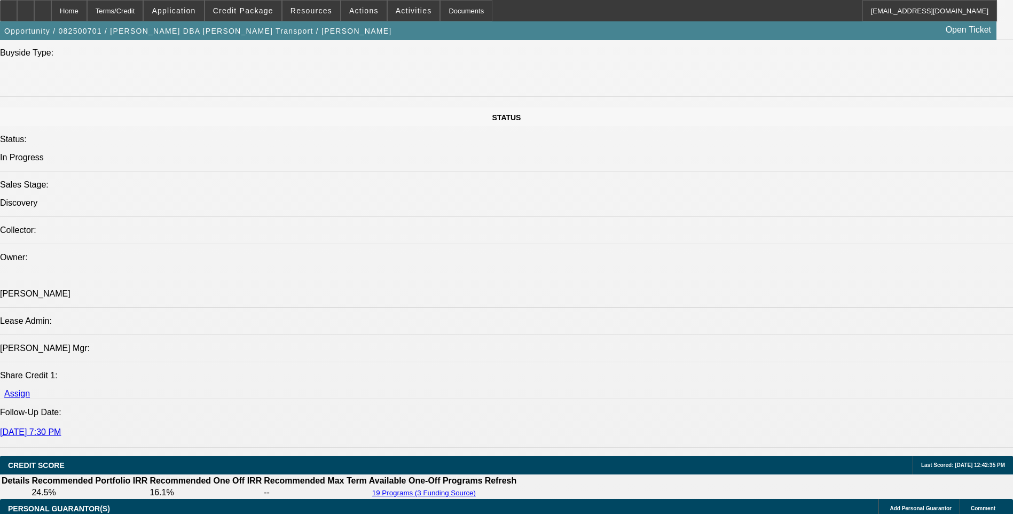
scroll to position [1068, 0]
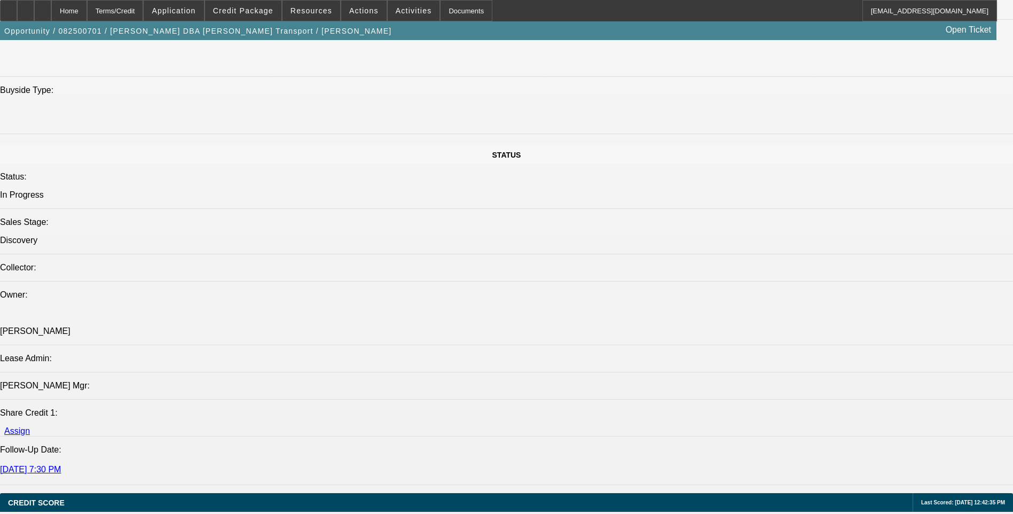
click at [43, 7] on icon at bounding box center [43, 7] width 0 height 0
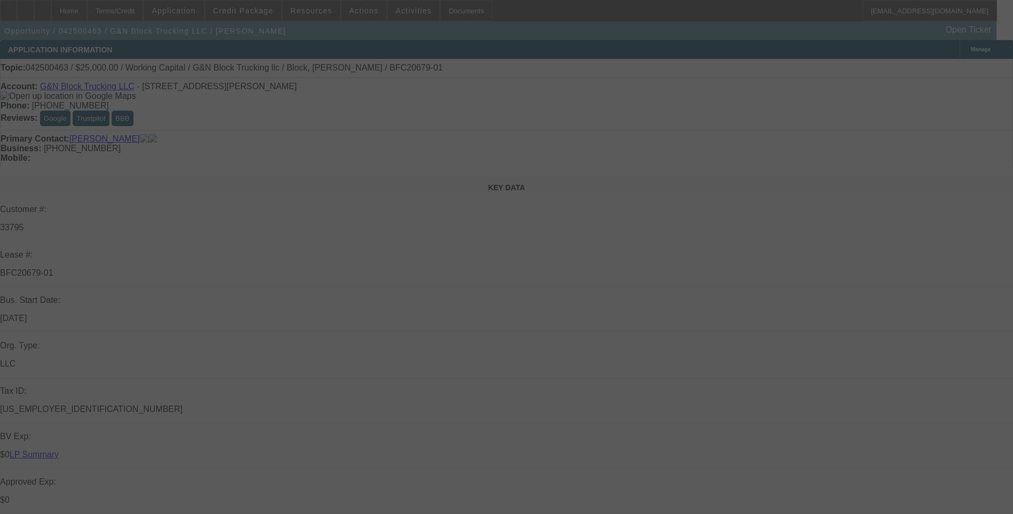
select select "0"
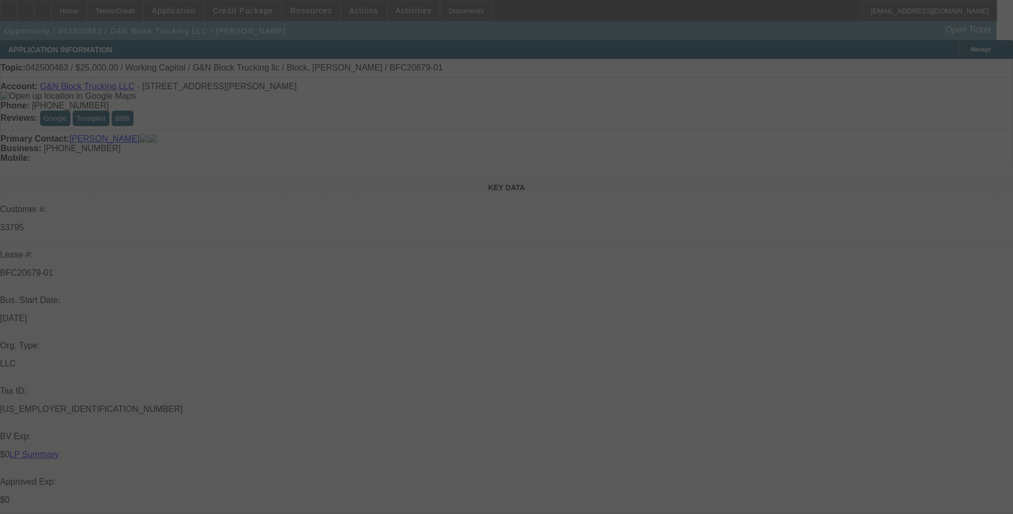
select select "0"
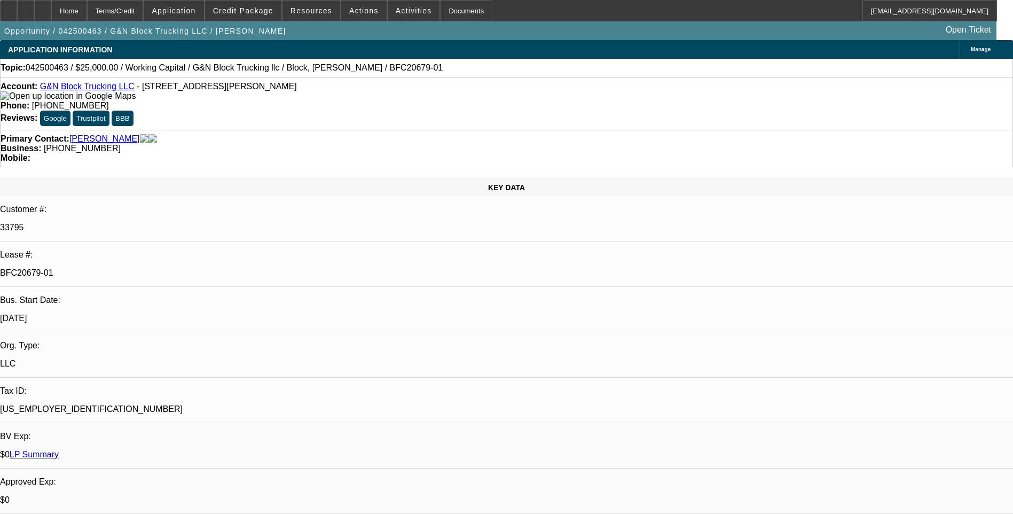
select select "1"
select select "2"
select select "6"
select select "1"
select select "2"
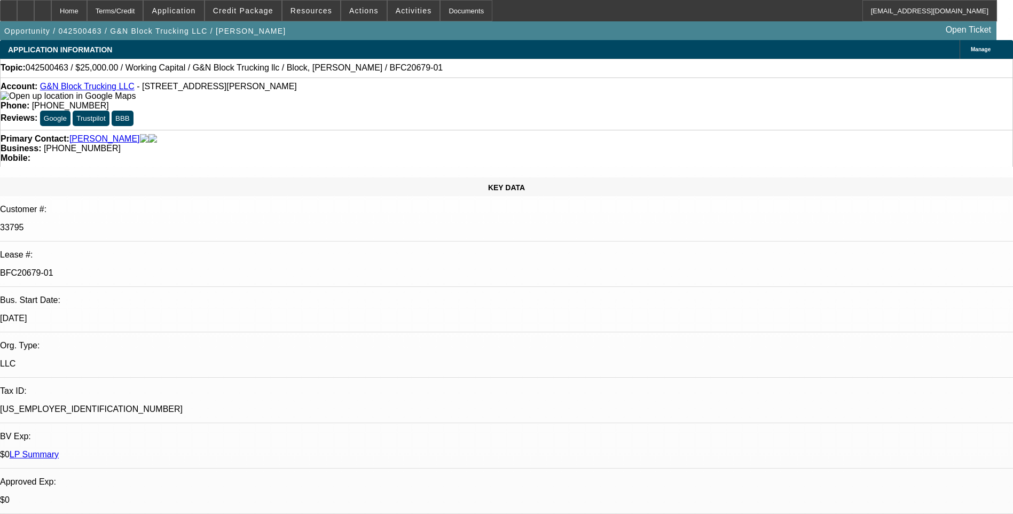
select select "6"
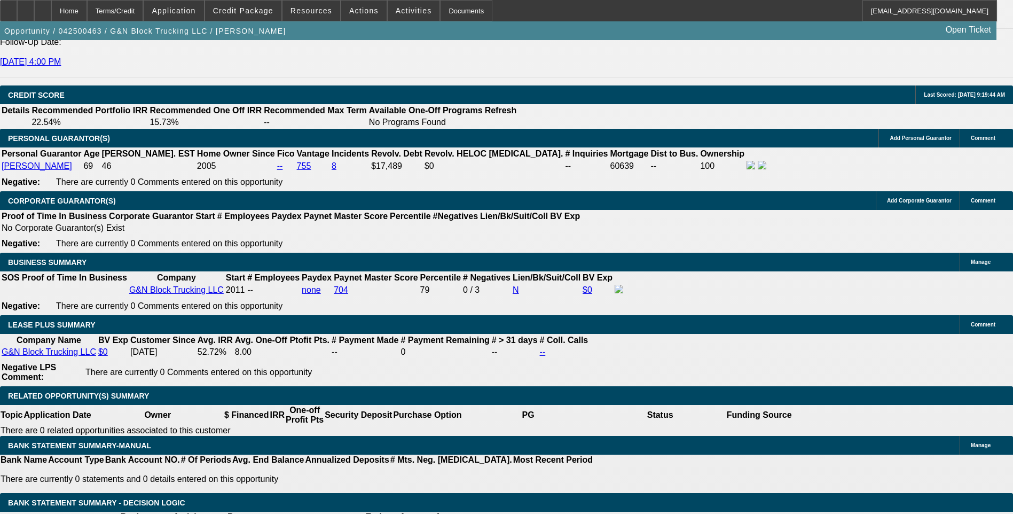
scroll to position [1656, 0]
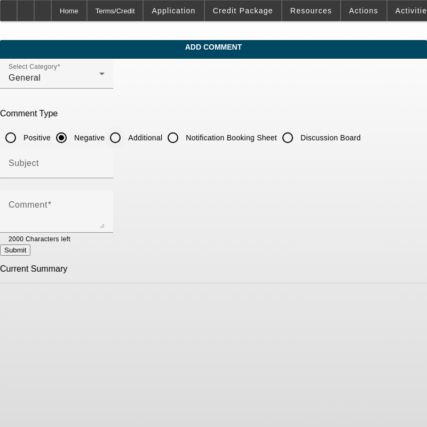
click at [126, 139] on input "Additional" at bounding box center [115, 137] width 21 height 21
radio input "true"
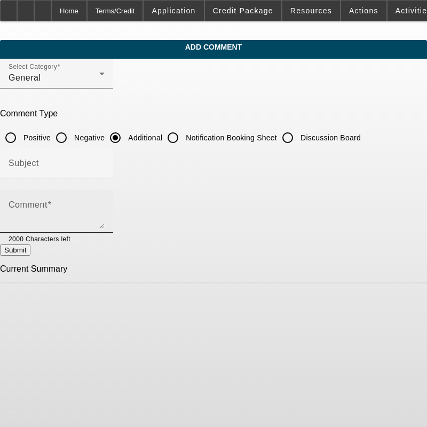
click at [105, 212] on textarea "Comment" at bounding box center [57, 216] width 96 height 26
type textarea "S"
click at [105, 208] on textarea "DBA Mallas Transport is requesting $25,000 in working capital primarily to cove…" at bounding box center [57, 216] width 96 height 26
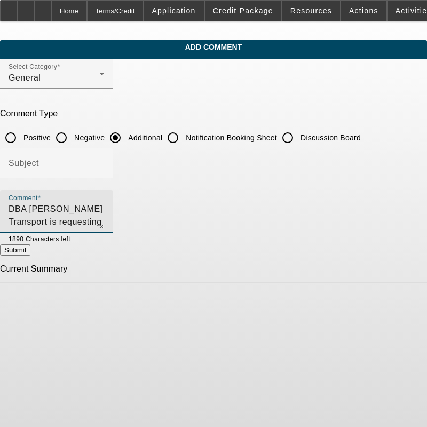
paste textarea "Paragon P858 Truck Blower, a high-performance, dry bulk pneumatic blower design…"
click at [105, 222] on textarea "DBA Mallas Transport is requesting $25,000 in working capital primarily to cove…" at bounding box center [57, 216] width 96 height 26
paste textarea "tmallas@yahoo.com"
type textarea "DBA Mallas Transport is requesting $25,000 in working capital primarily to cove…"
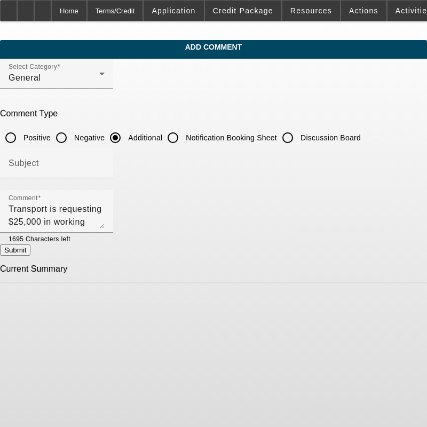
click at [30, 253] on button "Submit" at bounding box center [15, 250] width 30 height 11
radio input "true"
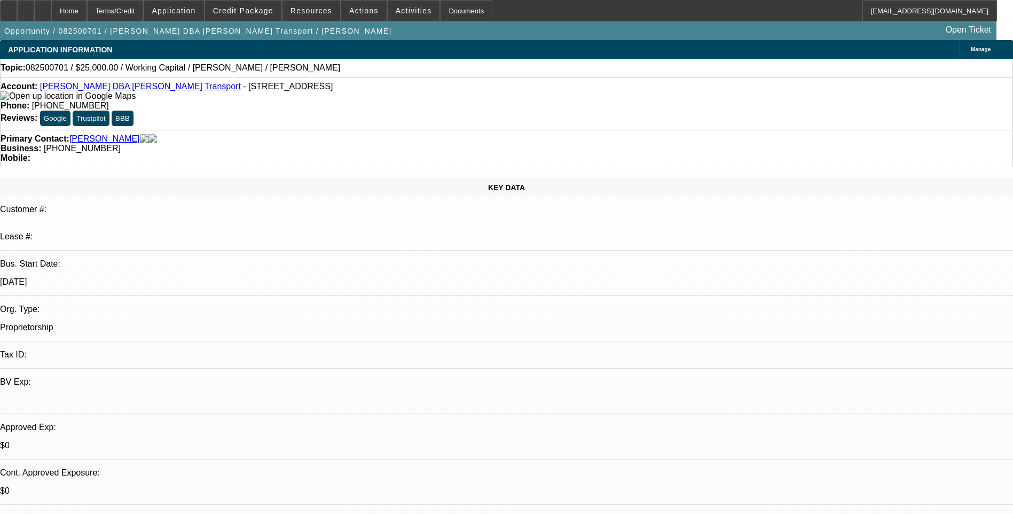
select select "0"
select select "1"
select select "2"
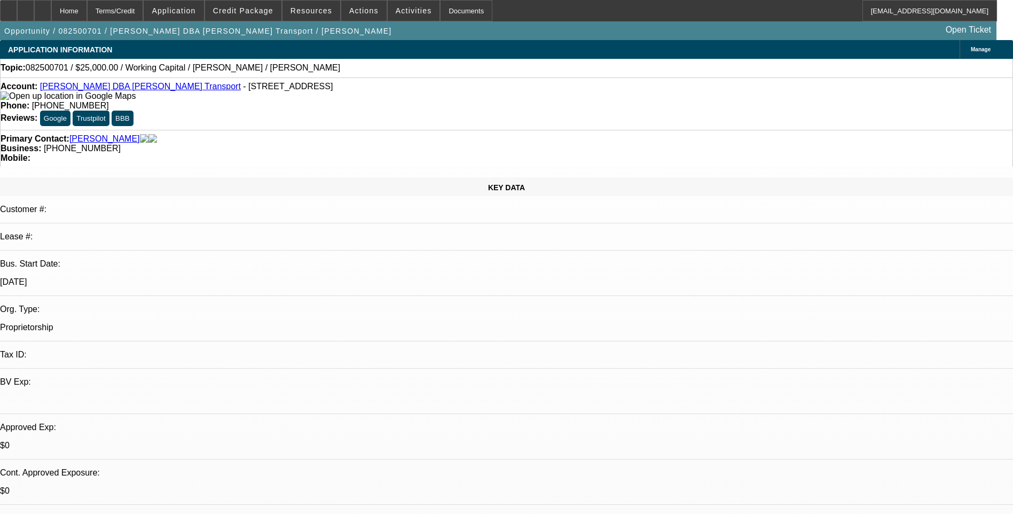
select select "6"
click at [143, 14] on div "Terms/Credit" at bounding box center [115, 10] width 57 height 21
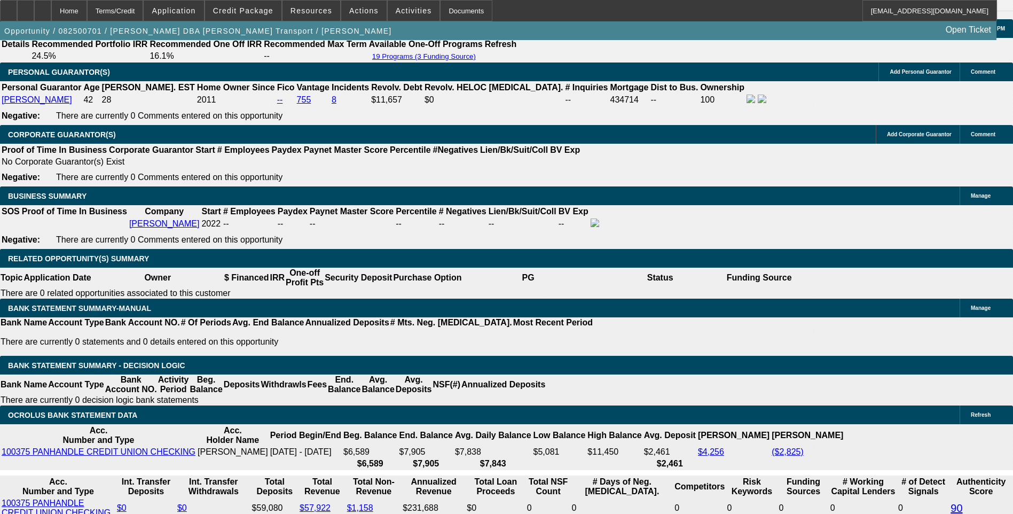
scroll to position [1489, 0]
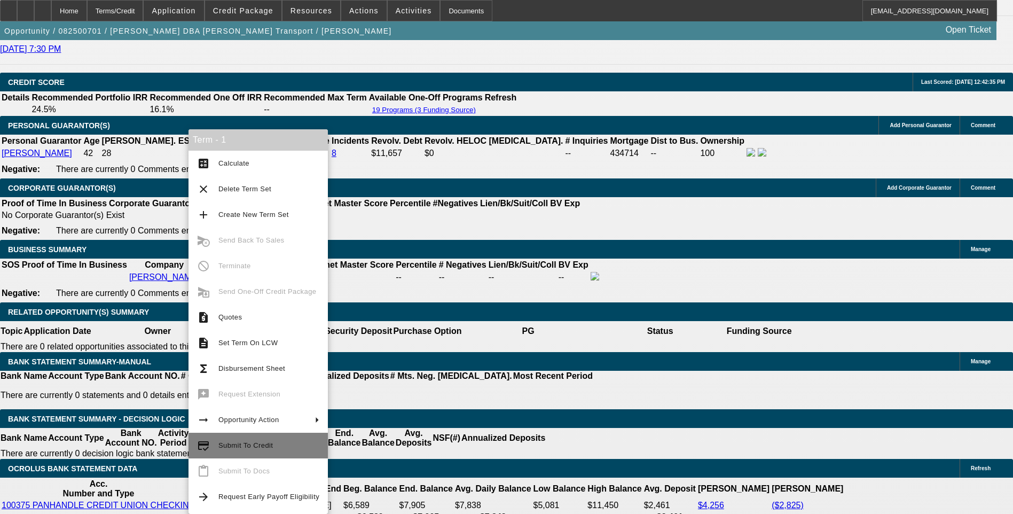
click at [254, 448] on span "Submit To Credit" at bounding box center [245, 445] width 54 height 8
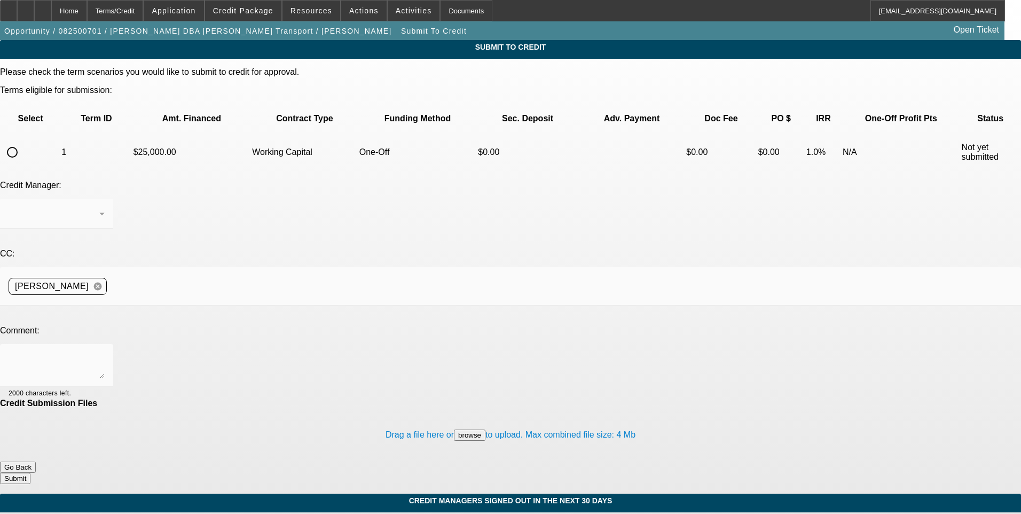
click at [23, 142] on input "radio" at bounding box center [12, 152] width 21 height 21
radio input "true"
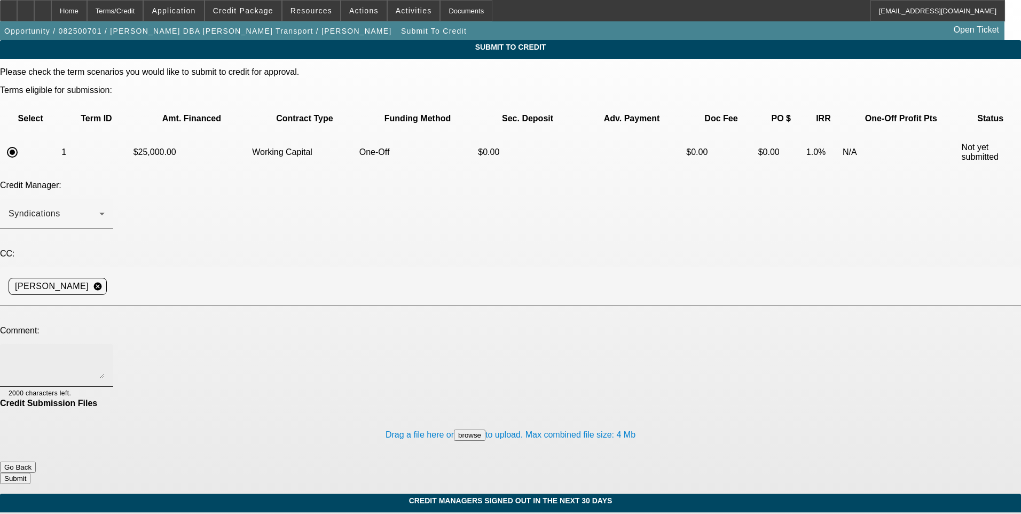
click at [105, 353] on textarea at bounding box center [57, 366] width 96 height 26
type textarea "Working cap deal. Please send to Channel for them to work. Write up and custome…"
click at [30, 473] on button "Submit" at bounding box center [15, 478] width 30 height 11
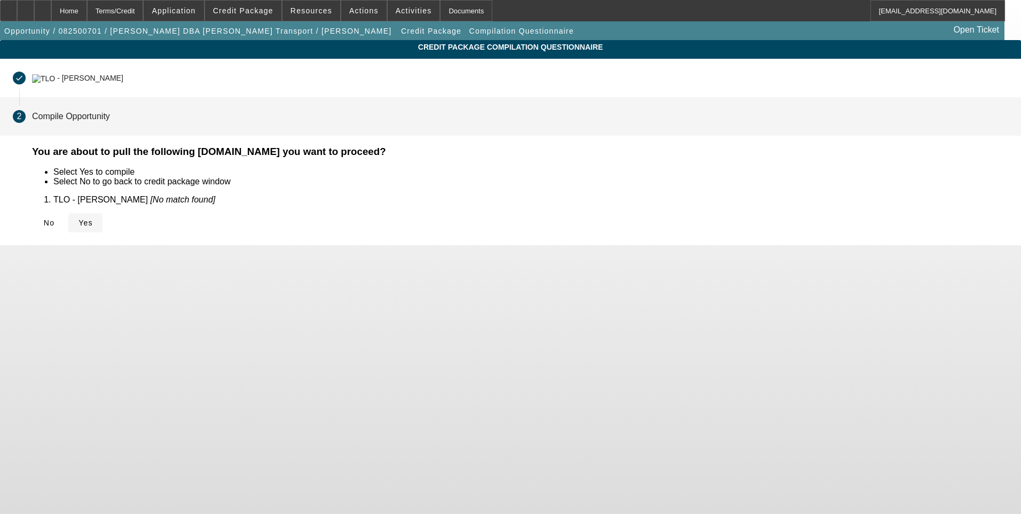
click at [93, 221] on span "Yes" at bounding box center [86, 222] width 14 height 9
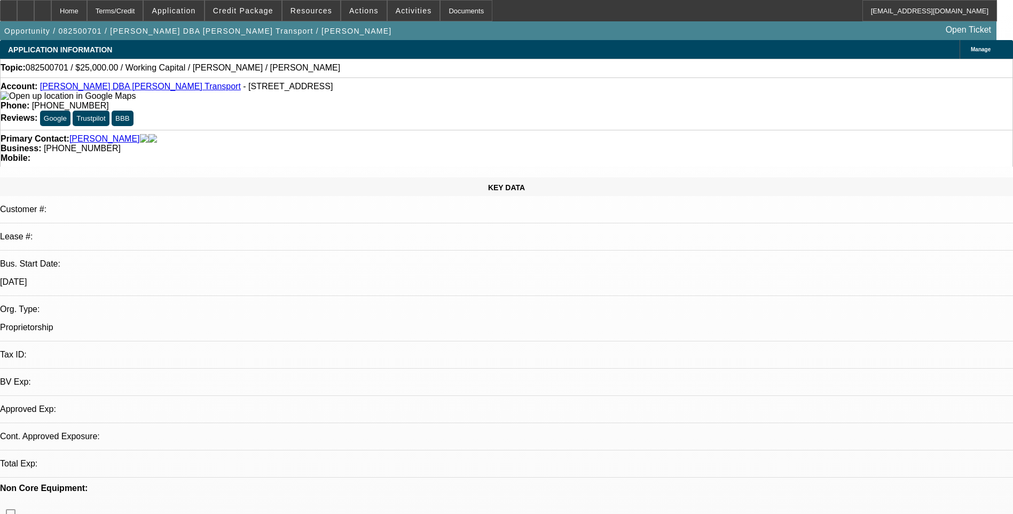
select select "0"
select select "2"
select select "0"
select select "6"
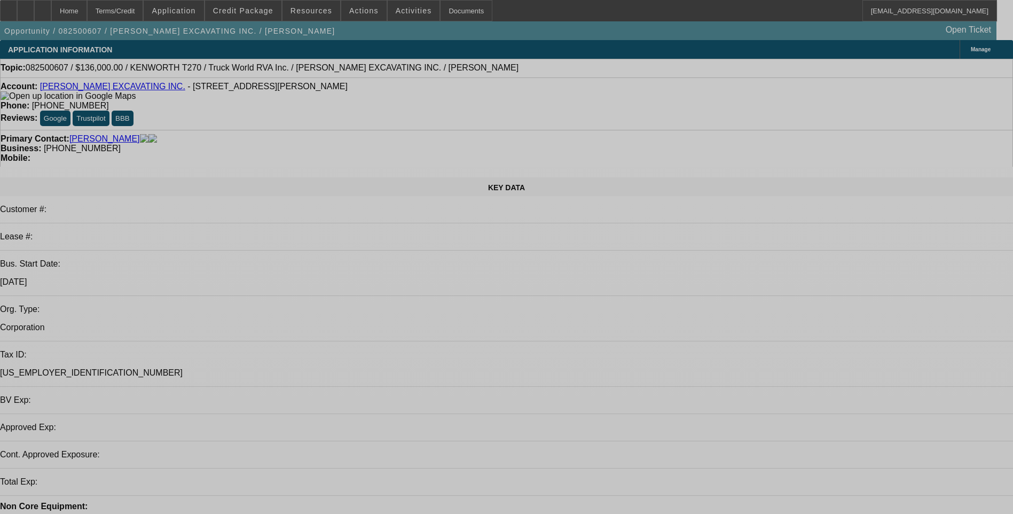
select select "0"
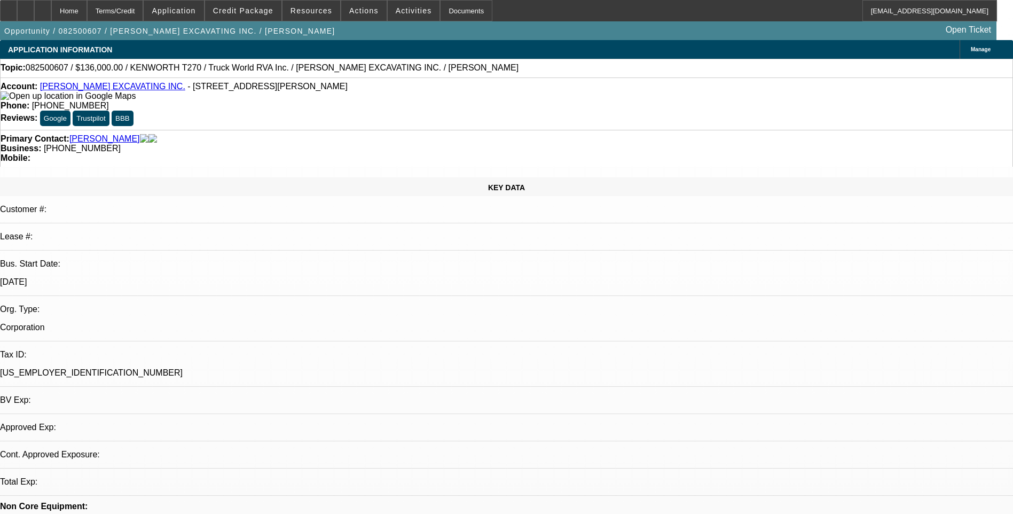
select select "0"
select select "1"
select select "6"
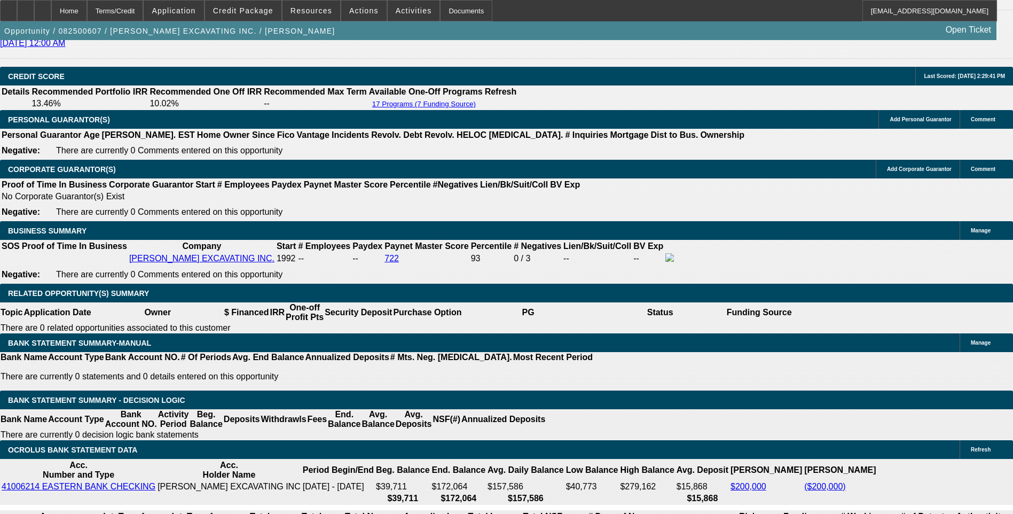
scroll to position [1584, 0]
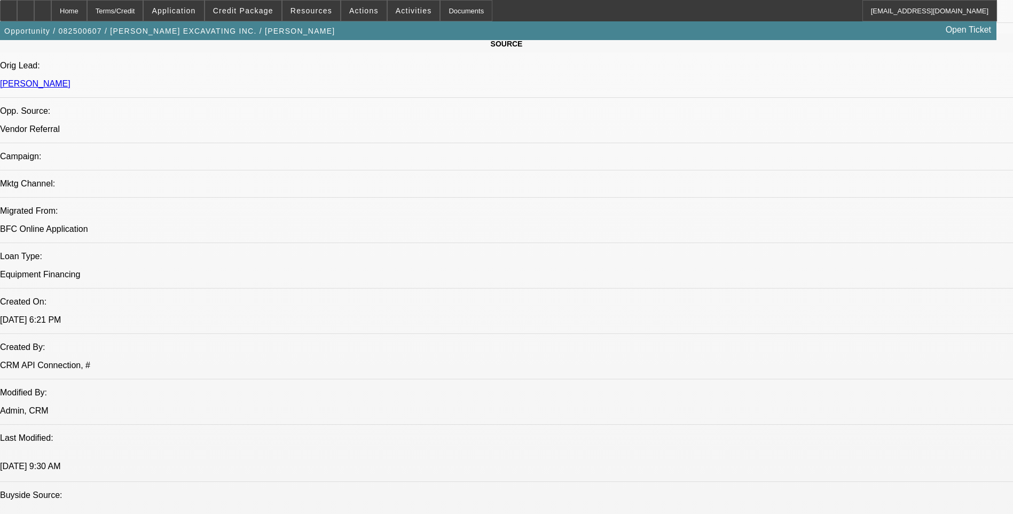
scroll to position [730, 0]
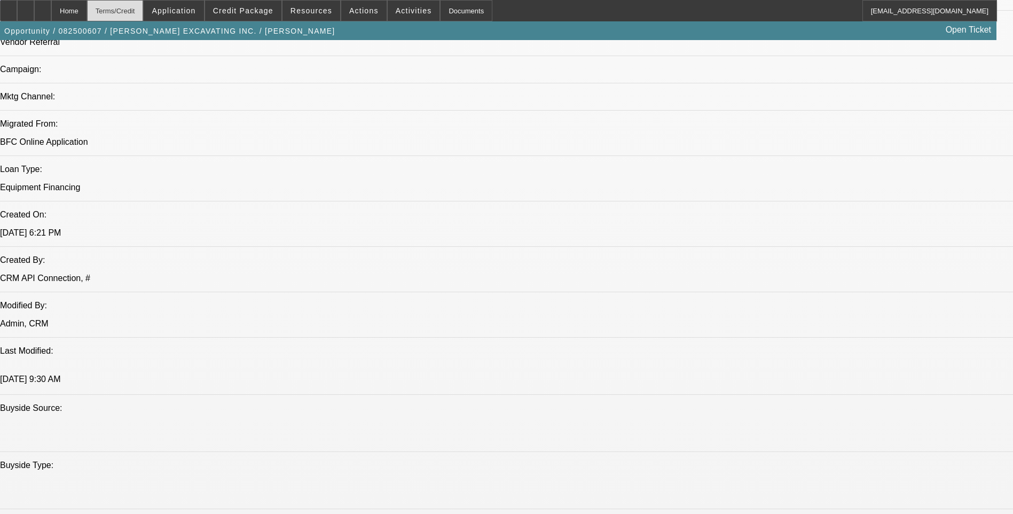
click at [132, 13] on div "Terms/Credit" at bounding box center [115, 10] width 57 height 21
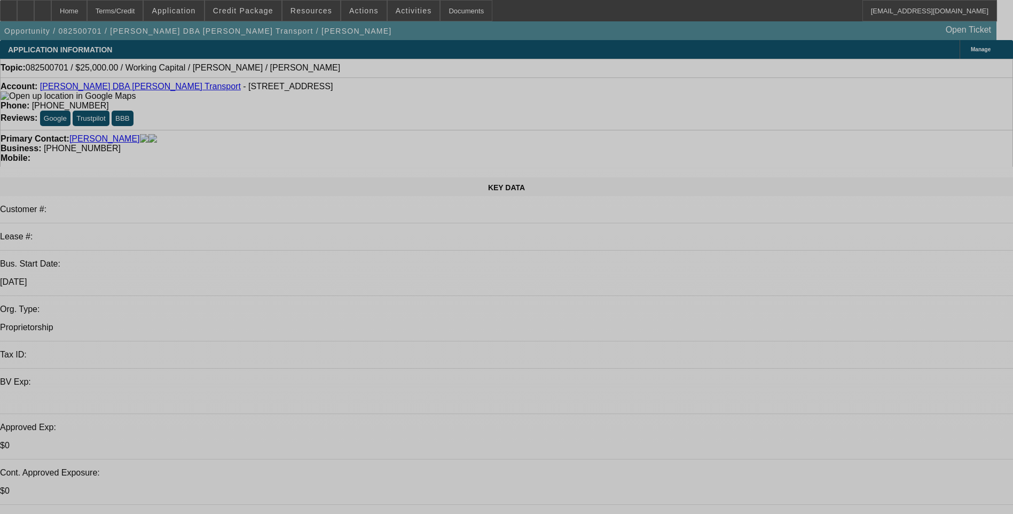
select select "0"
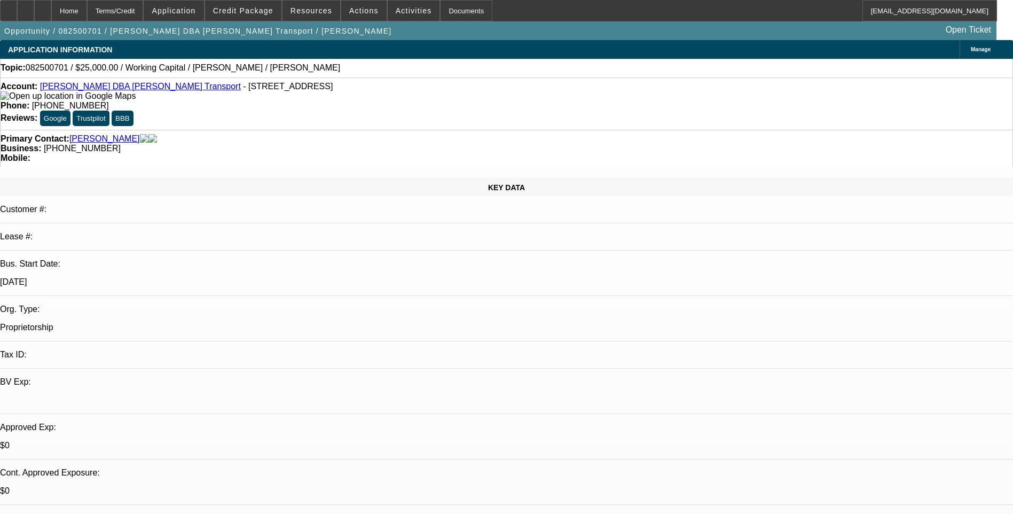
select select "0"
select select "1"
select select "2"
select select "6"
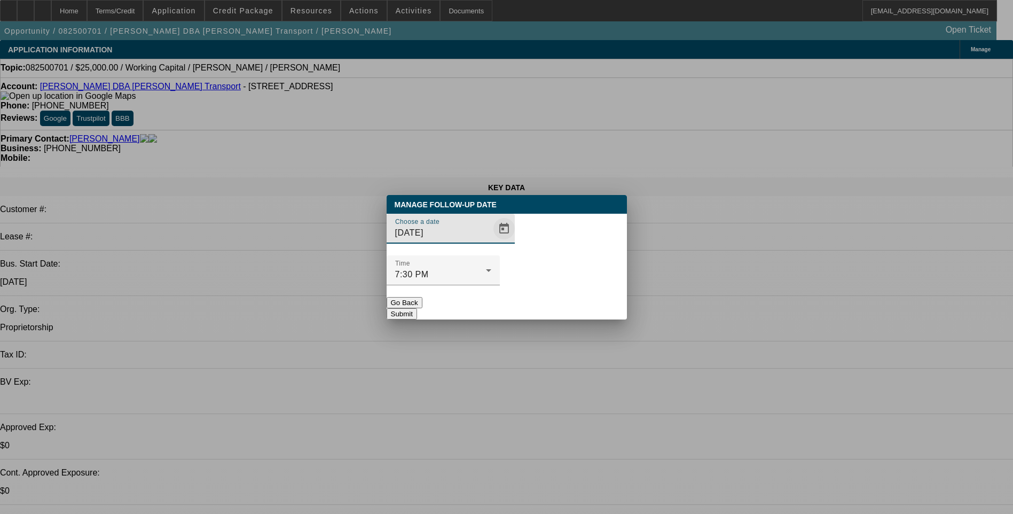
click at [491, 241] on span "Open calendar" at bounding box center [504, 229] width 26 height 26
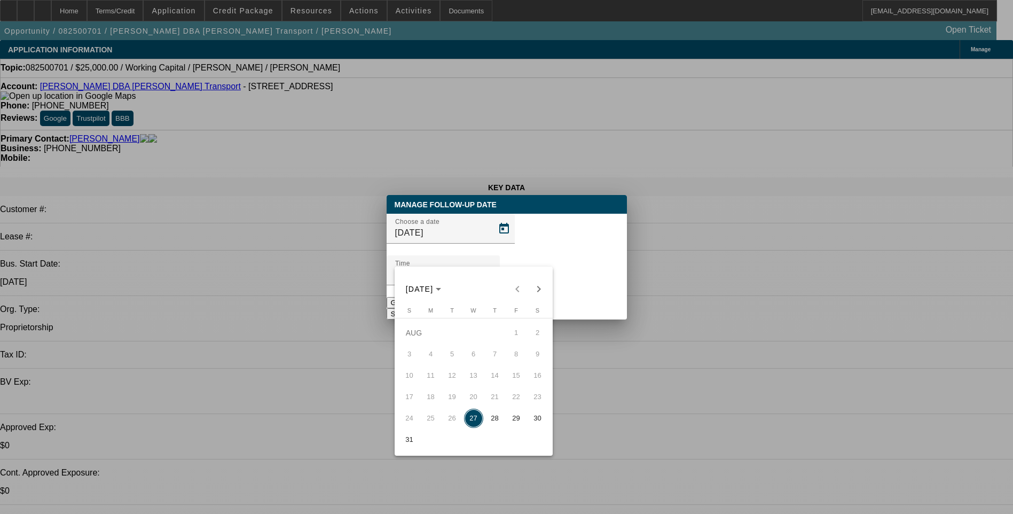
click at [497, 424] on span "28" at bounding box center [495, 418] width 19 height 19
type input "[DATE]"
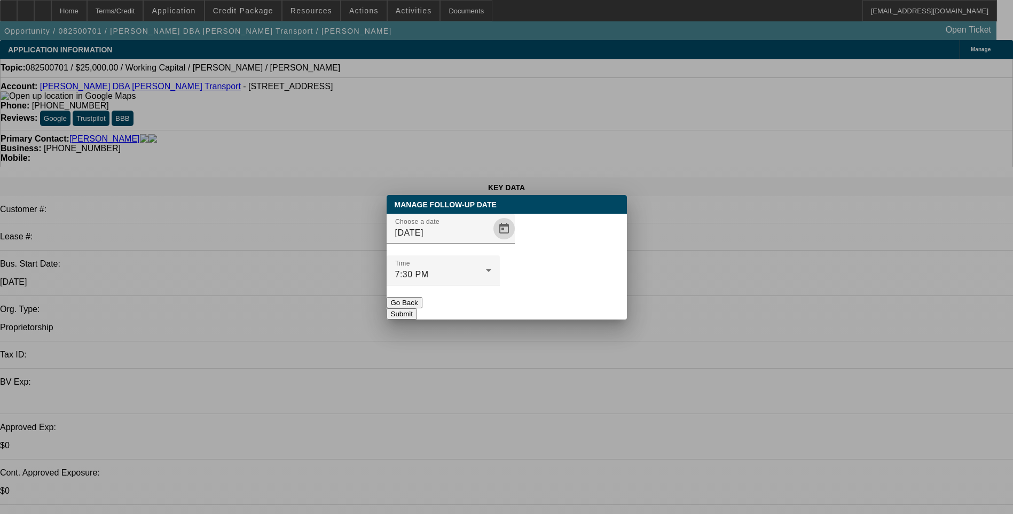
click at [417, 308] on button "Submit" at bounding box center [402, 313] width 30 height 11
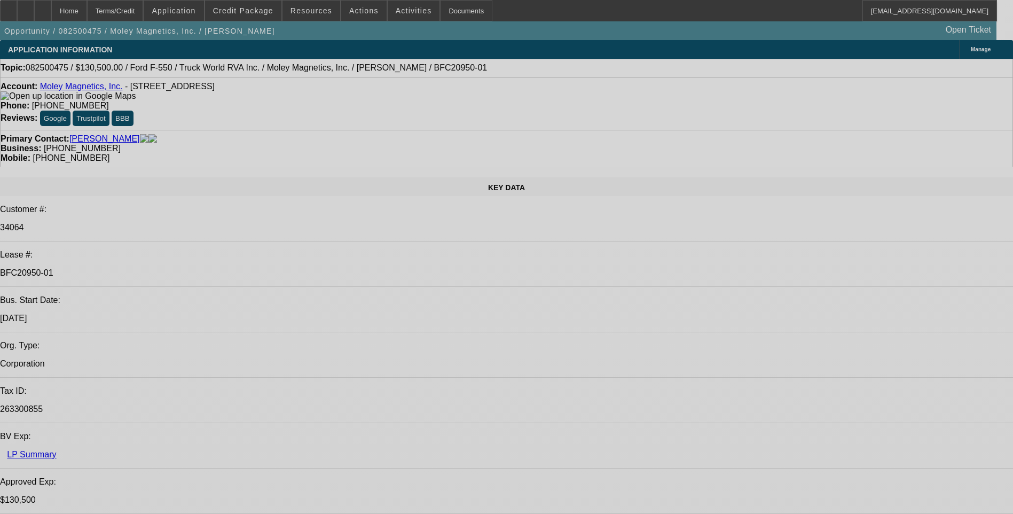
select select "0.1"
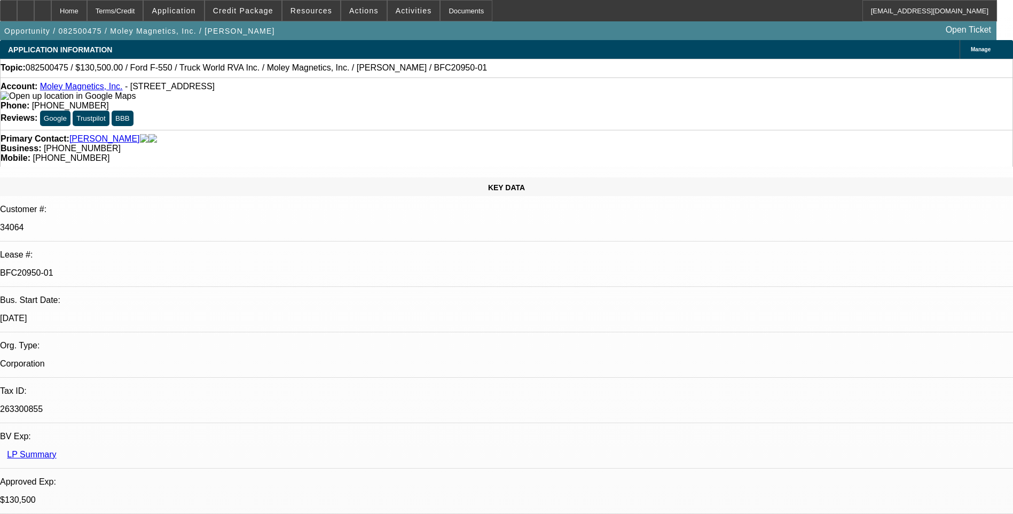
select select "0"
select select "0.1"
select select "0"
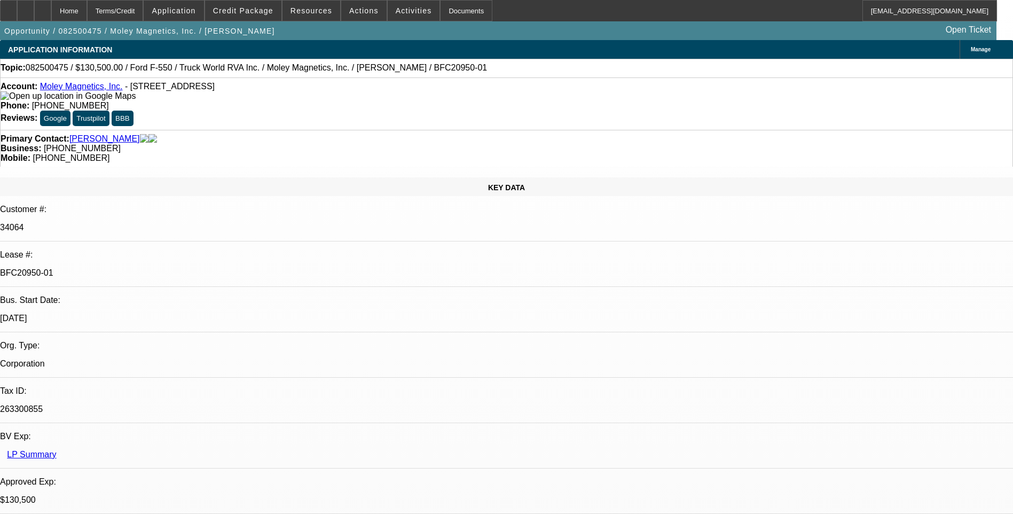
select select "0"
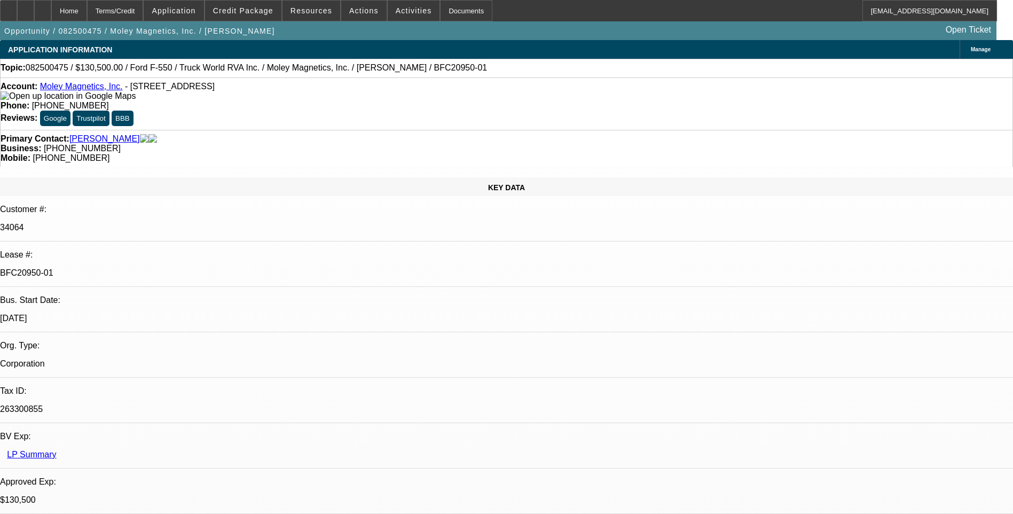
select select "0"
select select "1"
select select "6"
select select "1"
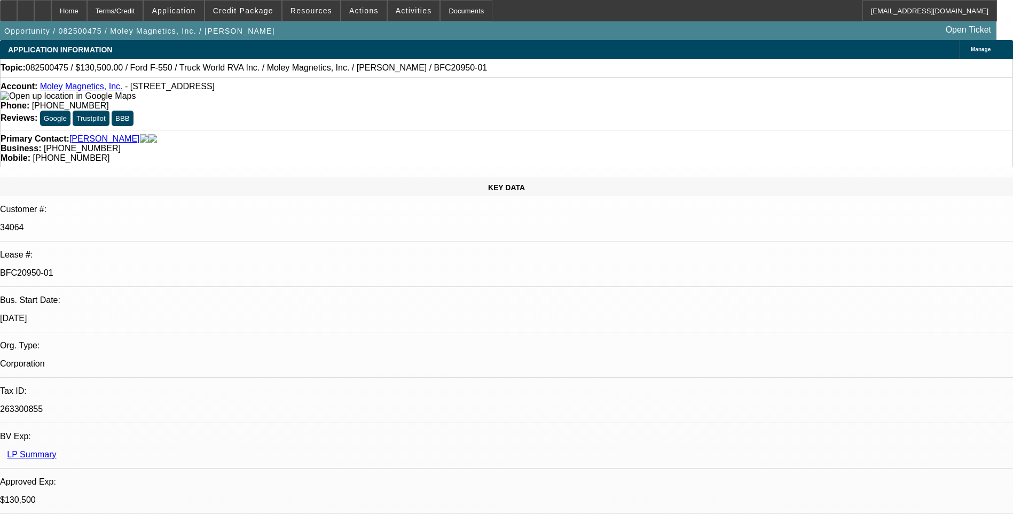
select select "1"
select select "6"
select select "1"
select select "6"
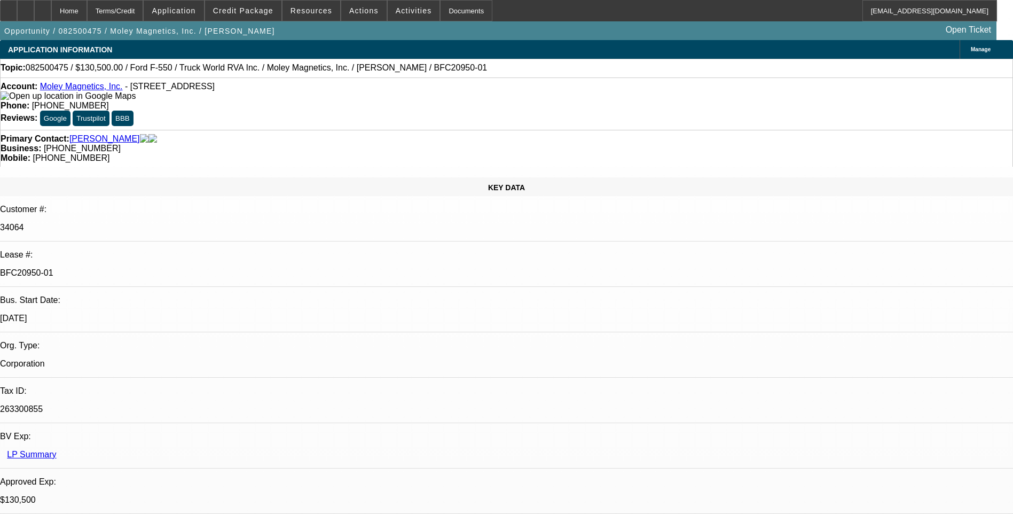
select select "1"
select select "6"
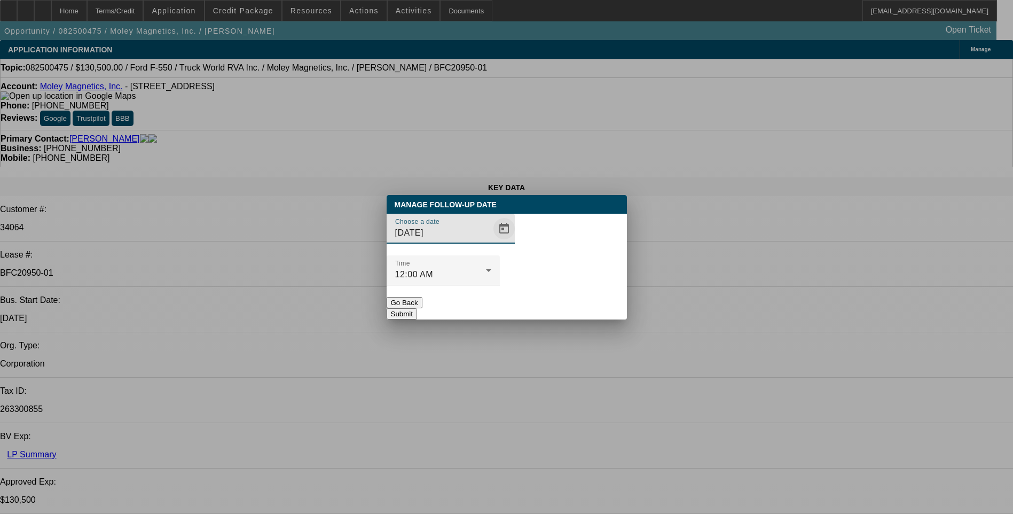
click at [491, 241] on span "Open calendar" at bounding box center [504, 229] width 26 height 26
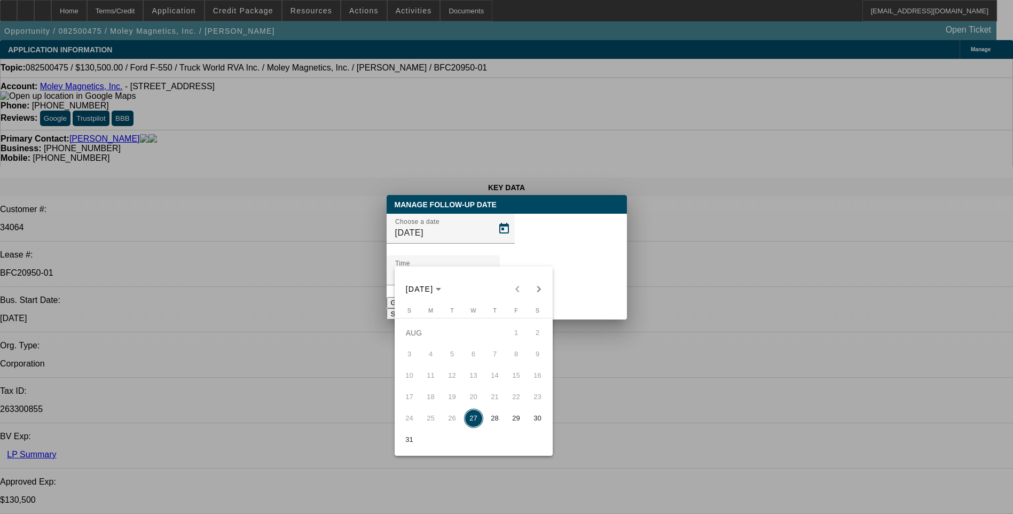
click at [491, 424] on span "28" at bounding box center [495, 418] width 19 height 19
type input "8/28/2025"
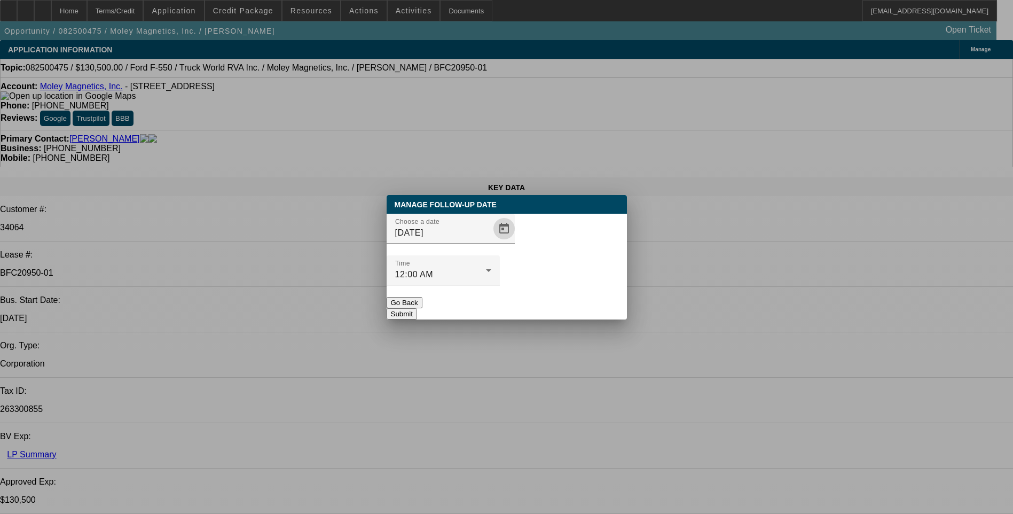
click at [417, 308] on button "Submit" at bounding box center [402, 313] width 30 height 11
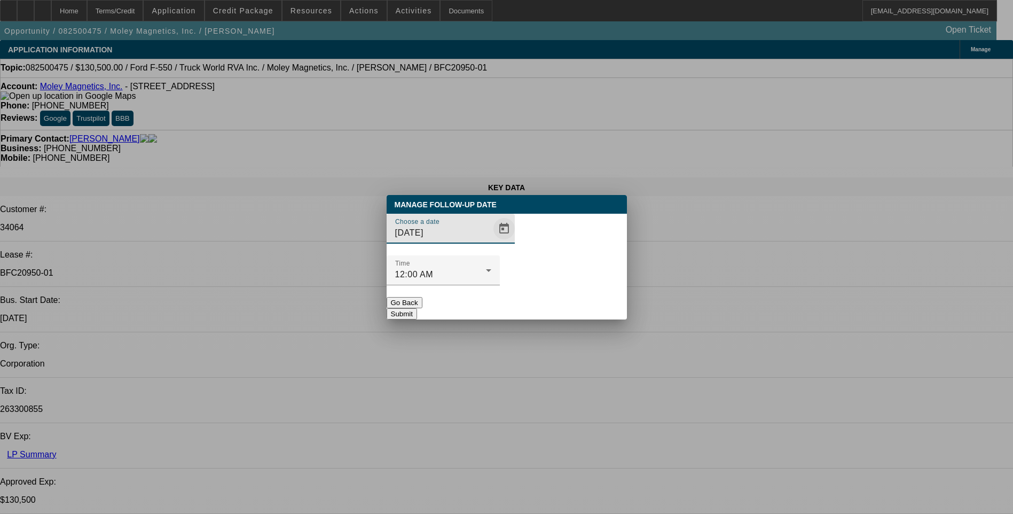
click at [491, 241] on span "Open calendar" at bounding box center [504, 229] width 26 height 26
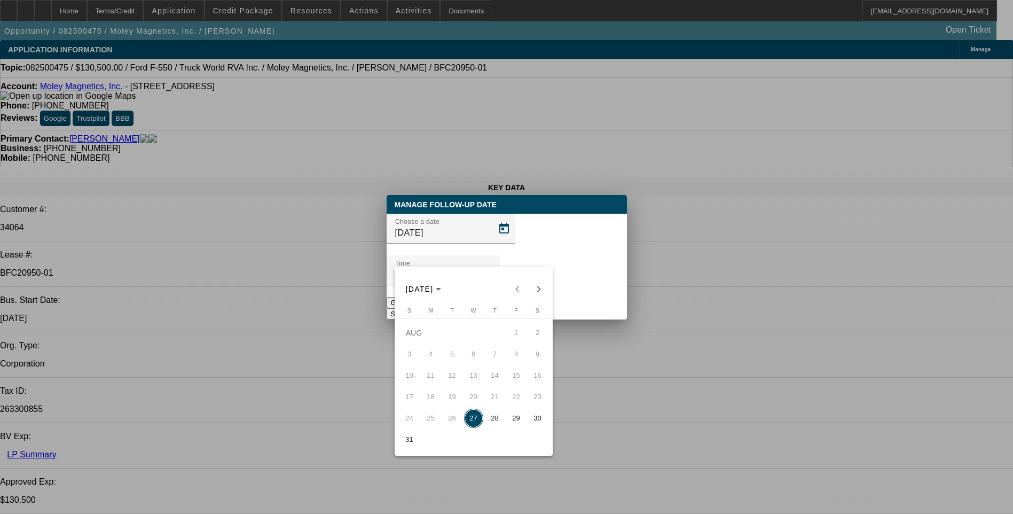
click at [497, 419] on span "28" at bounding box center [495, 418] width 19 height 19
type input "8/28/2025"
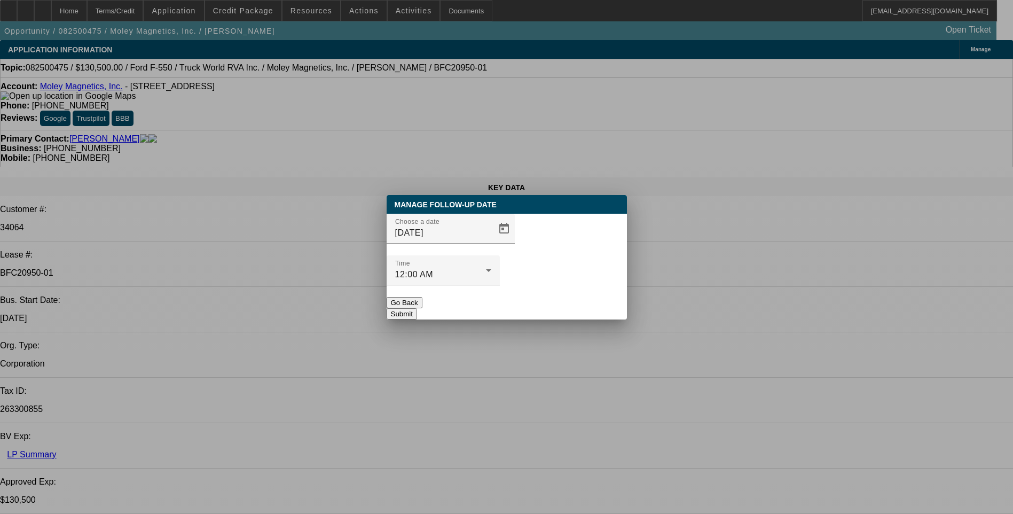
click at [417, 308] on button "Submit" at bounding box center [402, 313] width 30 height 11
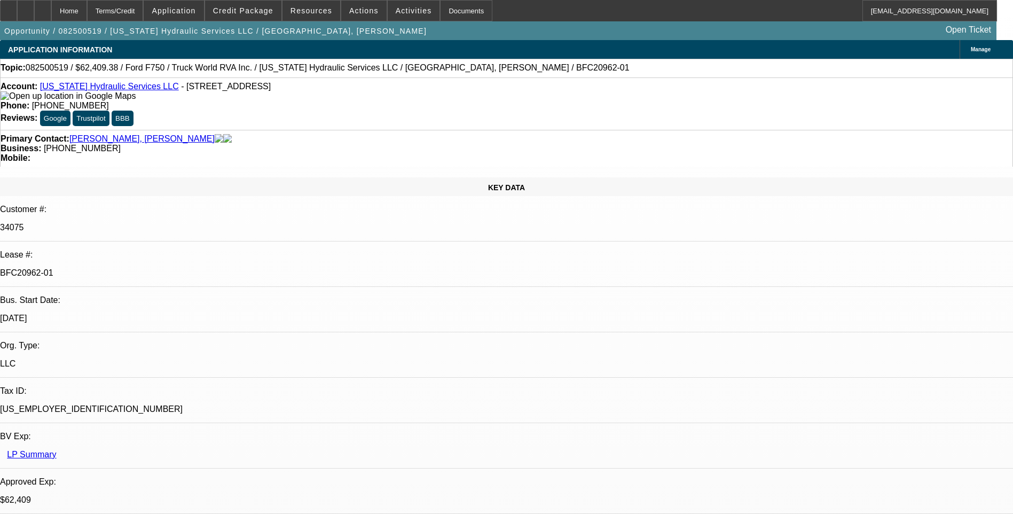
select select "0"
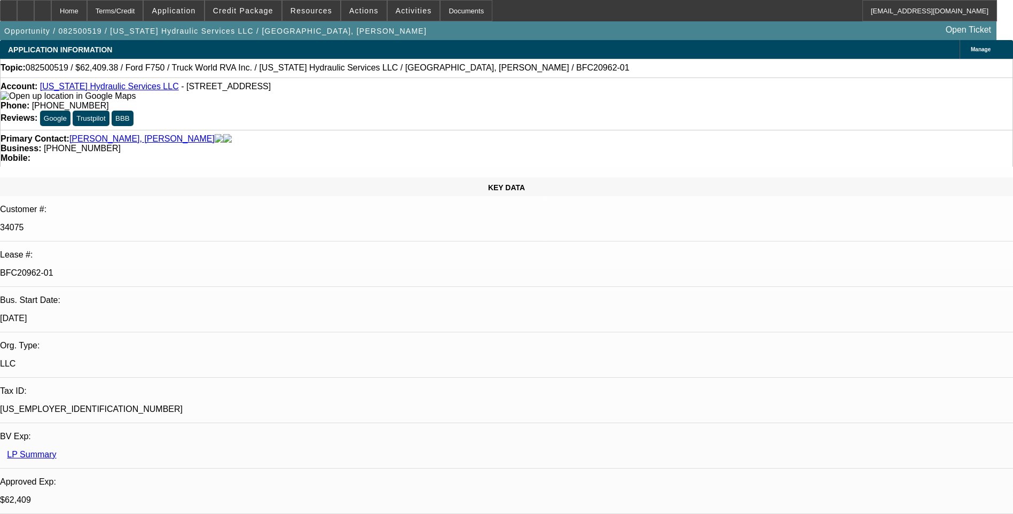
select select "0"
select select "0.1"
select select "0"
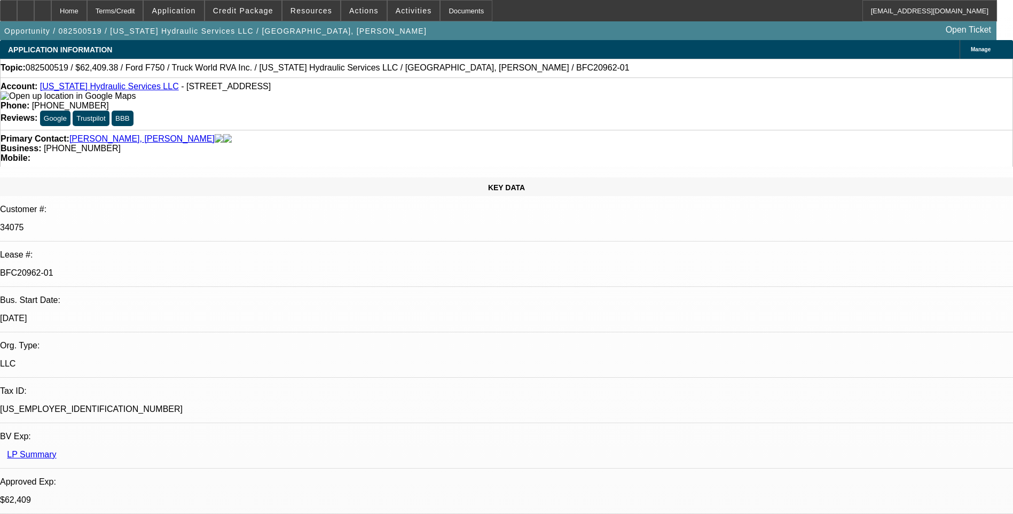
select select "0"
select select "1"
select select "2"
select select "6"
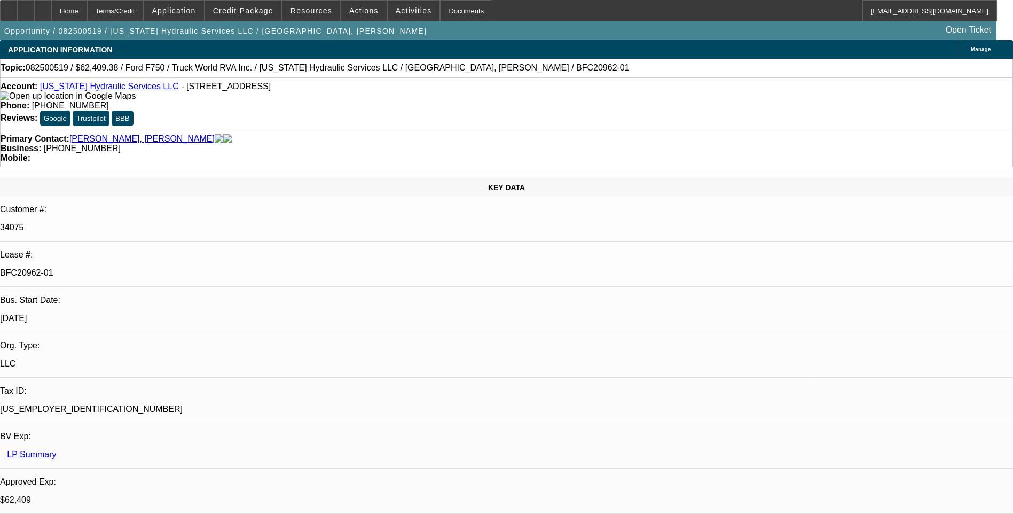
select select "1"
select select "2"
select select "6"
select select "1"
select select "2"
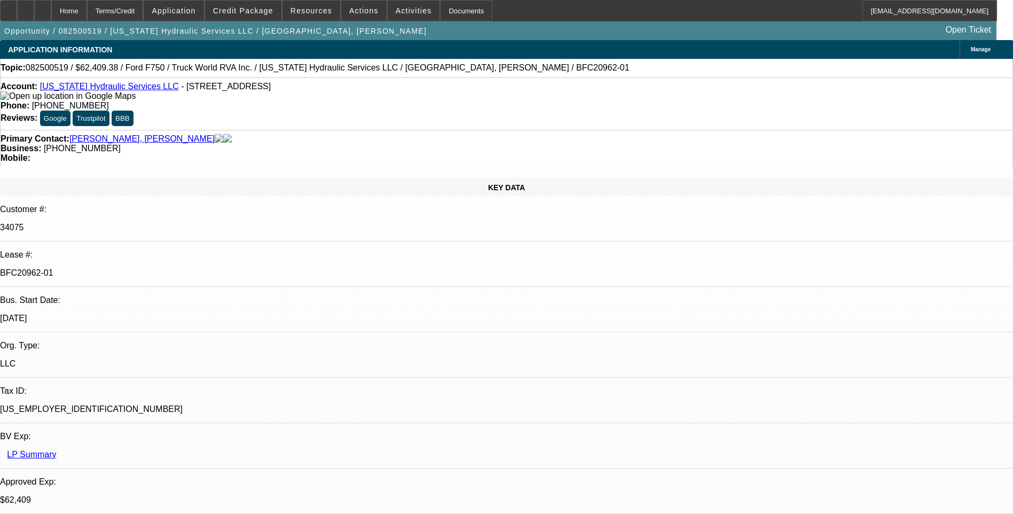
select select "6"
select select "1"
select select "3"
select select "6"
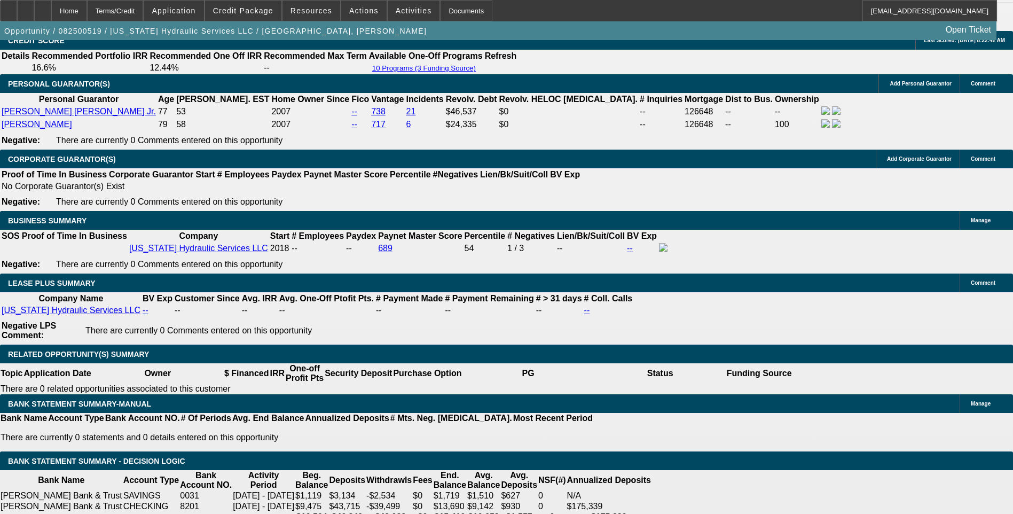
scroll to position [1656, 0]
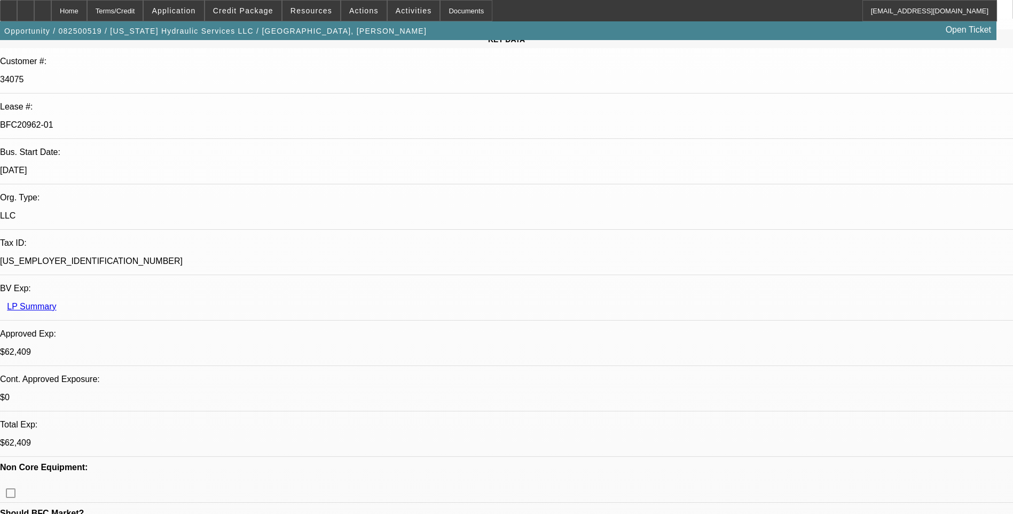
scroll to position [0, 0]
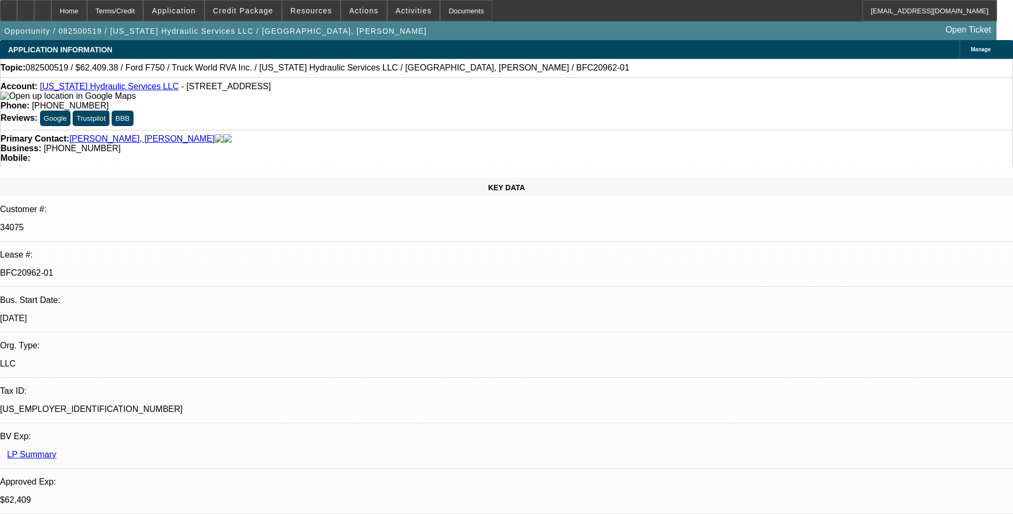
click at [119, 89] on link "Virginia Hydraulic Services LLC" at bounding box center [109, 86] width 139 height 9
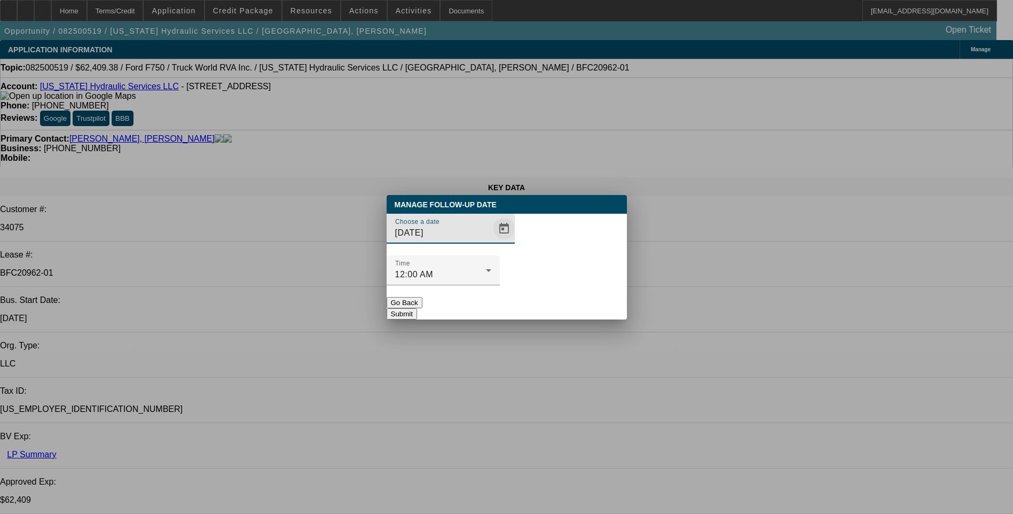
click at [491, 241] on span "Open calendar" at bounding box center [504, 229] width 26 height 26
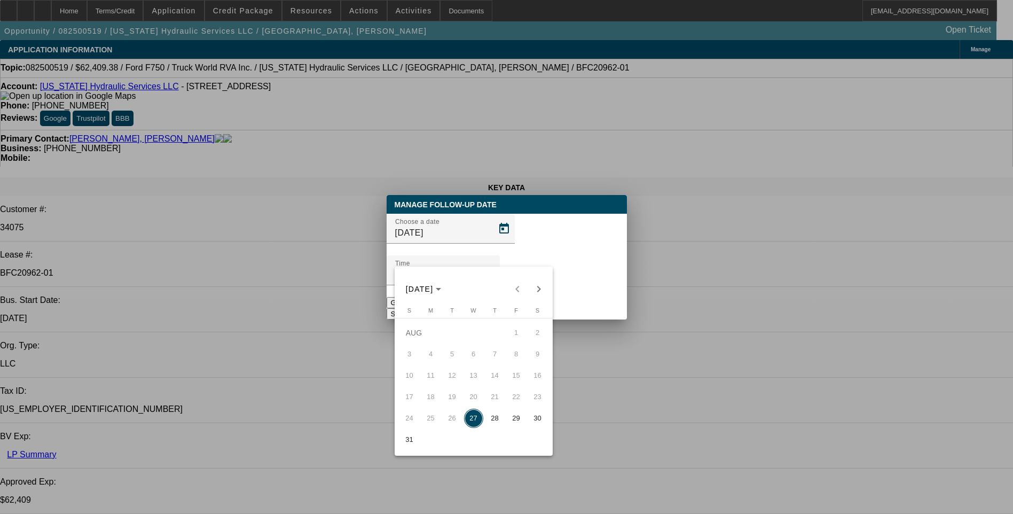
click at [518, 420] on span "29" at bounding box center [516, 418] width 19 height 19
type input "8/29/2025"
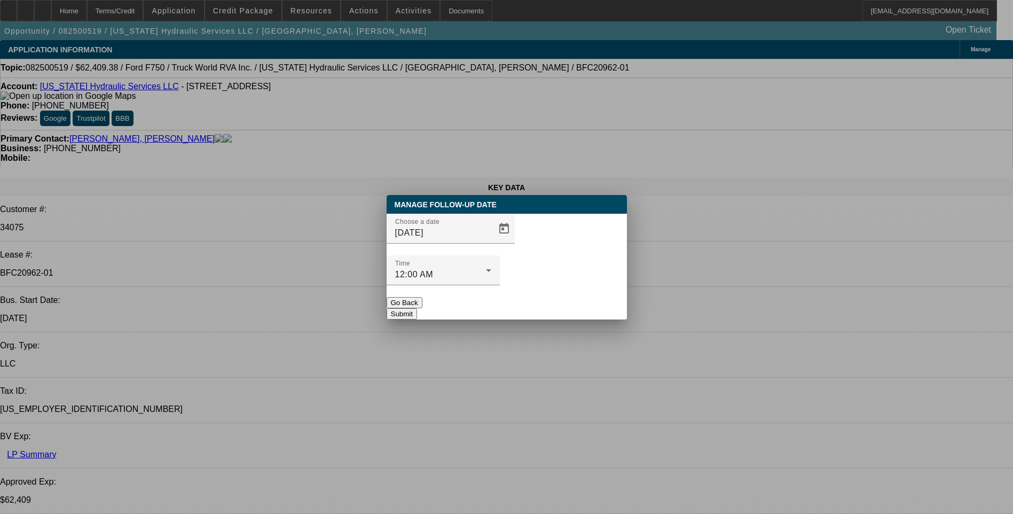
click at [417, 308] on button "Submit" at bounding box center [402, 313] width 30 height 11
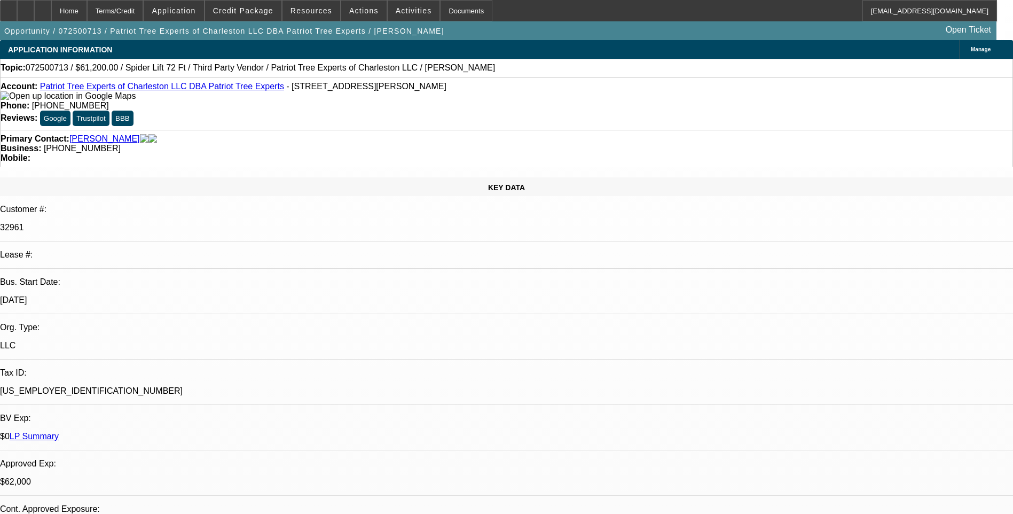
select select "0"
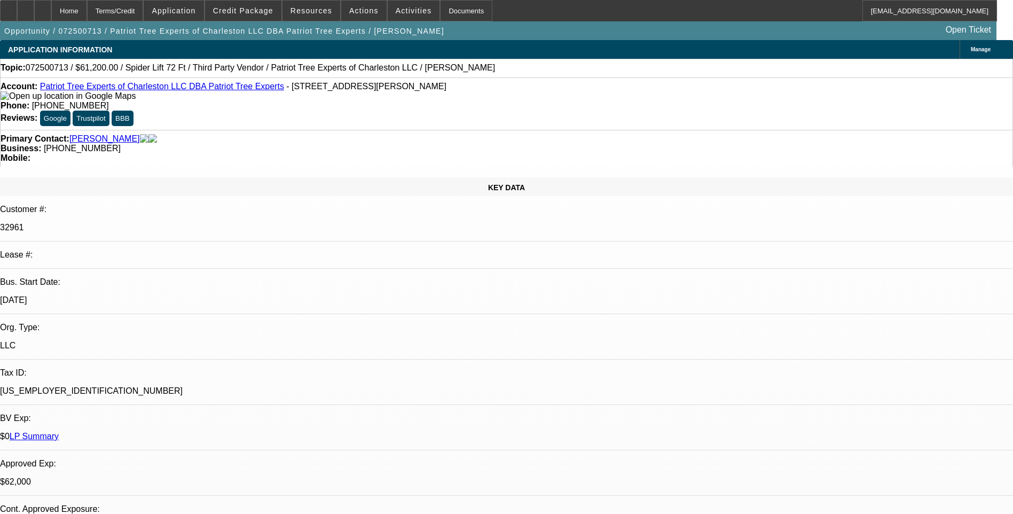
select select "2"
select select "0"
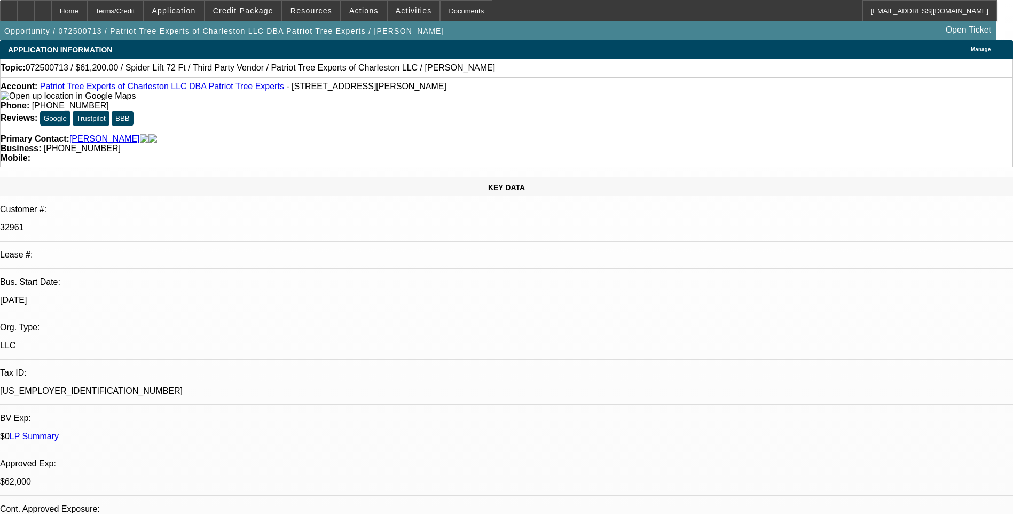
select select "1"
select select "2"
select select "6"
select select "1"
select select "2"
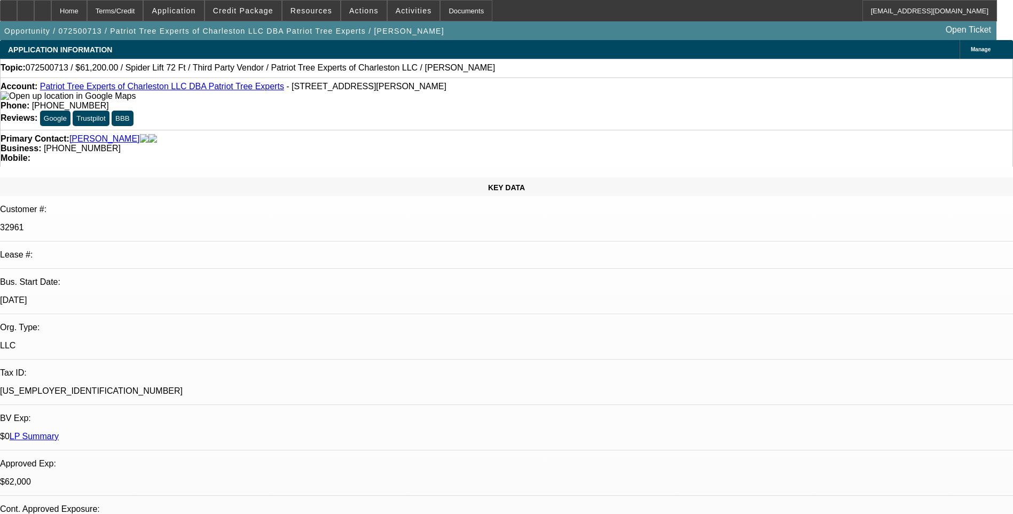
select select "6"
select select "1"
select select "2"
select select "6"
select select "1"
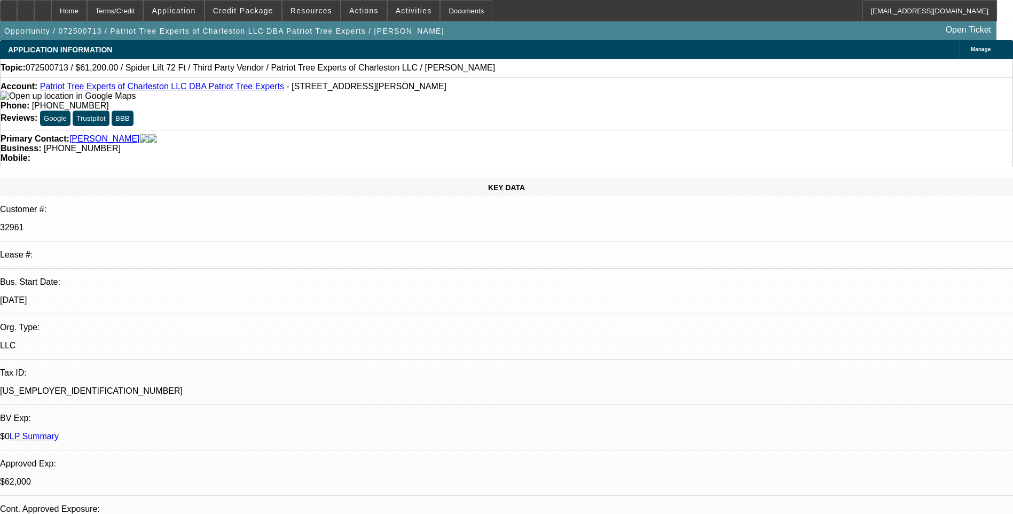
select select "2"
select select "6"
click at [356, 12] on span "Actions" at bounding box center [363, 10] width 29 height 9
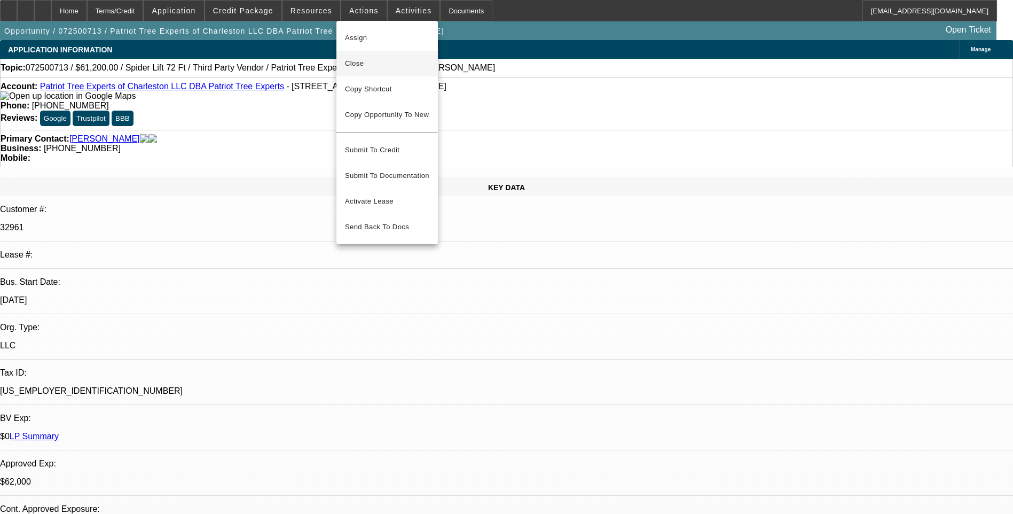
click at [370, 68] on span "Close" at bounding box center [387, 63] width 84 height 13
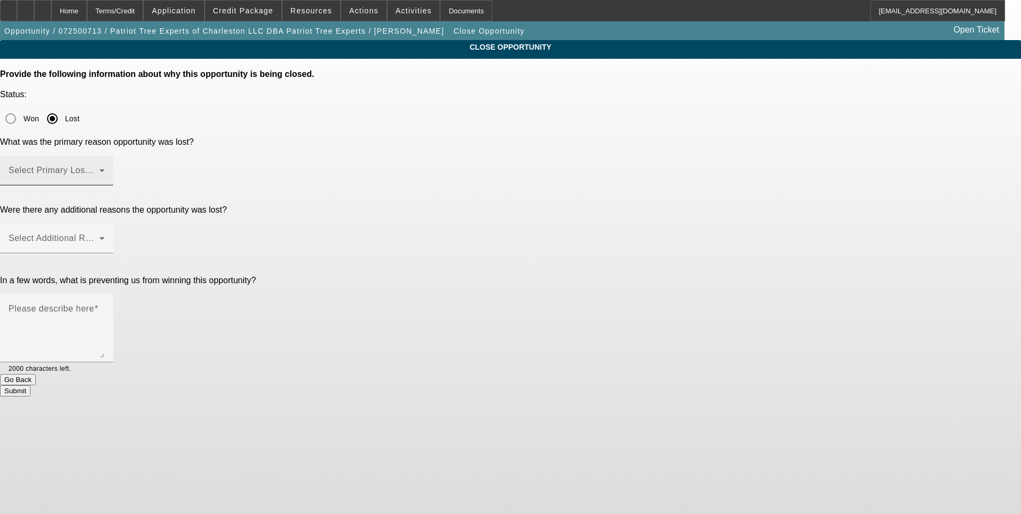
click at [99, 168] on span at bounding box center [54, 174] width 91 height 13
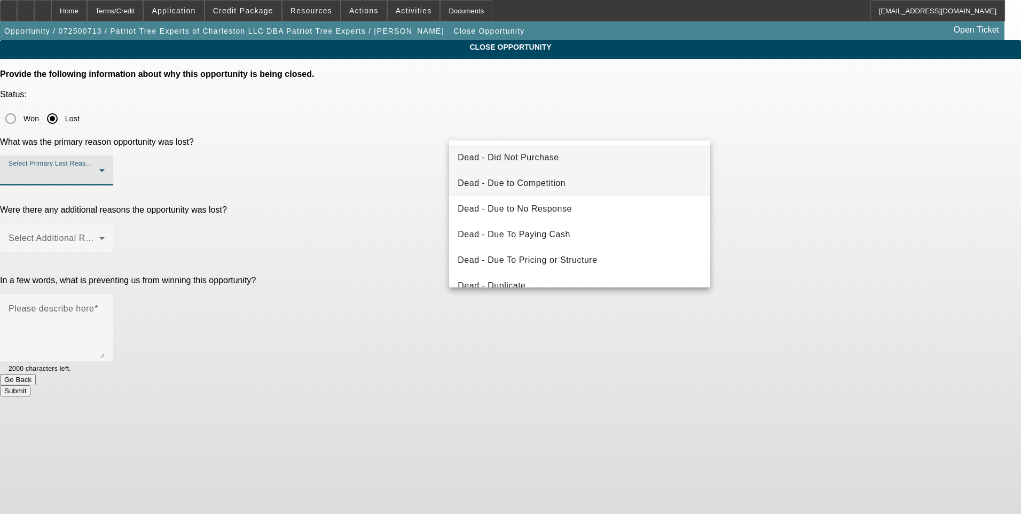
click at [535, 184] on span "Dead - Due to Competition" at bounding box center [512, 183] width 108 height 13
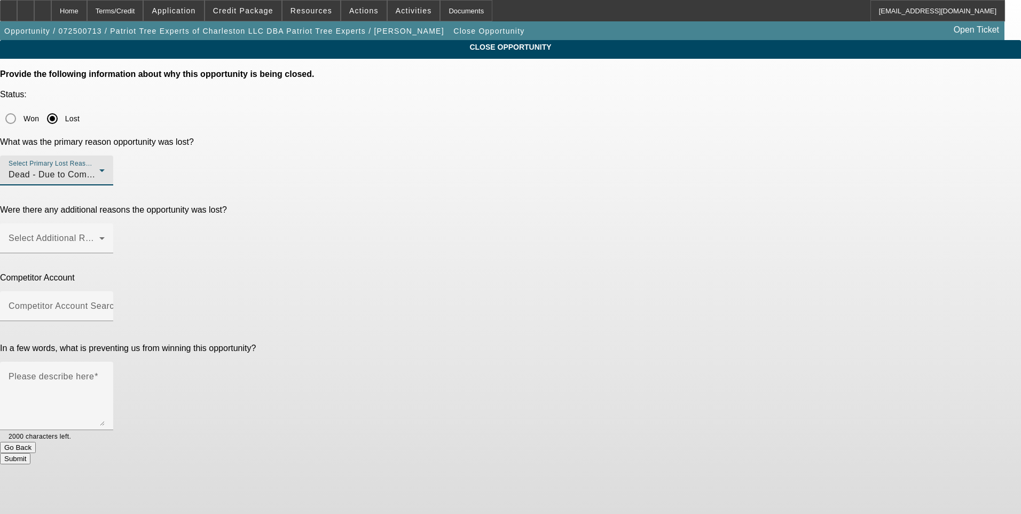
click at [36, 442] on button "Go Back" at bounding box center [18, 447] width 36 height 11
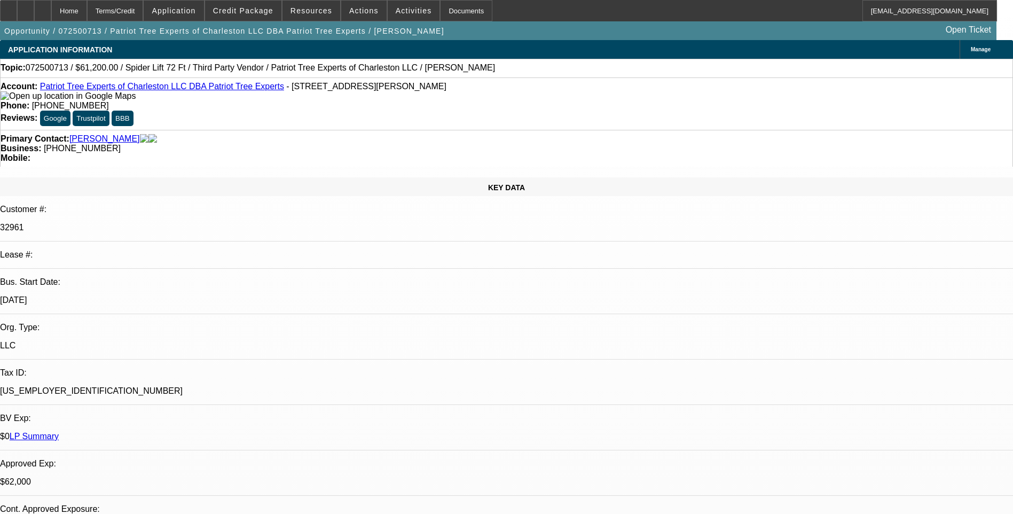
select select "0"
select select "2"
select select "0"
select select "6"
select select "0"
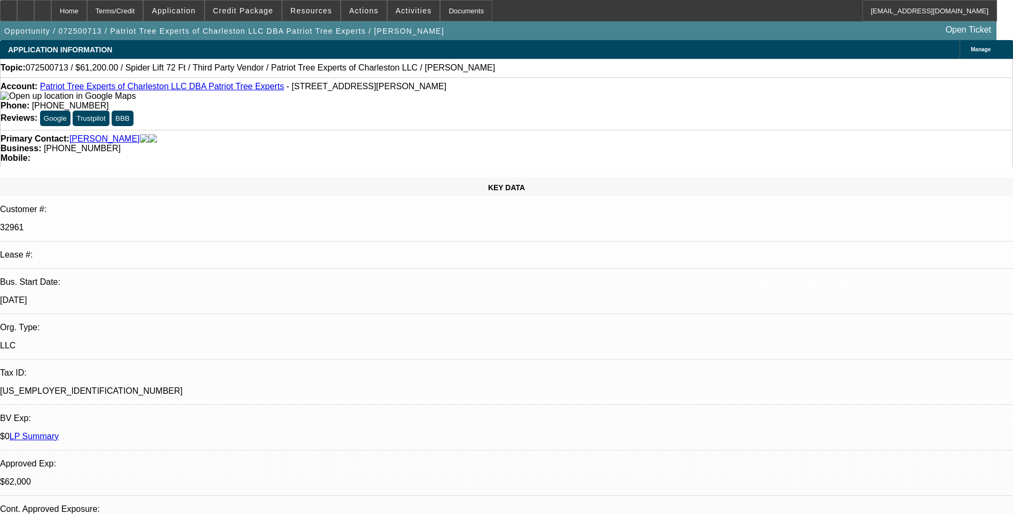
select select "2"
select select "0"
select select "6"
select select "0"
select select "2"
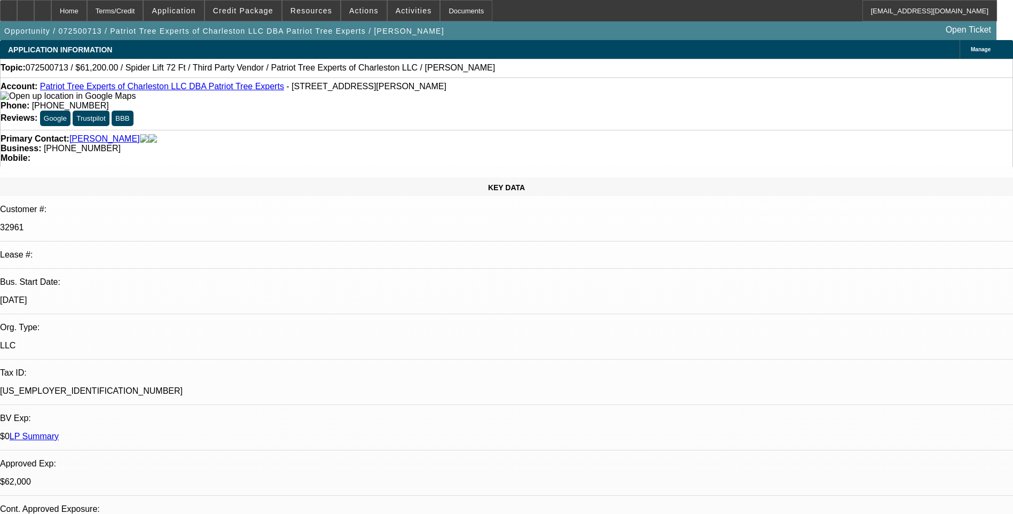
select select "2"
select select "0"
select select "6"
select select "0"
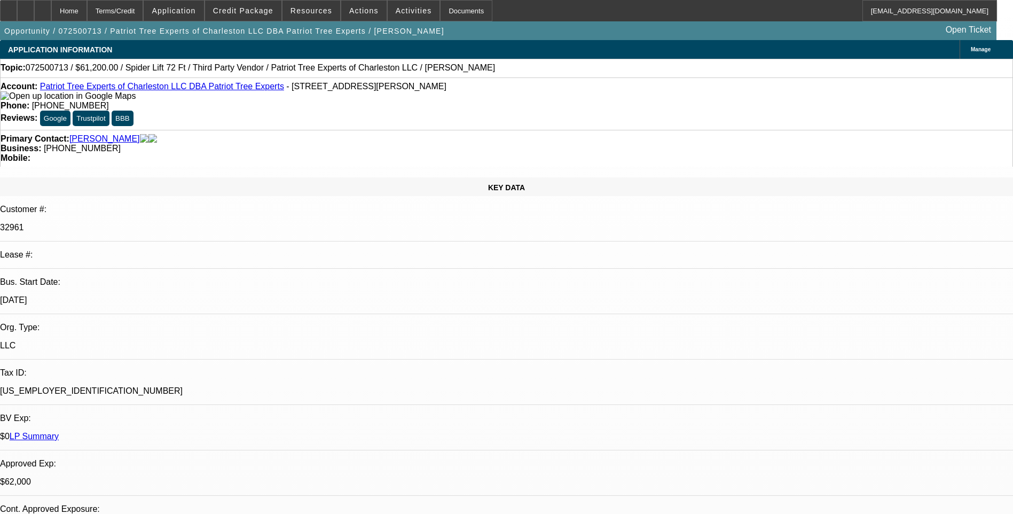
select select "2"
select select "0"
select select "6"
click at [257, 3] on span at bounding box center [243, 11] width 76 height 26
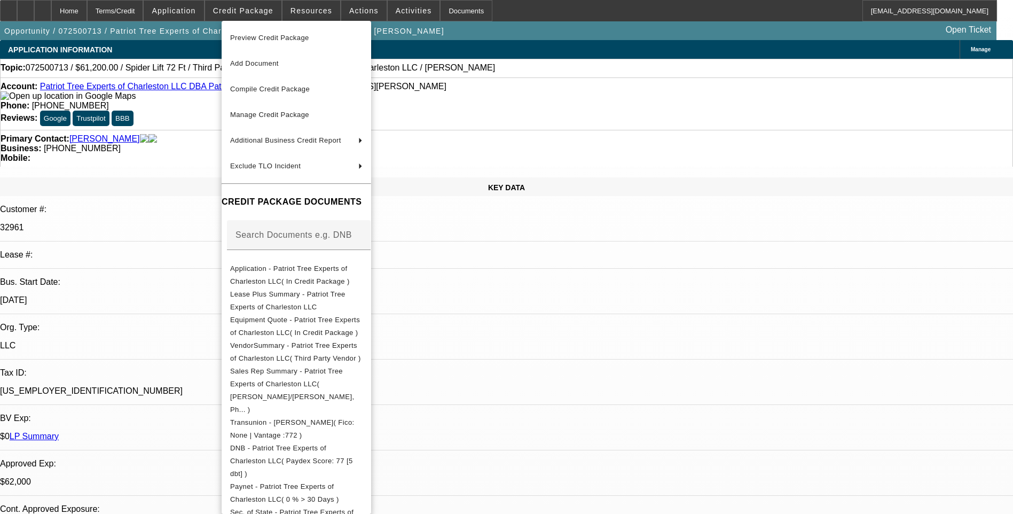
scroll to position [170, 0]
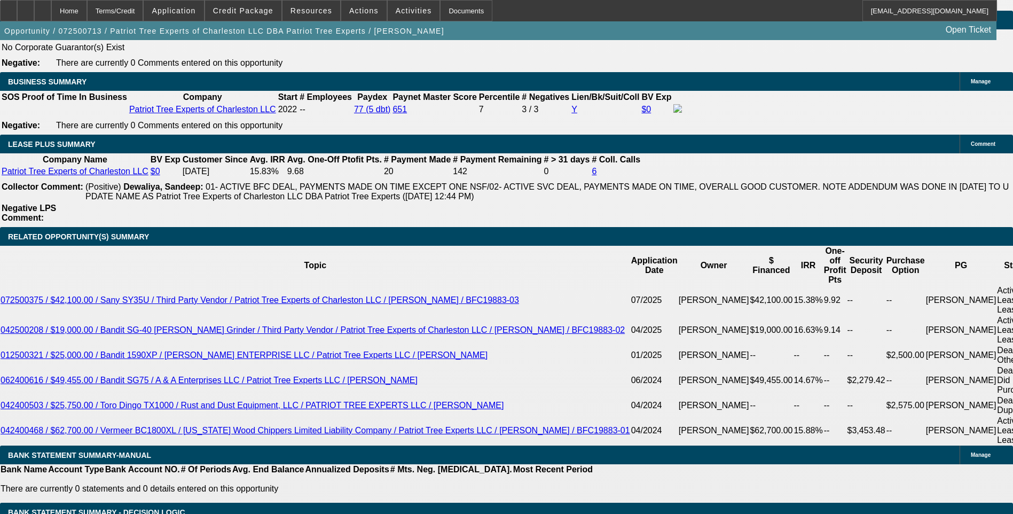
scroll to position [1709, 0]
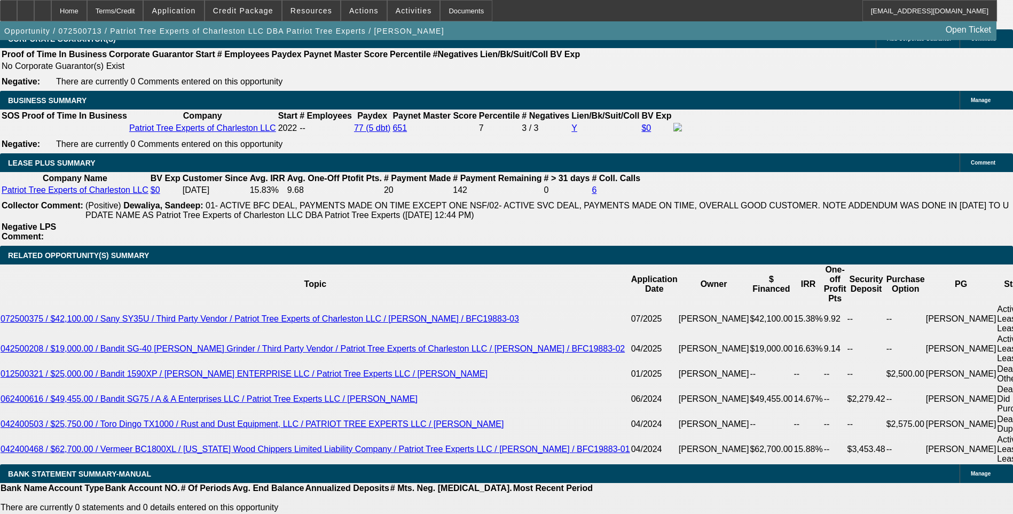
select select "0"
select select "2"
select select "0"
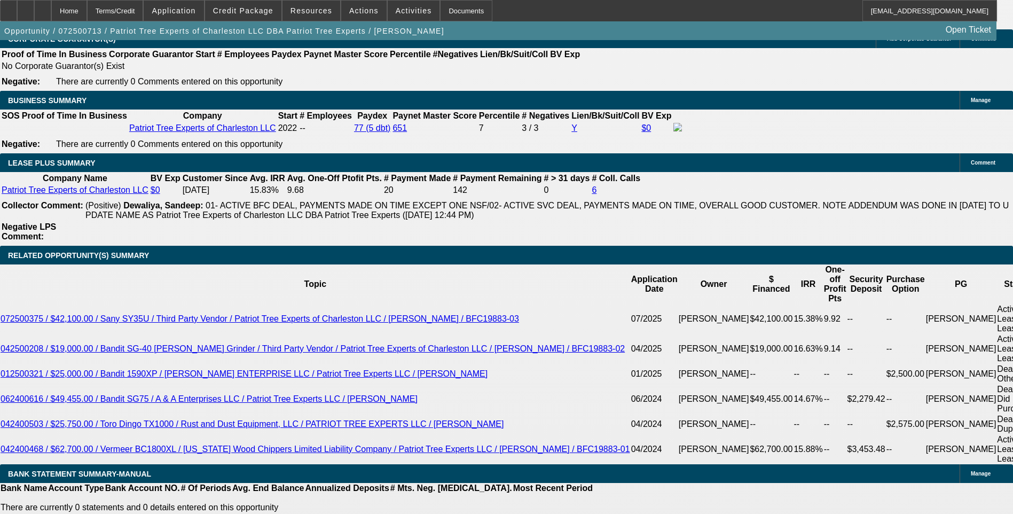
select select "6"
select select "0"
select select "6"
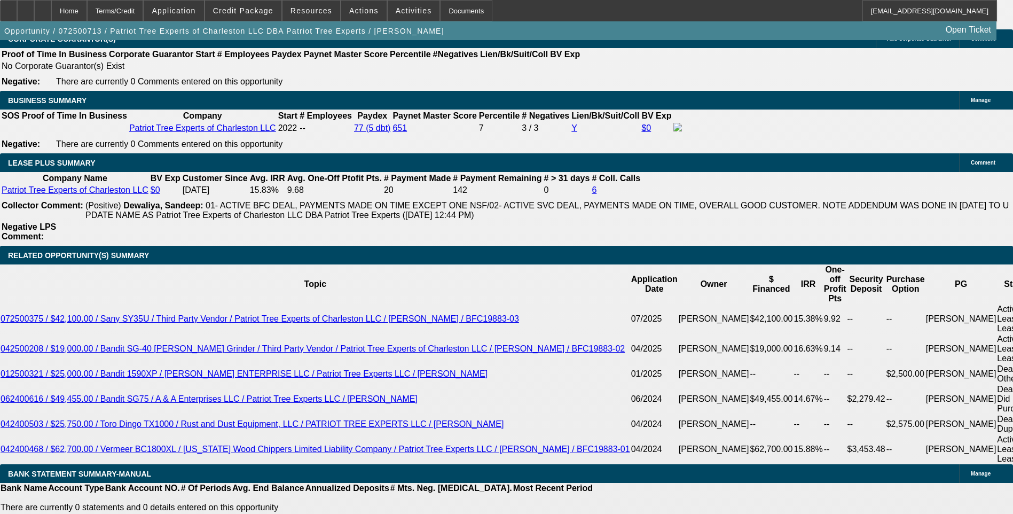
select select "0"
select select "2"
select select "0"
select select "6"
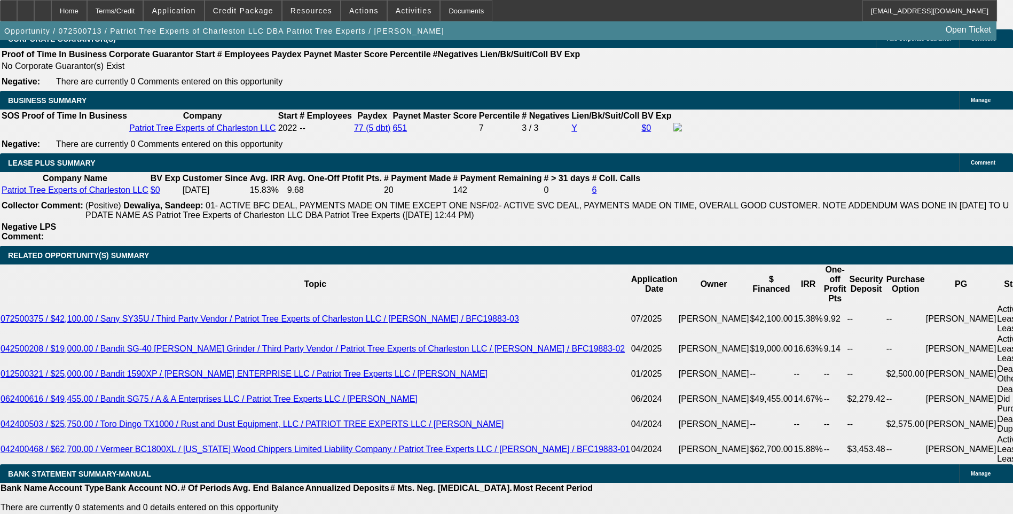
select select "0"
select select "2"
select select "0"
select select "6"
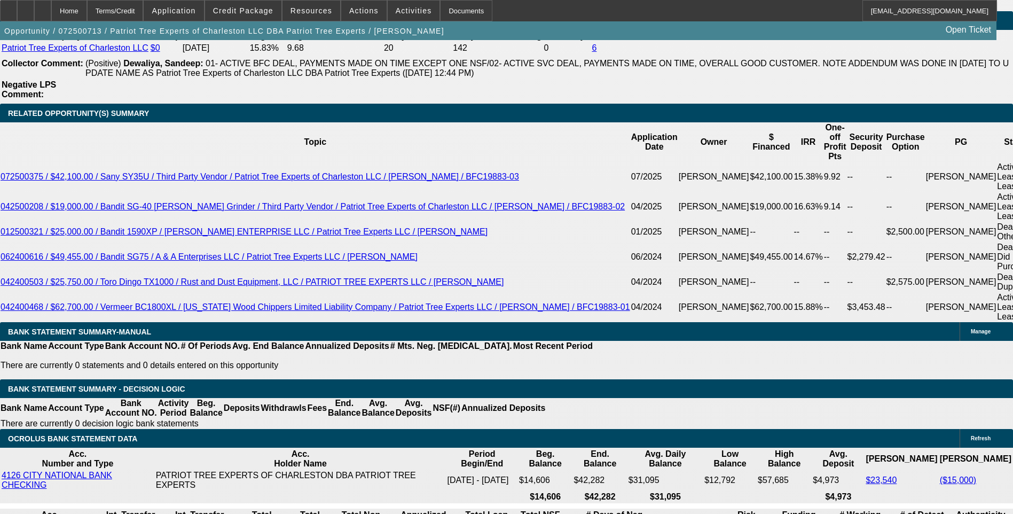
scroll to position [1869, 0]
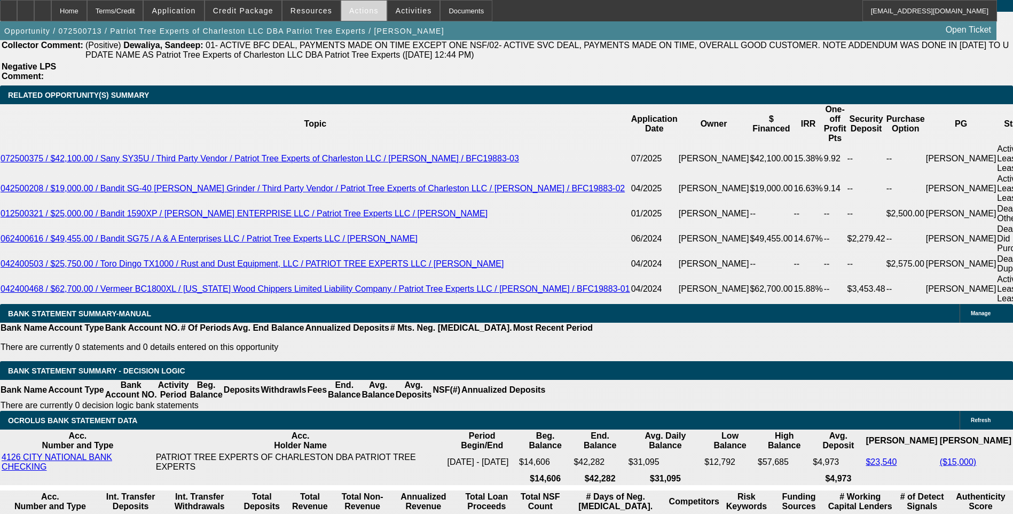
click at [361, 13] on span "Actions" at bounding box center [363, 10] width 29 height 9
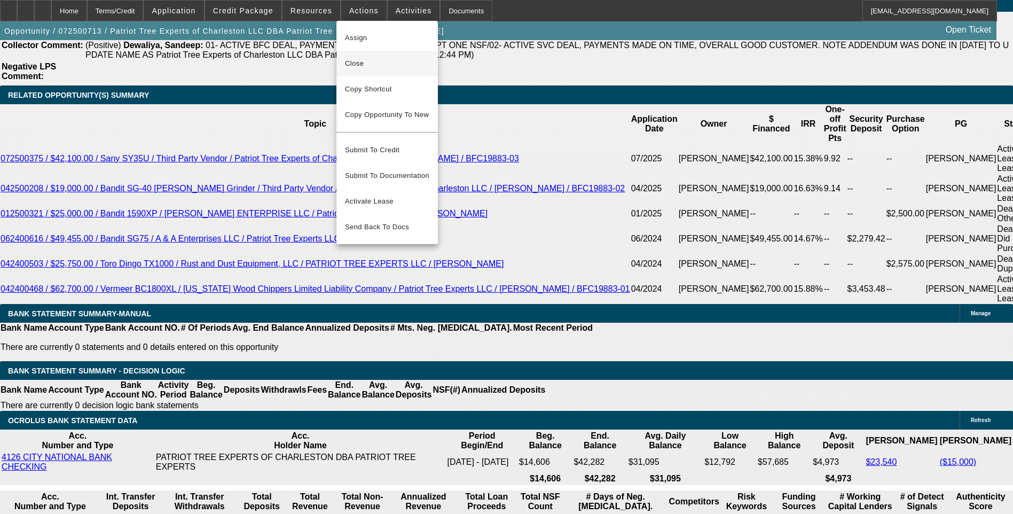
click at [385, 67] on span "Close" at bounding box center [387, 63] width 84 height 13
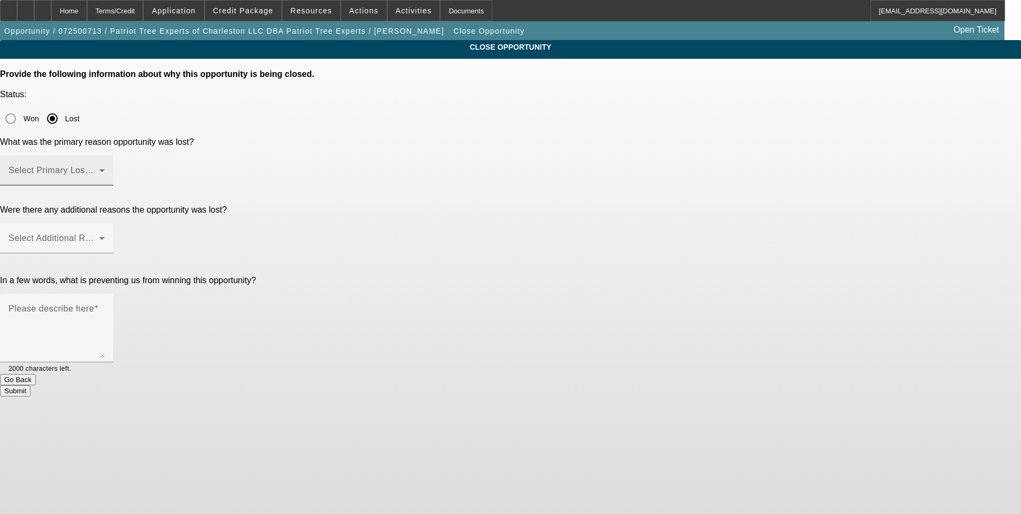
click at [99, 168] on span at bounding box center [54, 174] width 91 height 13
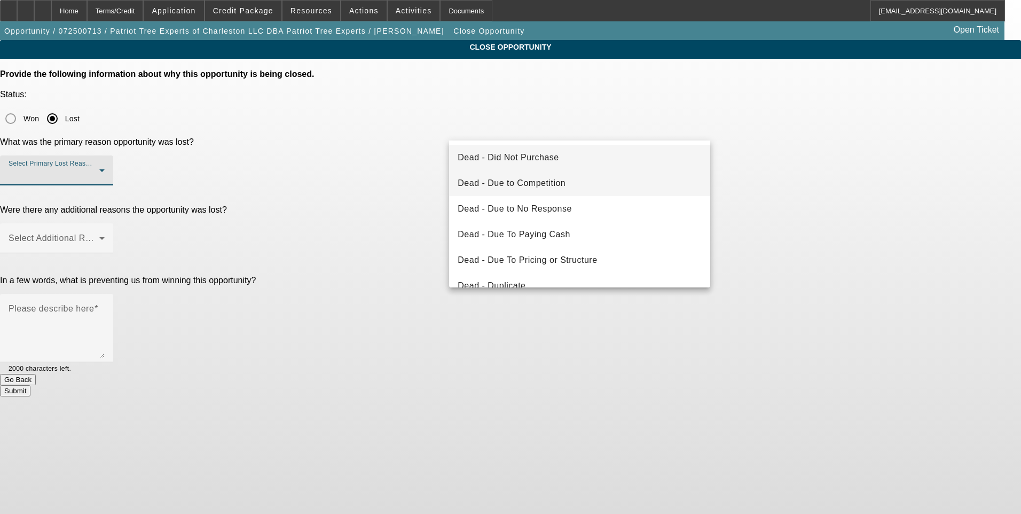
click at [531, 188] on span "Dead - Due to Competition" at bounding box center [512, 183] width 108 height 13
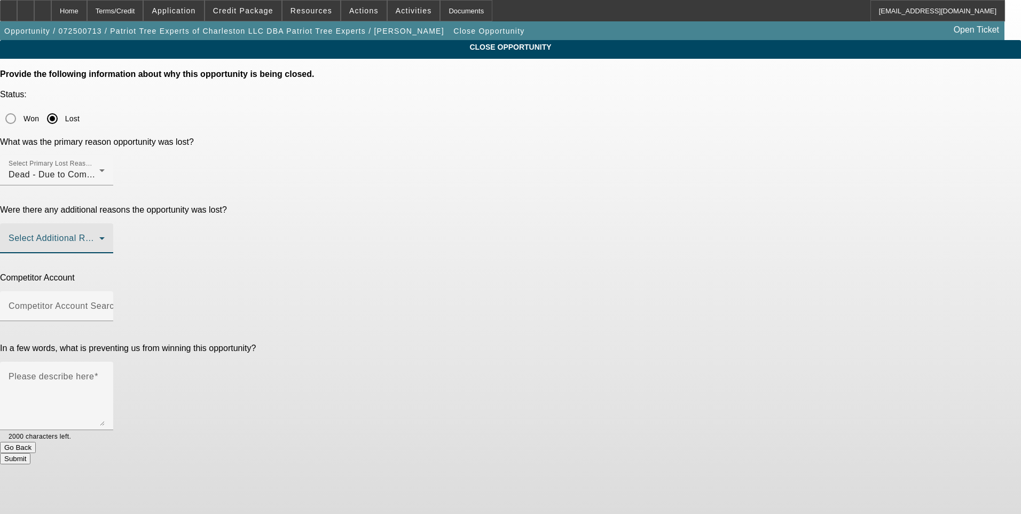
click at [99, 236] on span at bounding box center [54, 242] width 91 height 13
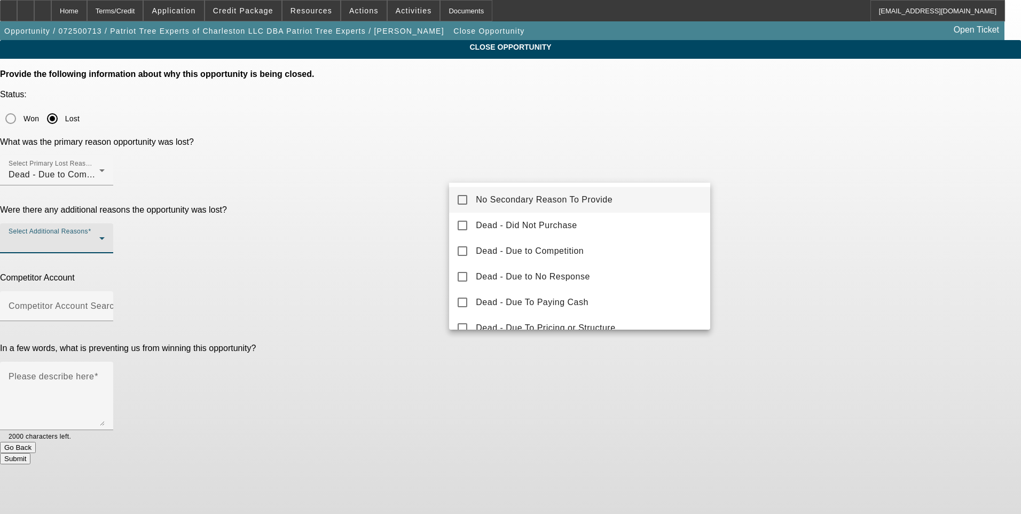
click at [459, 199] on mat-pseudo-checkbox at bounding box center [463, 200] width 10 height 10
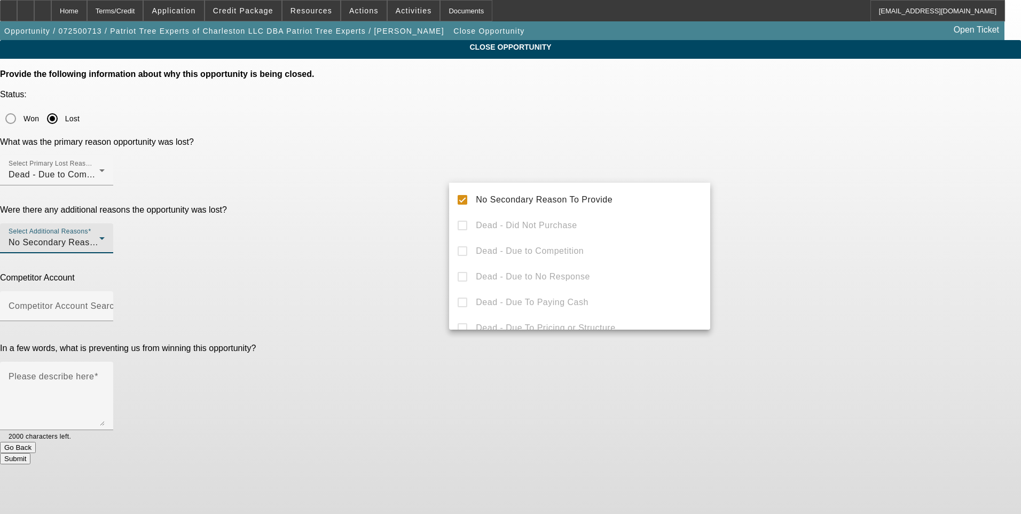
drag, startPoint x: 837, startPoint y: 219, endPoint x: 772, endPoint y: 222, distance: 65.2
click at [836, 219] on div at bounding box center [510, 257] width 1021 height 514
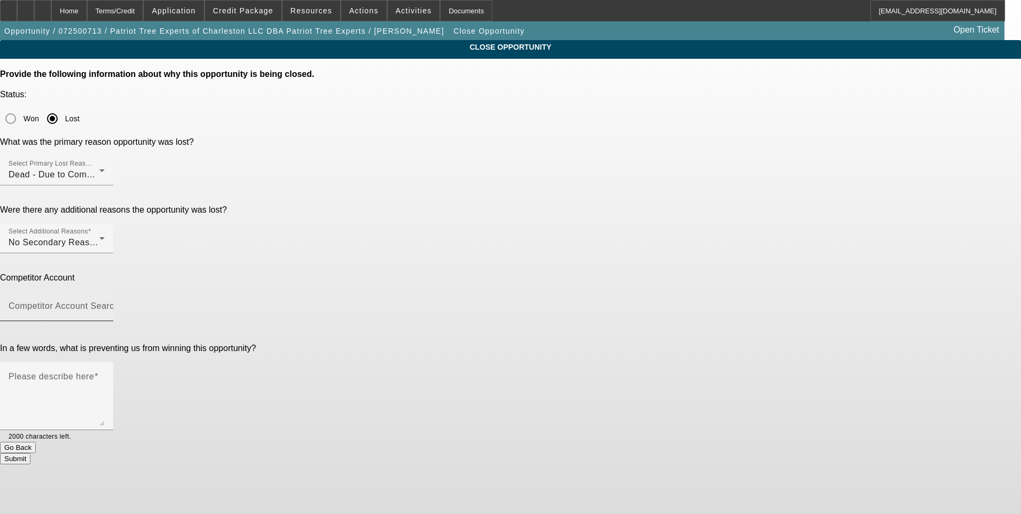
click at [105, 304] on input "Competitor Account Search" at bounding box center [57, 310] width 96 height 13
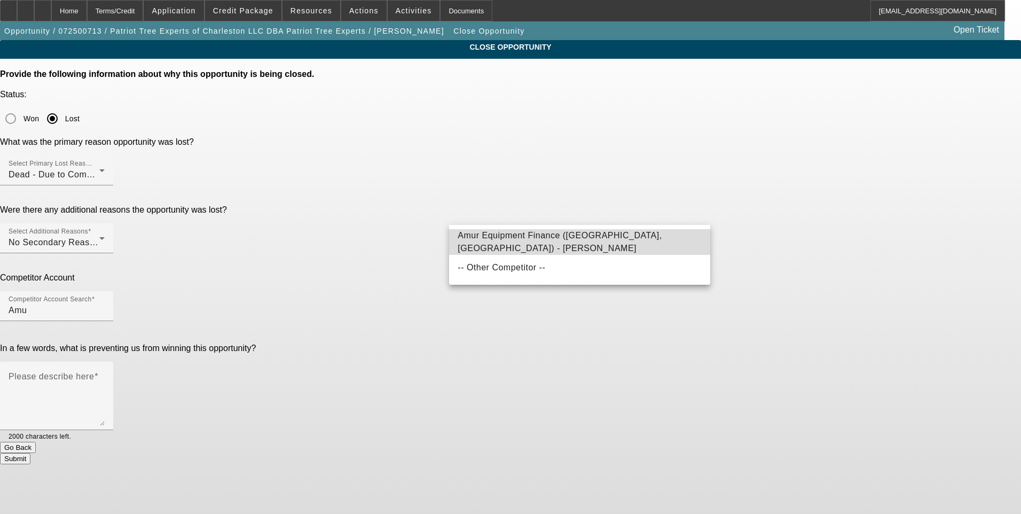
click at [547, 241] on span "Amur Equipment Finance (Grand Island, NE) - Hernandez, Dianna" at bounding box center [560, 242] width 204 height 22
type input "Amur Equipment Finance (Grand Island, NE) - Hernandez, Dianna"
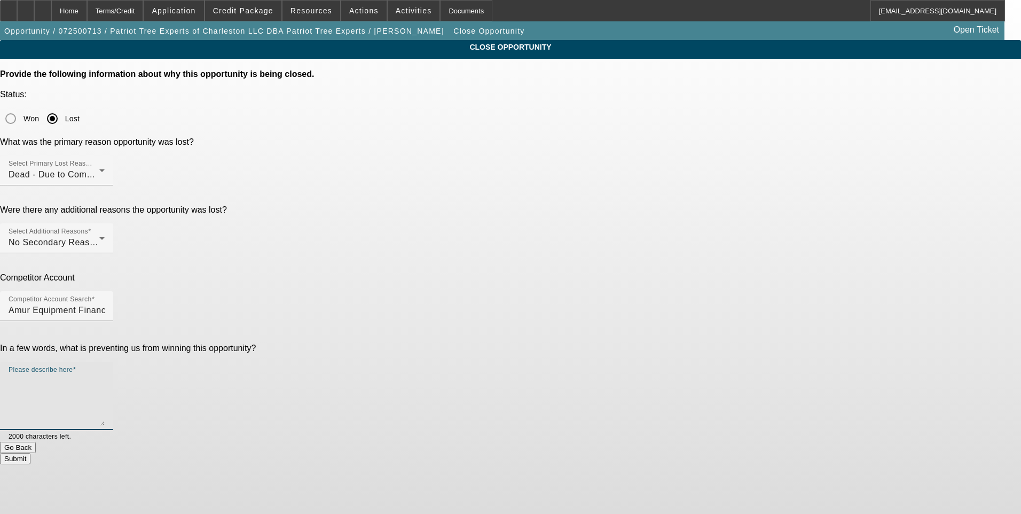
click at [105, 374] on textarea "Please describe here" at bounding box center [57, 399] width 96 height 51
type textarea "Amur approved for 100% financing, 72 month term, $1178 monthly payments. We wer…"
click at [30, 453] on button "Submit" at bounding box center [15, 458] width 30 height 11
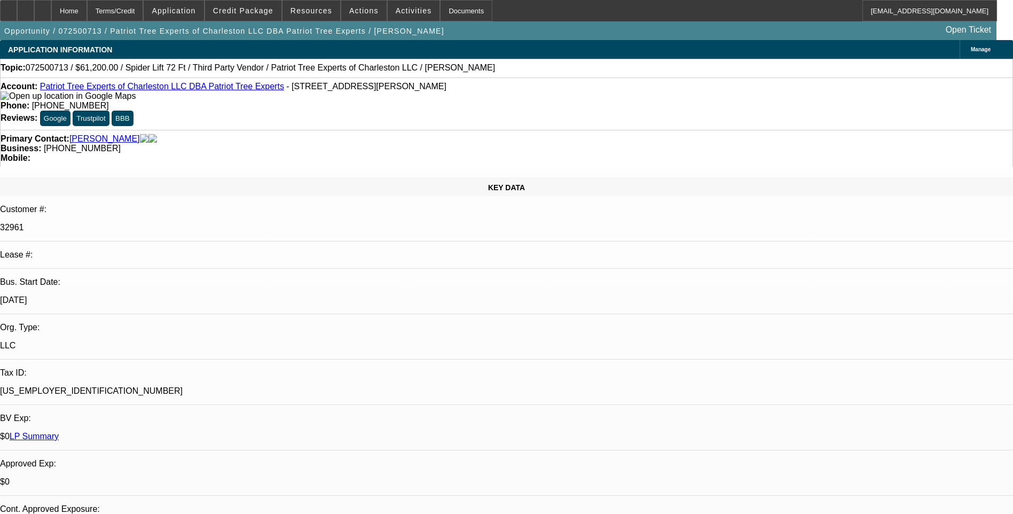
select select "0"
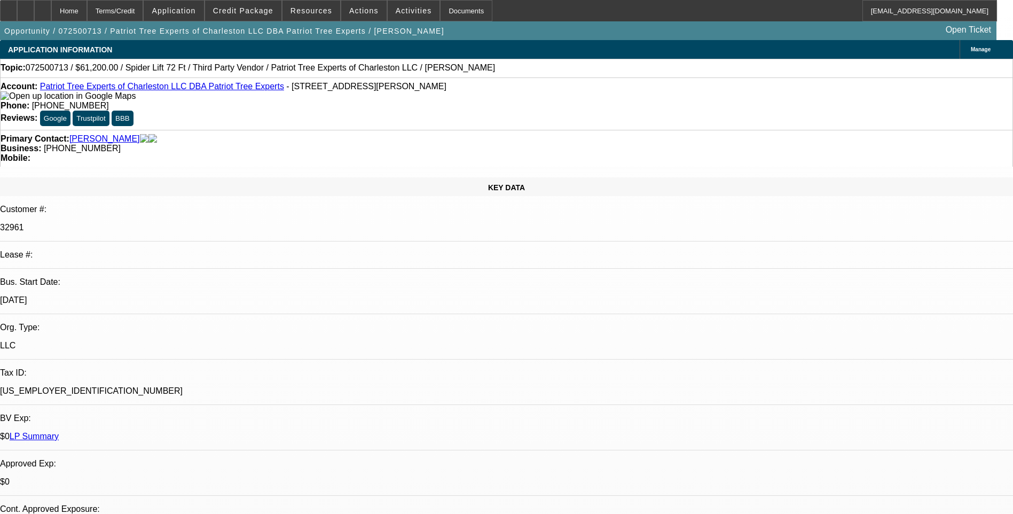
select select "2"
select select "0"
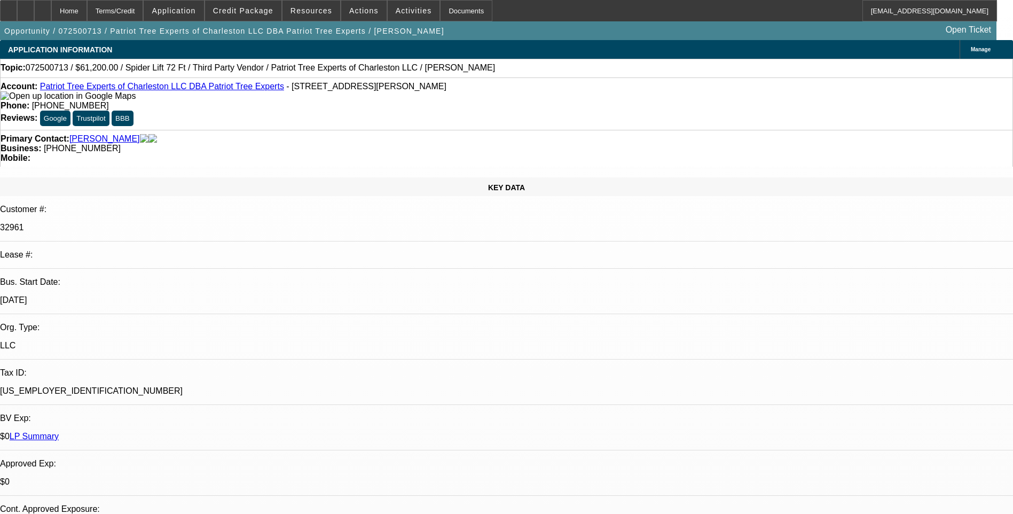
select select "1"
select select "2"
select select "6"
select select "1"
select select "2"
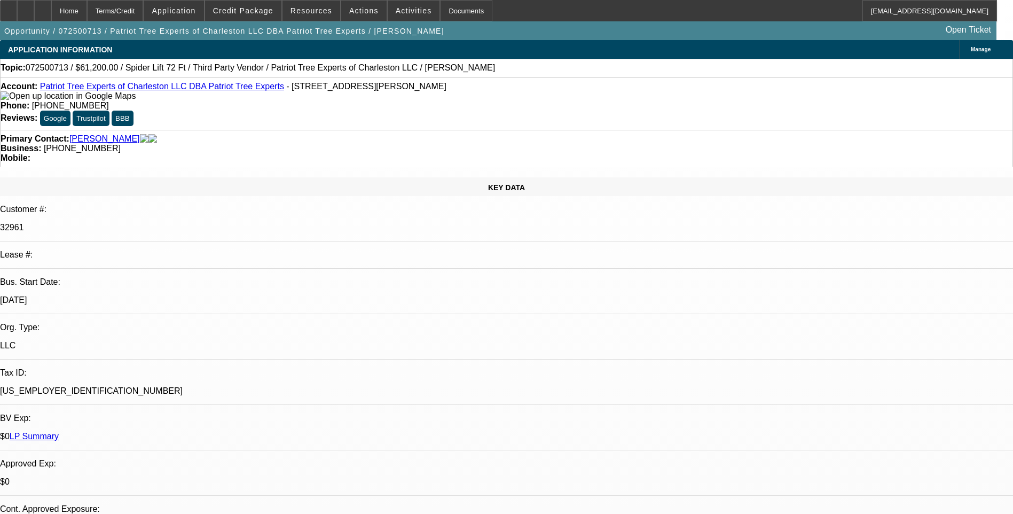
select select "6"
select select "1"
select select "2"
select select "6"
select select "1"
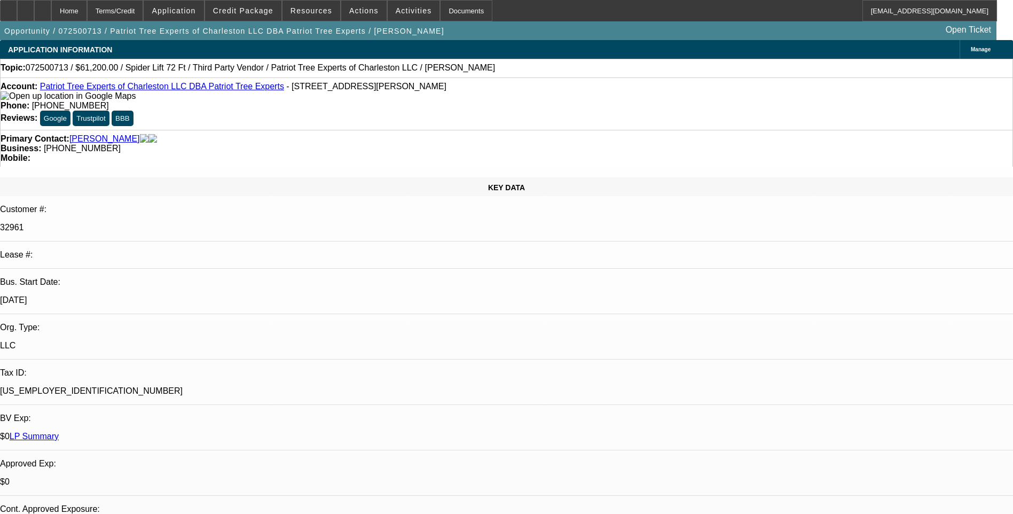
select select "2"
select select "6"
